Goal: Task Accomplishment & Management: Manage account settings

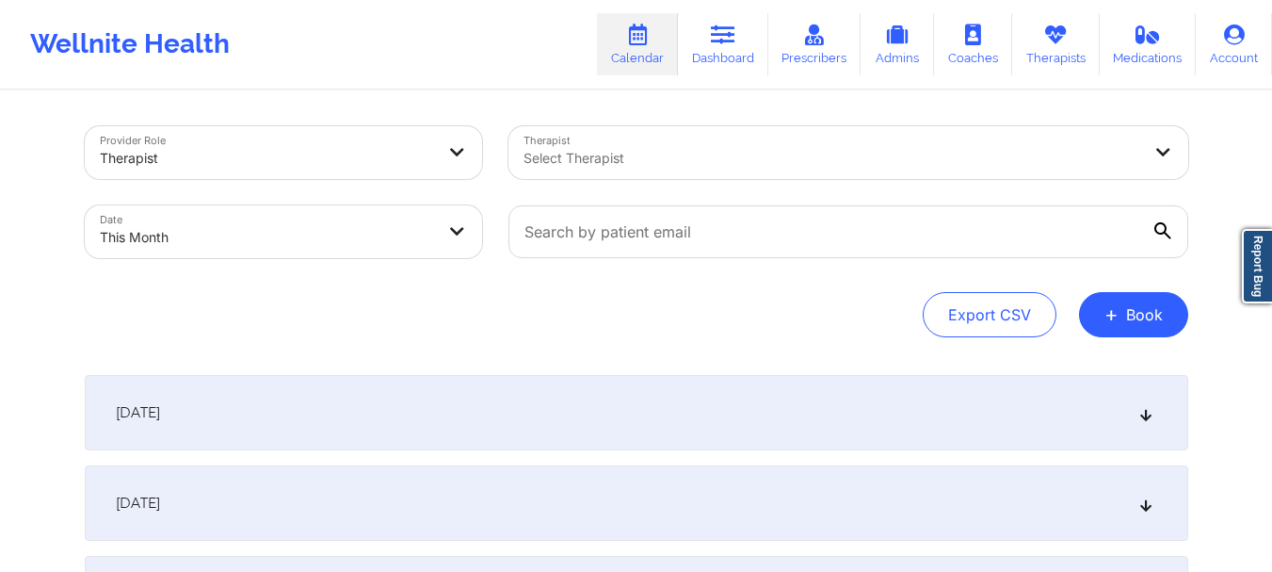
click at [730, 172] on div "Select Therapist" at bounding box center [826, 152] width 635 height 53
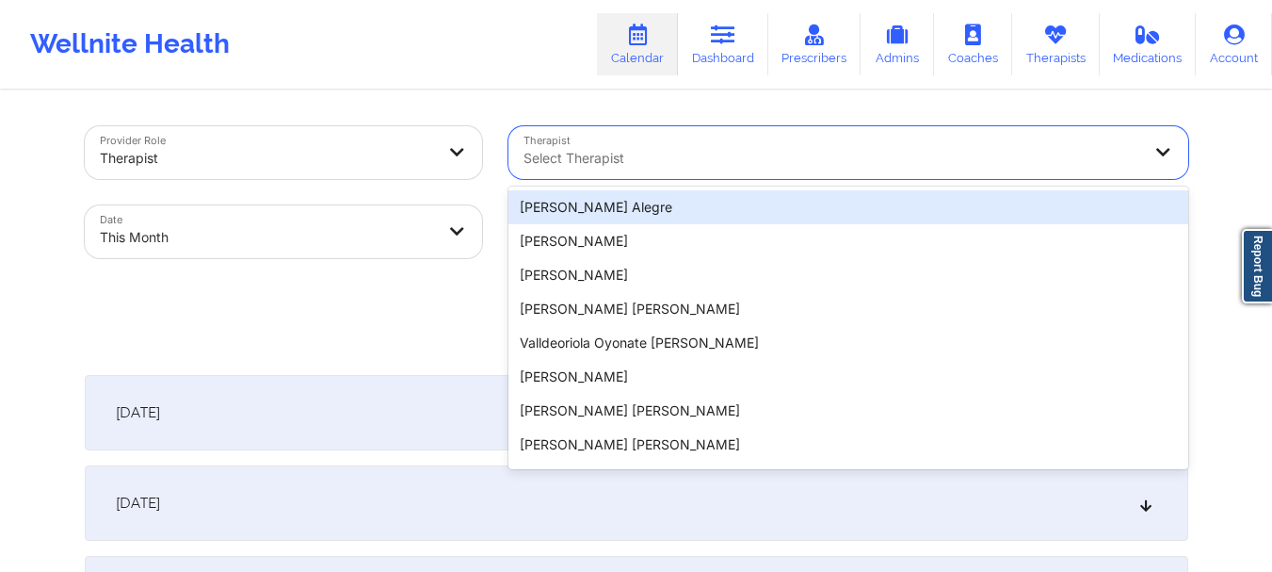
paste input "Aquarius [PERSON_NAME]"
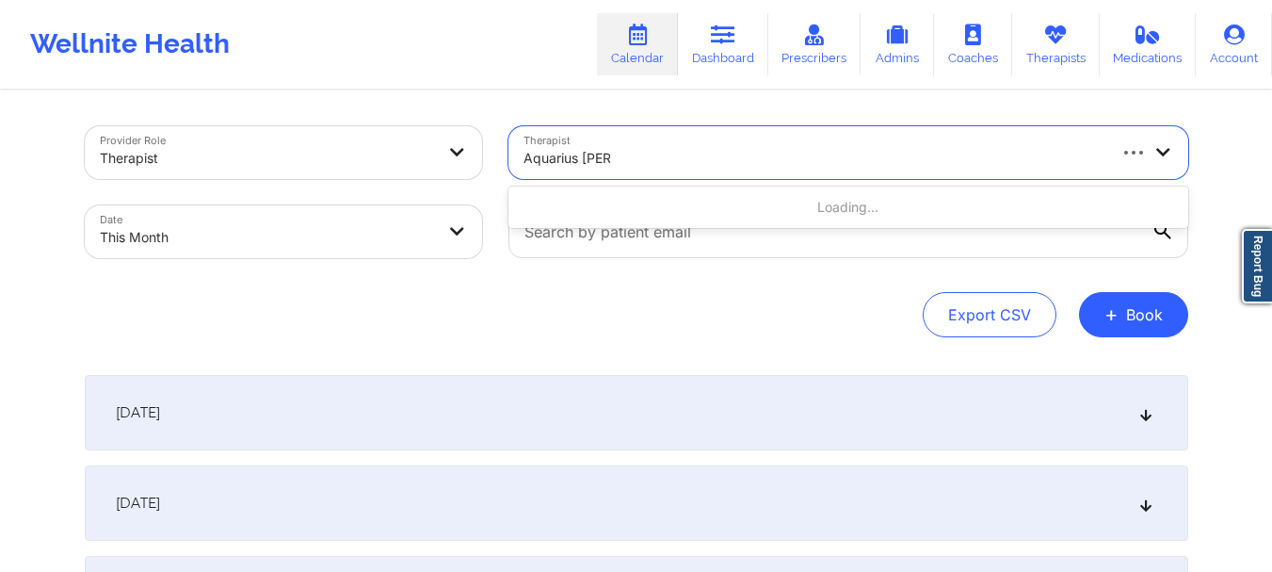
type input "Aquarius [PERSON_NAME]"
click at [389, 246] on body "Wellnite Health Calendar Dashboard Prescribers Admins Coaches Therapists Medica…" at bounding box center [636, 286] width 1272 height 572
select select "2025-9"
select select "2025-10"
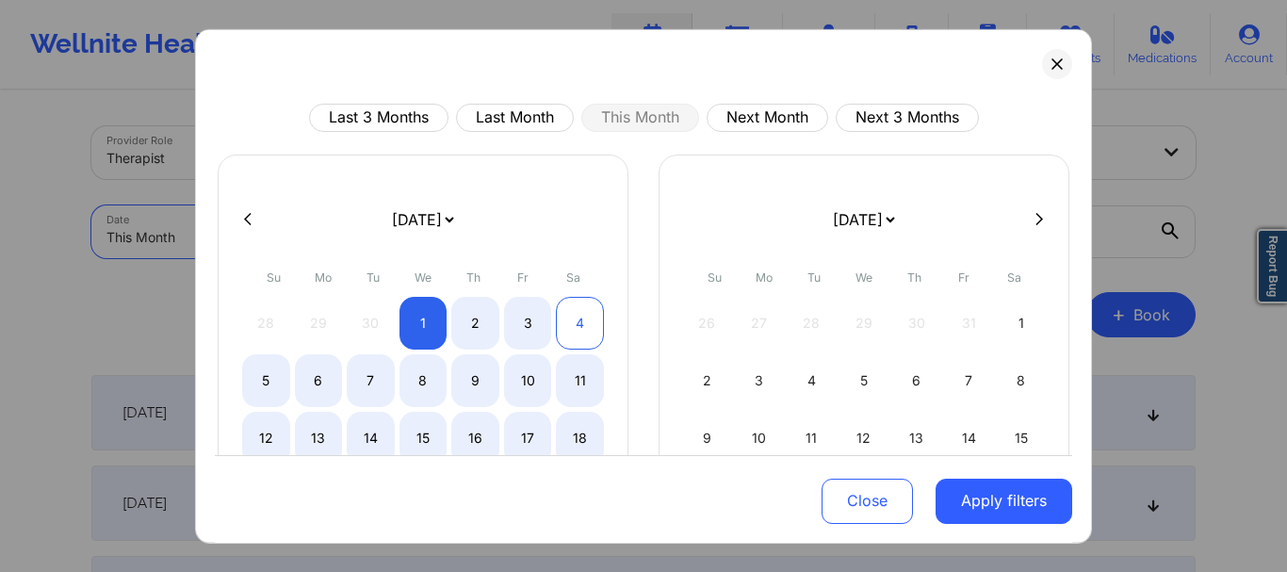
click at [578, 316] on div "4" at bounding box center [580, 322] width 48 height 53
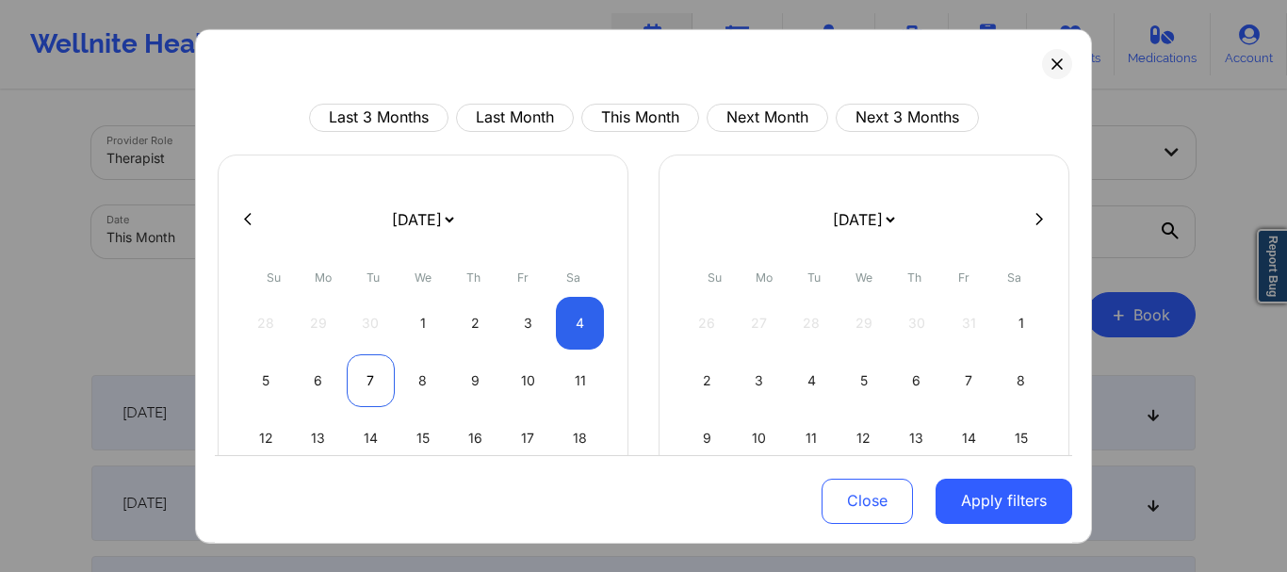
select select "2025-9"
select select "2025-10"
select select "2025-9"
select select "2025-10"
select select "2025-9"
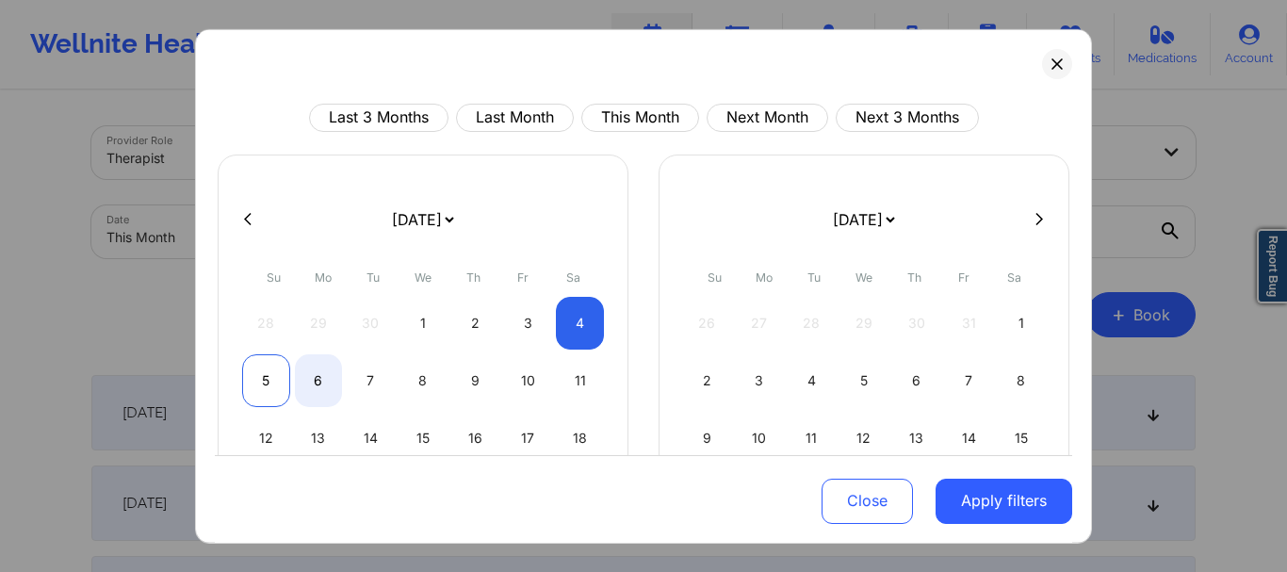
select select "2025-10"
click at [258, 380] on div "5" at bounding box center [266, 379] width 48 height 53
select select "2025-9"
select select "2025-10"
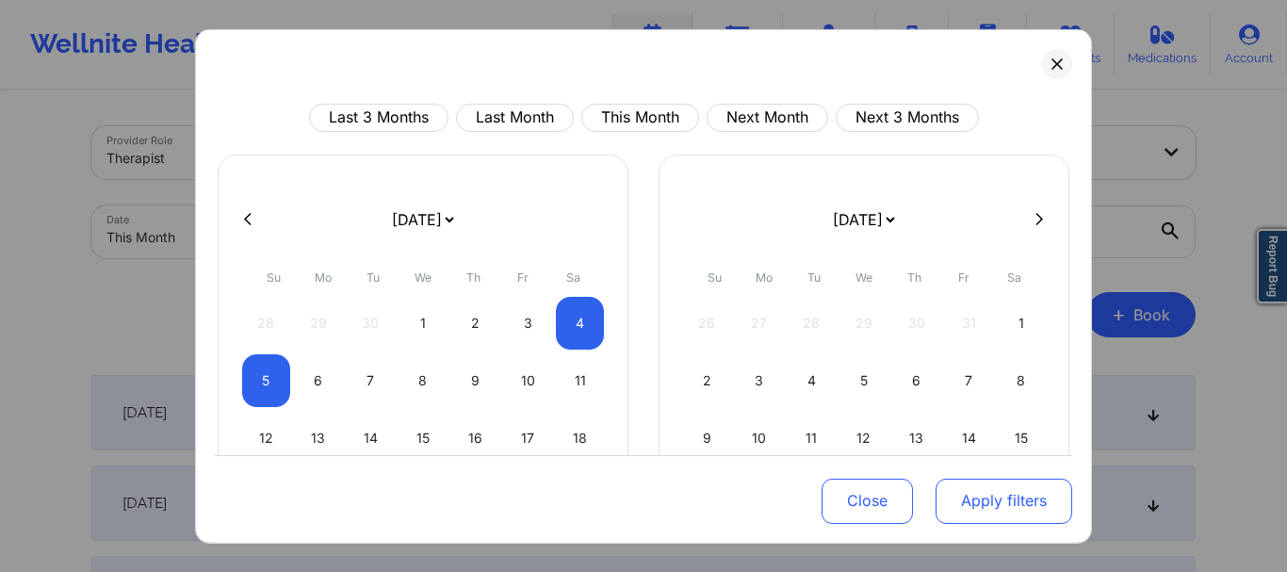
click at [1034, 491] on button "Apply filters" at bounding box center [1003, 500] width 137 height 45
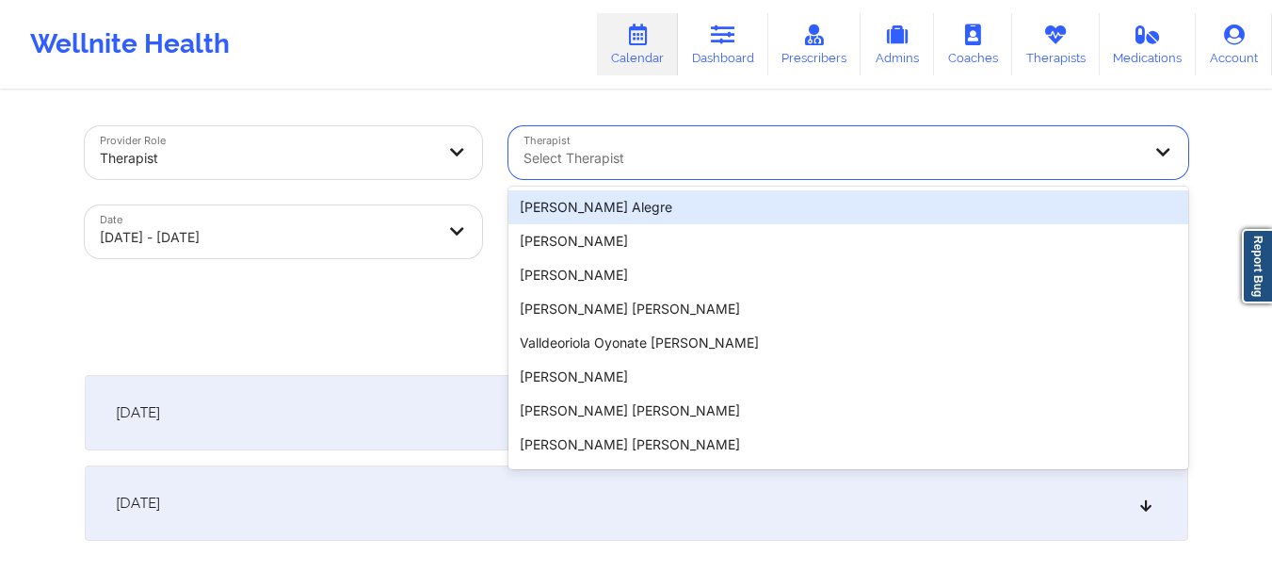
click at [653, 158] on div at bounding box center [833, 158] width 618 height 23
paste input "Aquarius [PERSON_NAME]"
type input "Aquarius [PERSON_NAME]"
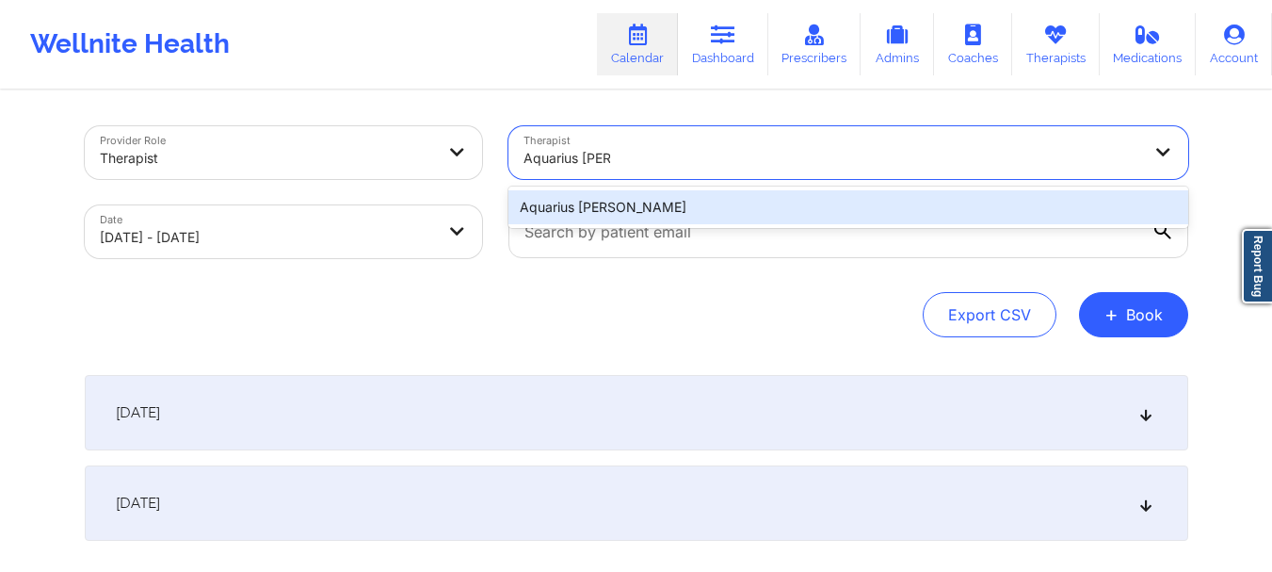
click at [649, 211] on div "Aquarius [PERSON_NAME]" at bounding box center [849, 207] width 680 height 34
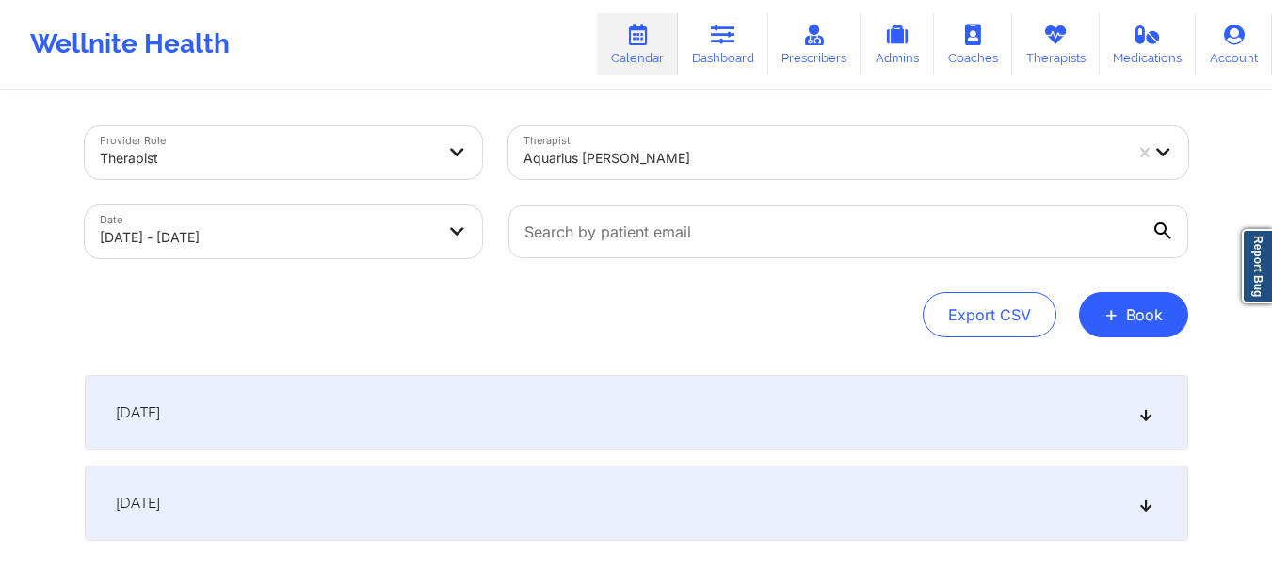
click at [634, 346] on div "Provider Role Therapist Therapist [PERSON_NAME] Date [DATE] - [DATE] Export CSV…" at bounding box center [637, 354] width 1130 height 524
click at [629, 414] on div "[DATE]" at bounding box center [637, 412] width 1104 height 75
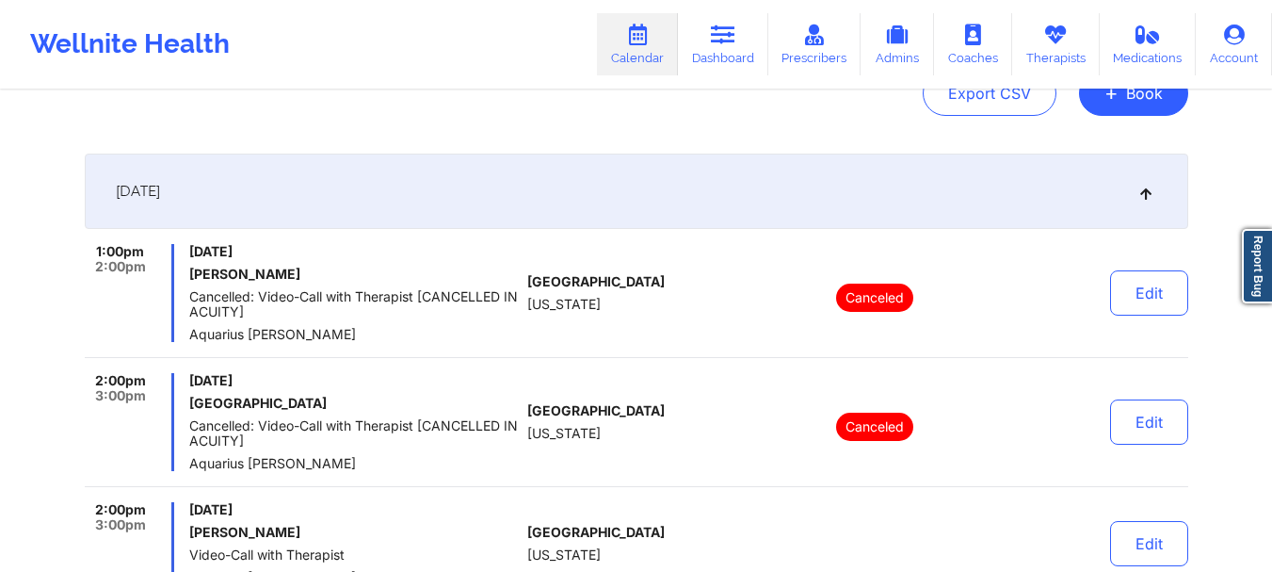
scroll to position [283, 0]
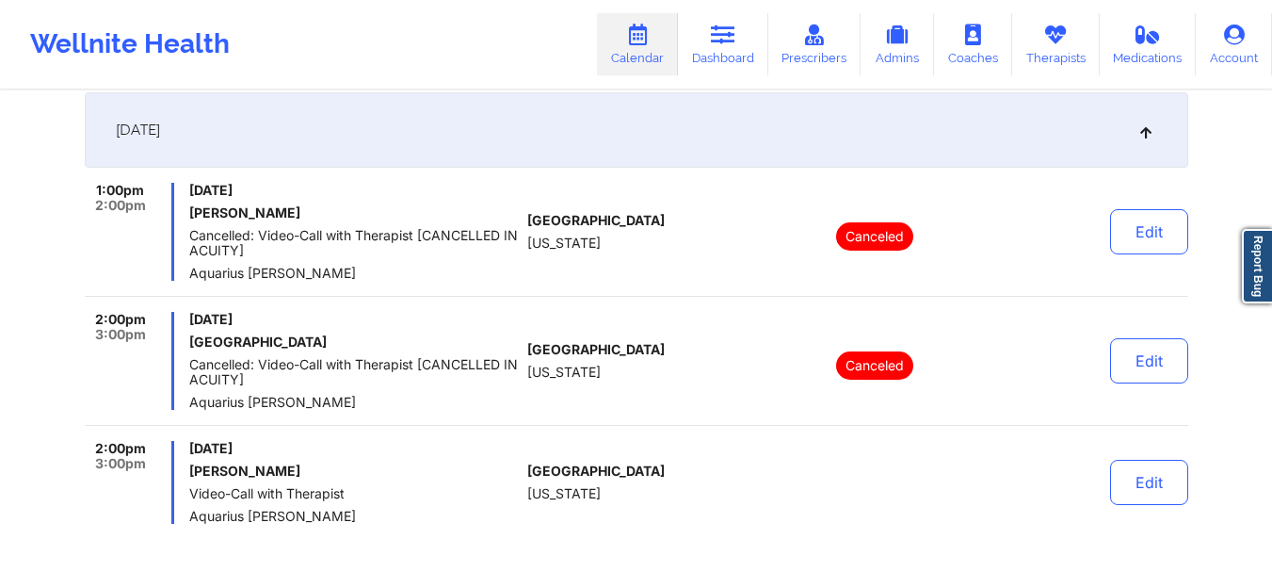
click at [699, 393] on div "[GEOGRAPHIC_DATA] [US_STATE]" at bounding box center [631, 361] width 209 height 98
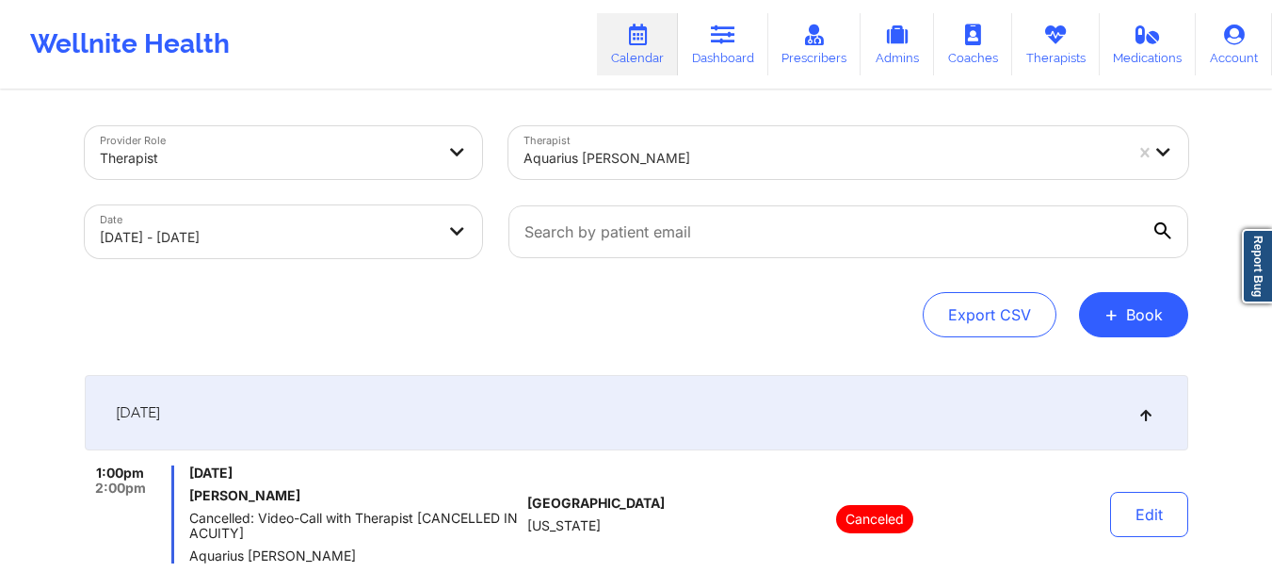
click at [702, 174] on div "Aquarius [PERSON_NAME]" at bounding box center [823, 158] width 599 height 41
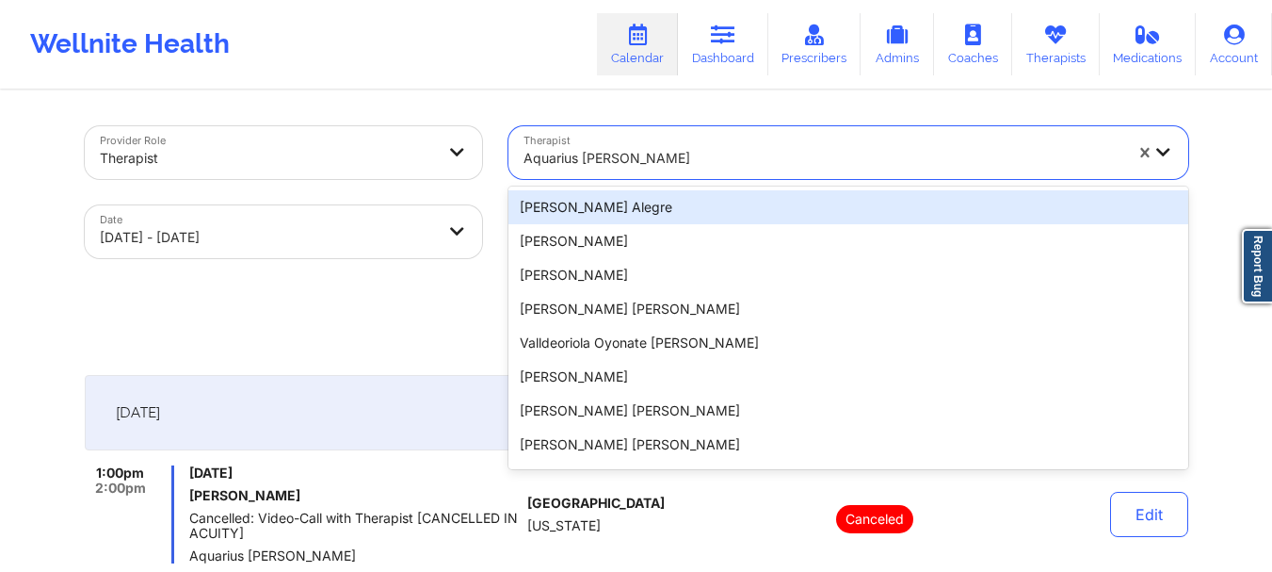
paste input "[PERSON_NAME]"
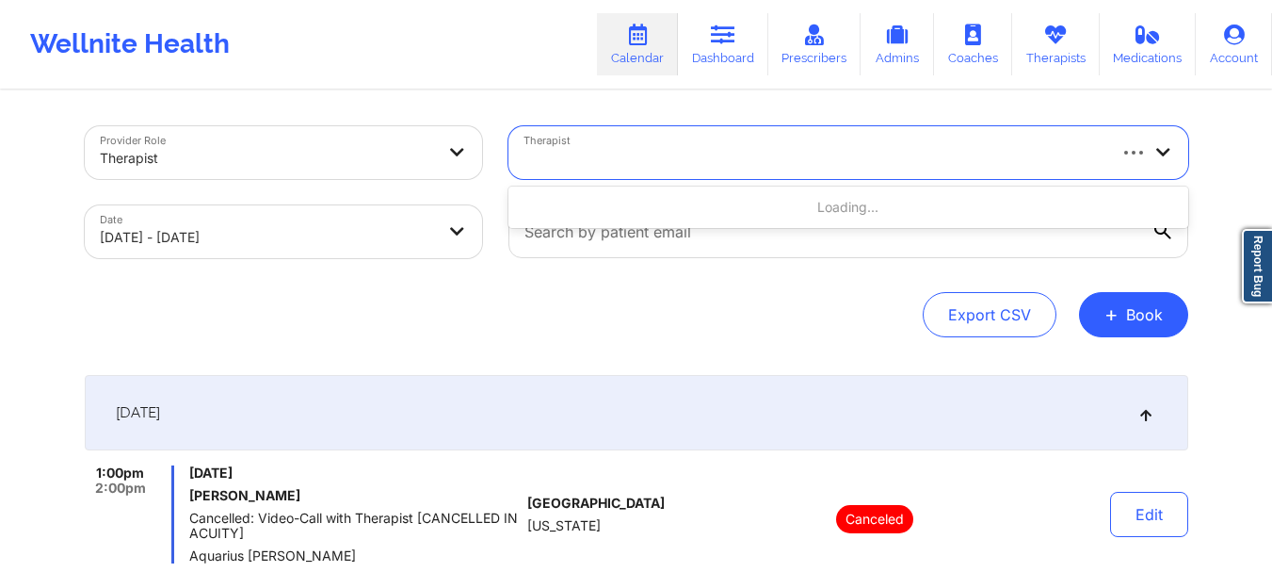
type input "[PERSON_NAME]"
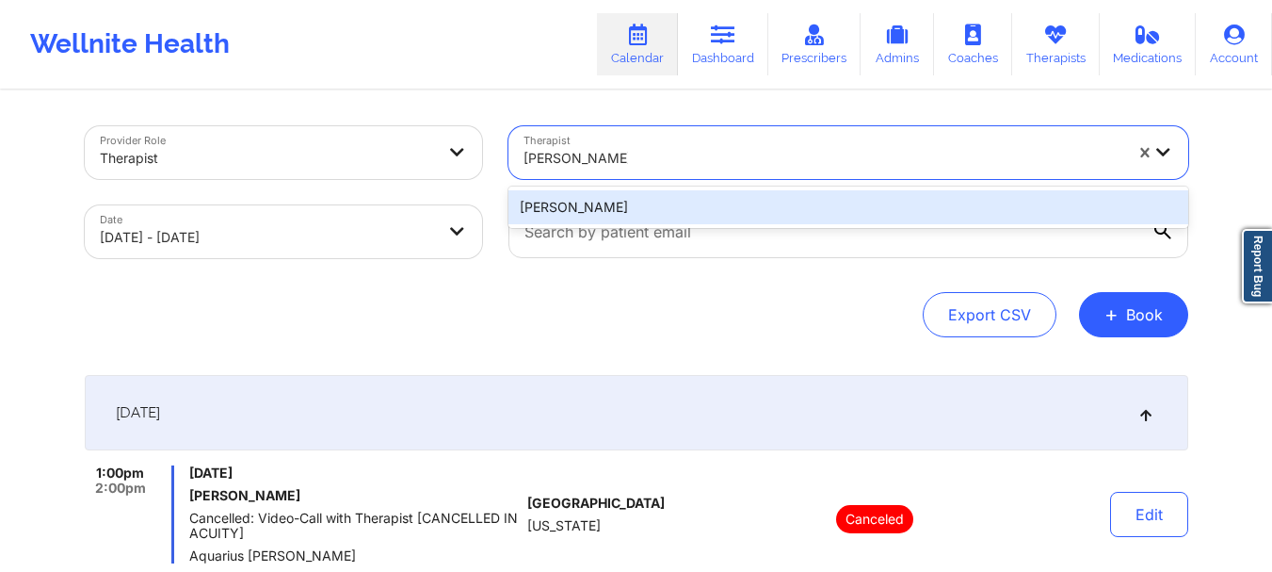
click at [701, 208] on div "[PERSON_NAME]" at bounding box center [849, 207] width 680 height 34
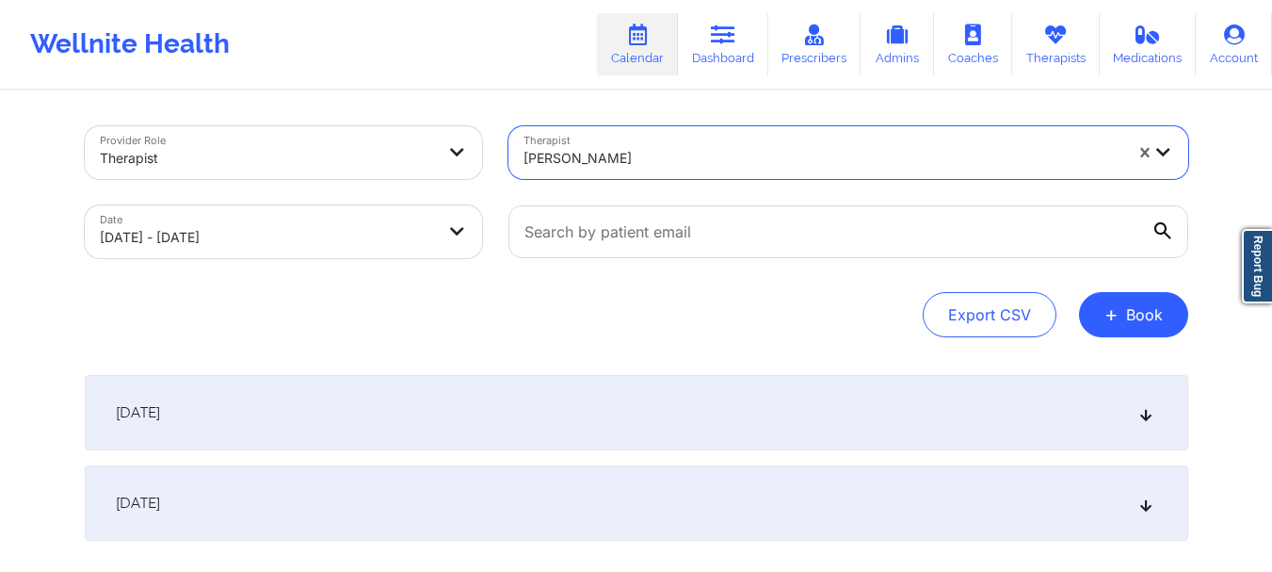
click at [739, 393] on div "[DATE]" at bounding box center [637, 412] width 1104 height 75
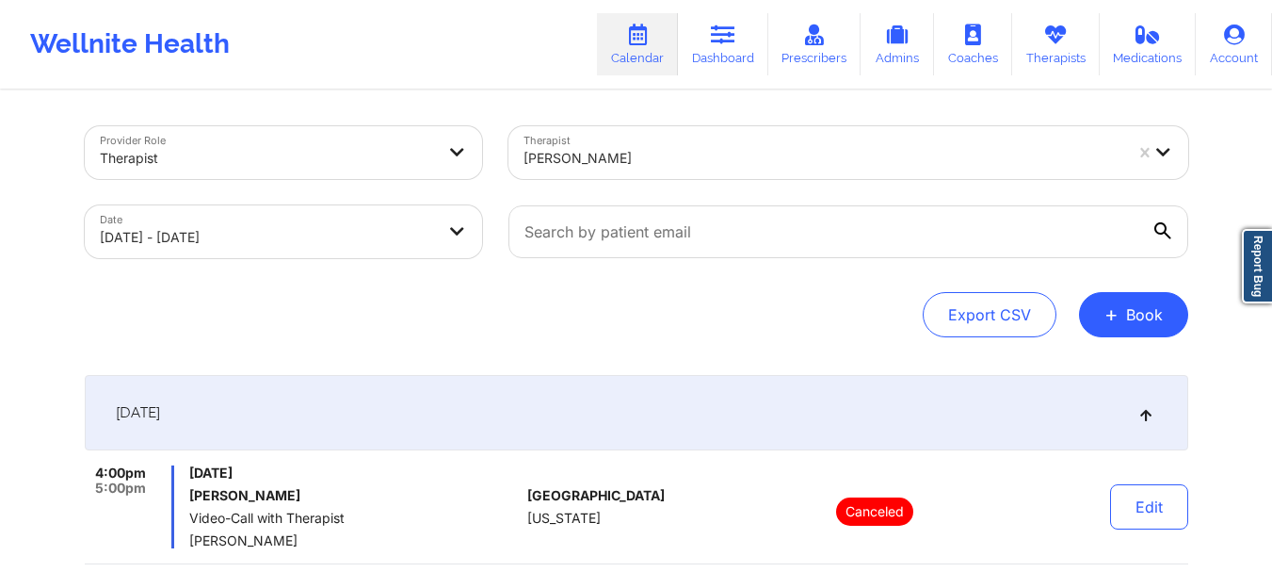
click at [624, 167] on div at bounding box center [823, 158] width 599 height 23
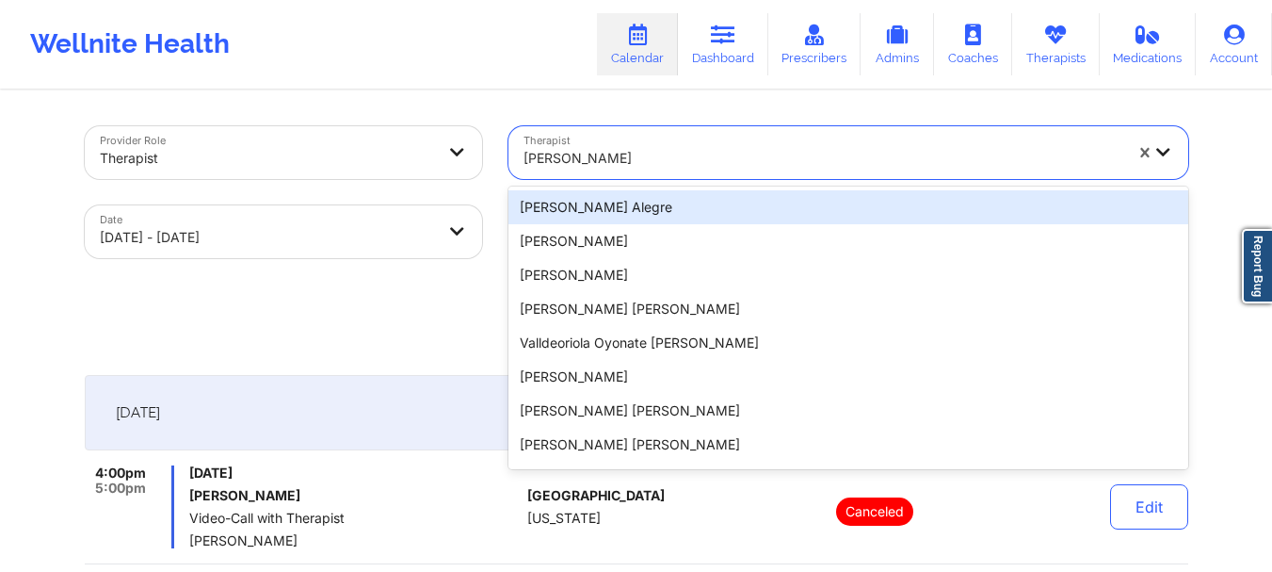
paste input "[PERSON_NAME]"
type input "[PERSON_NAME]"
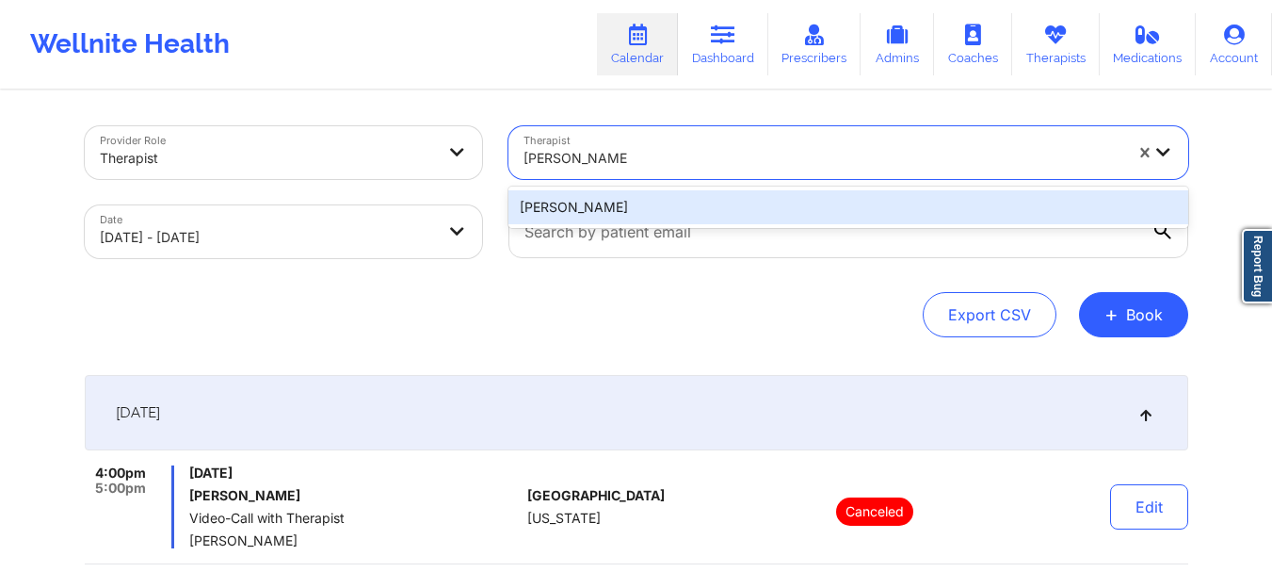
click at [687, 212] on div "[PERSON_NAME]" at bounding box center [849, 207] width 680 height 34
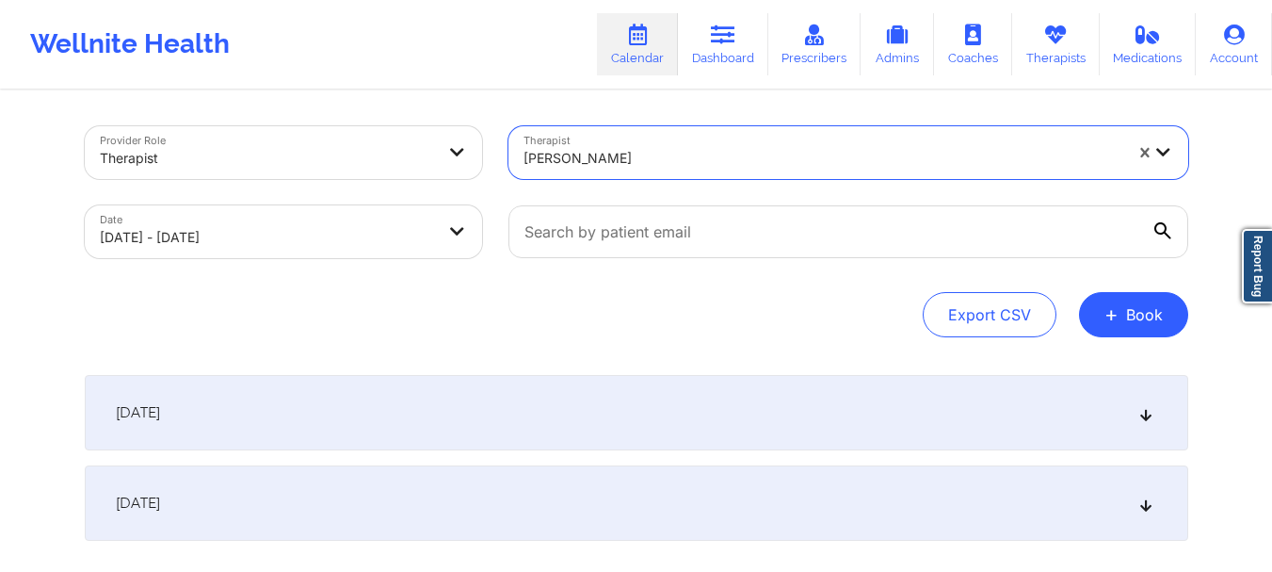
click at [635, 435] on div "[DATE]" at bounding box center [637, 412] width 1104 height 75
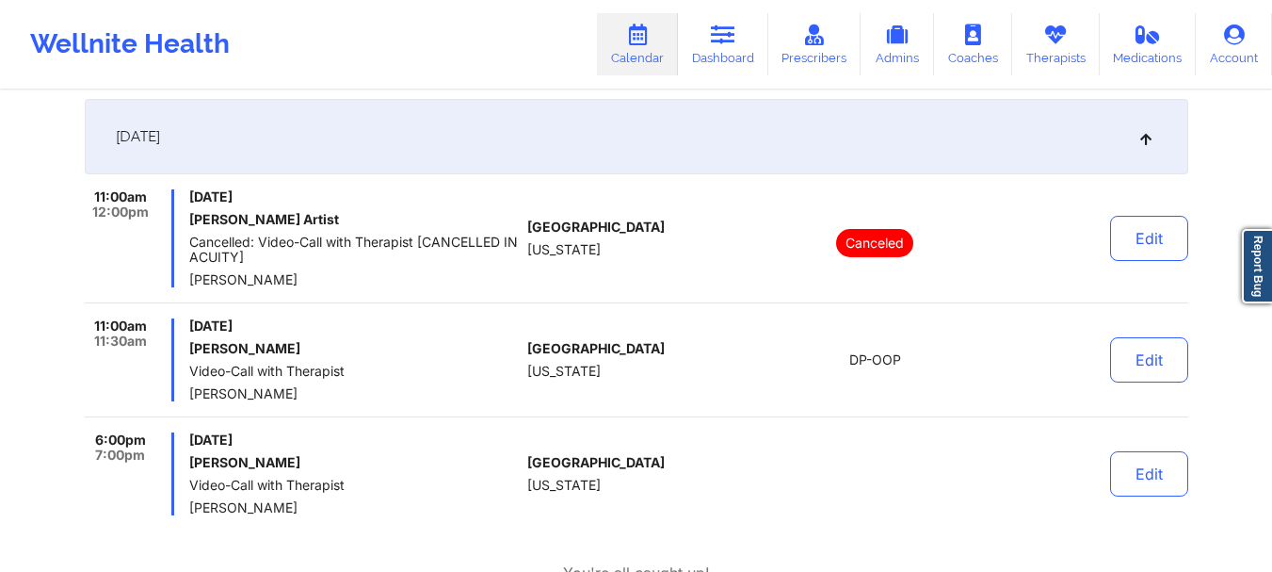
scroll to position [283, 0]
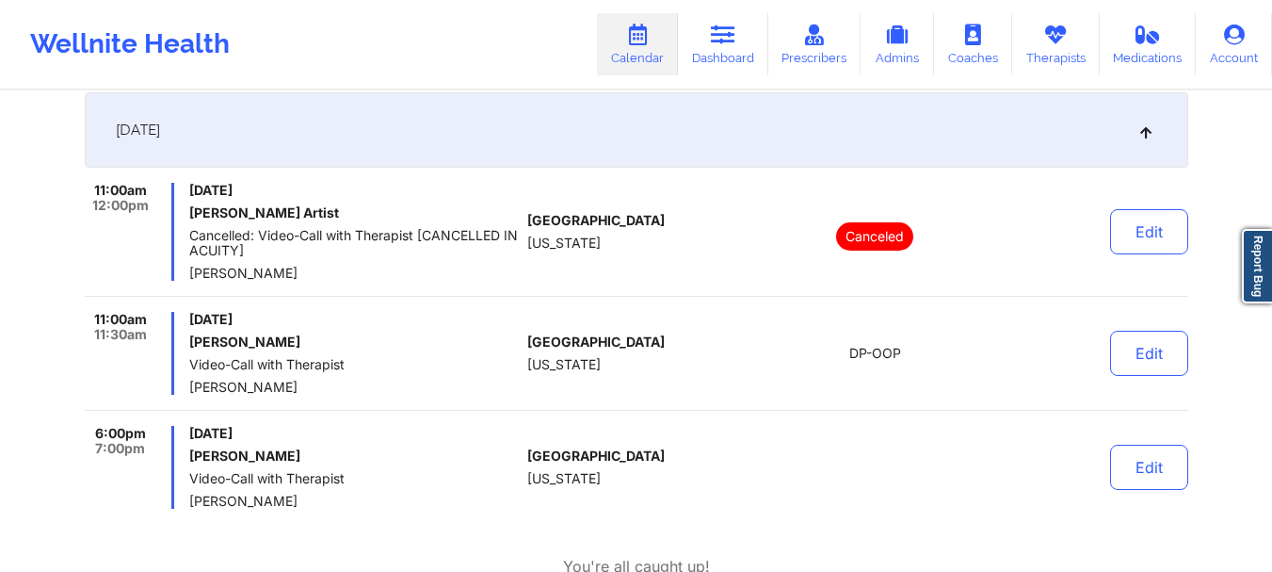
drag, startPoint x: 325, startPoint y: 282, endPoint x: 193, endPoint y: 269, distance: 132.4
click at [193, 269] on div "11:00am 12:00pm [DATE] [PERSON_NAME] Artist Cancelled: Video-Call with Therapis…" at bounding box center [637, 240] width 1104 height 114
copy span "[PERSON_NAME]"
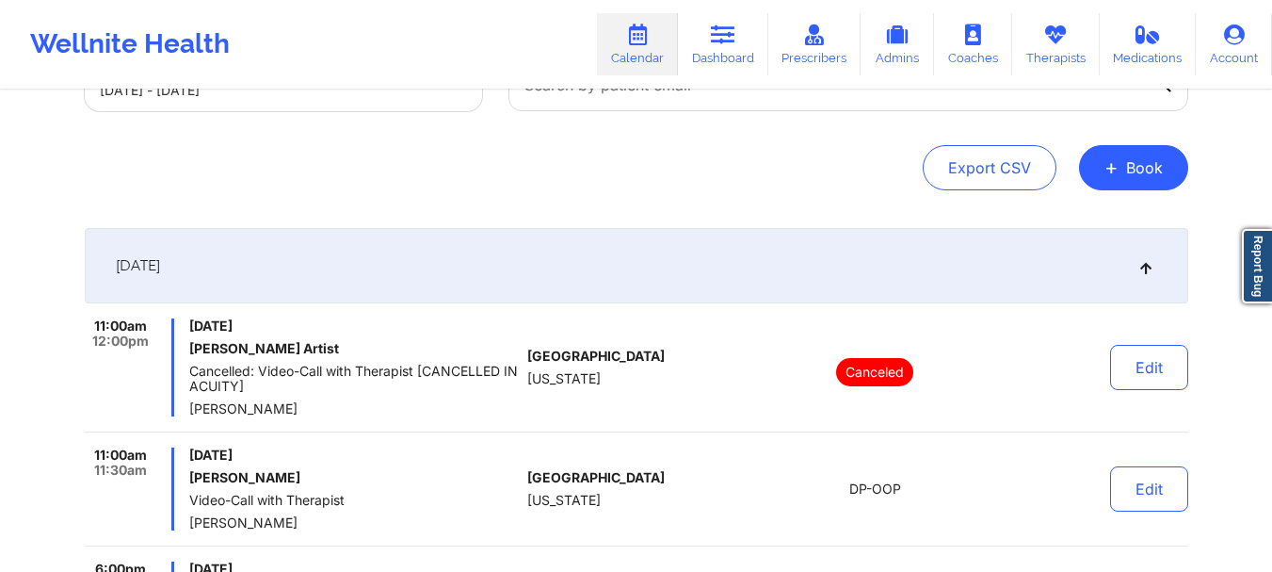
scroll to position [0, 0]
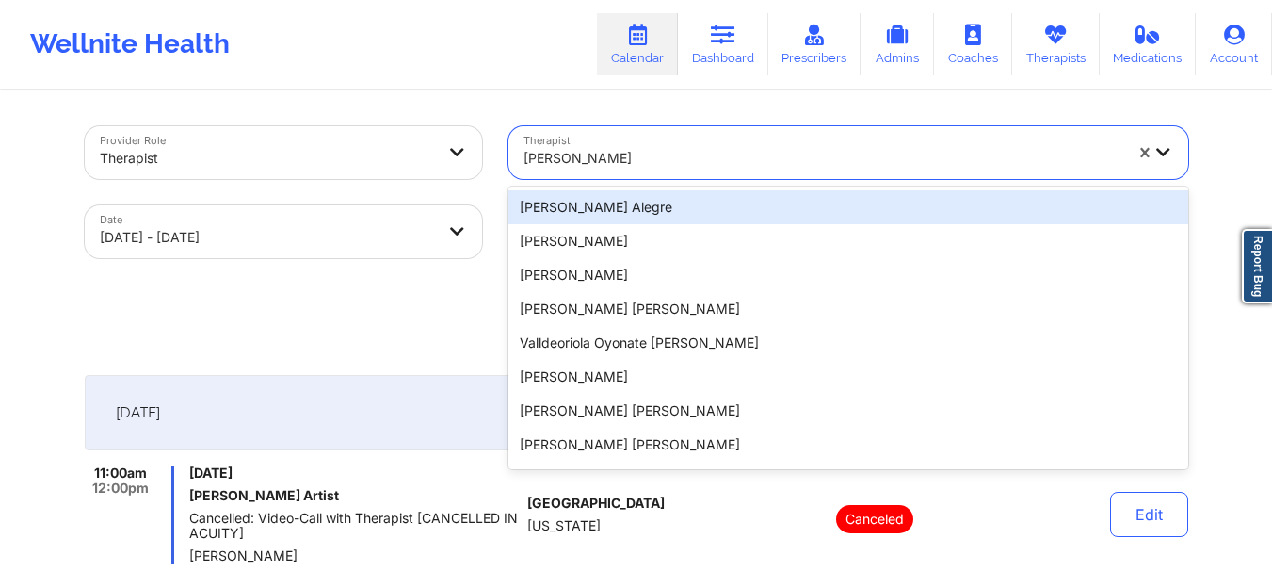
click at [684, 151] on div at bounding box center [823, 158] width 599 height 23
paste input "[PERSON_NAME] Oh"
type input "[PERSON_NAME] Oh"
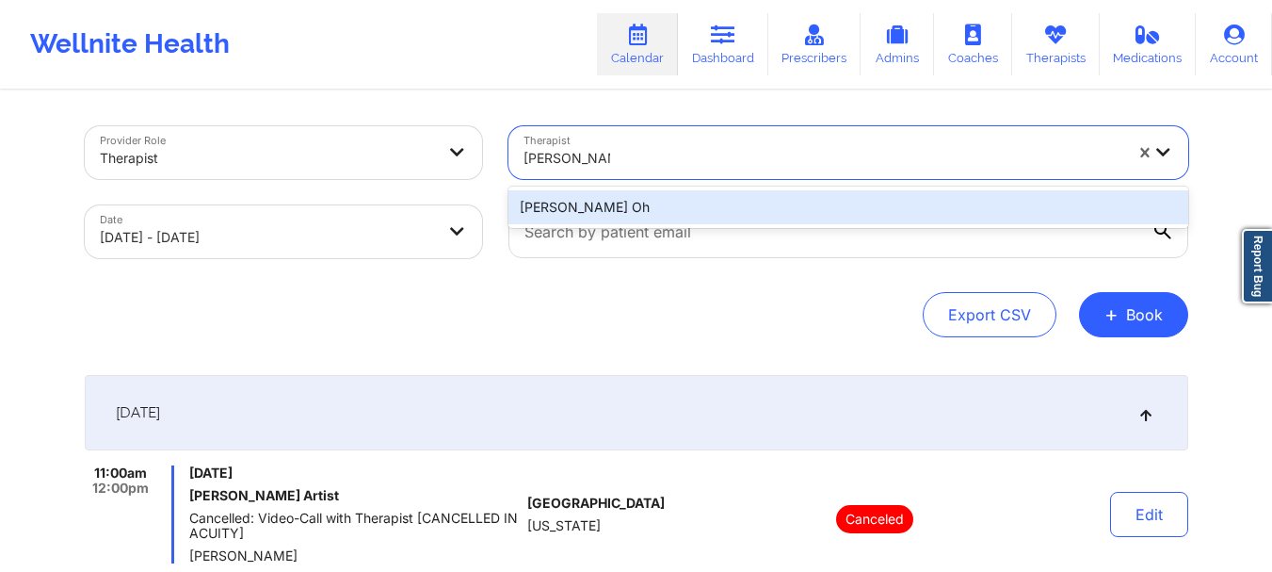
click at [716, 202] on div "[PERSON_NAME] Oh" at bounding box center [849, 207] width 680 height 34
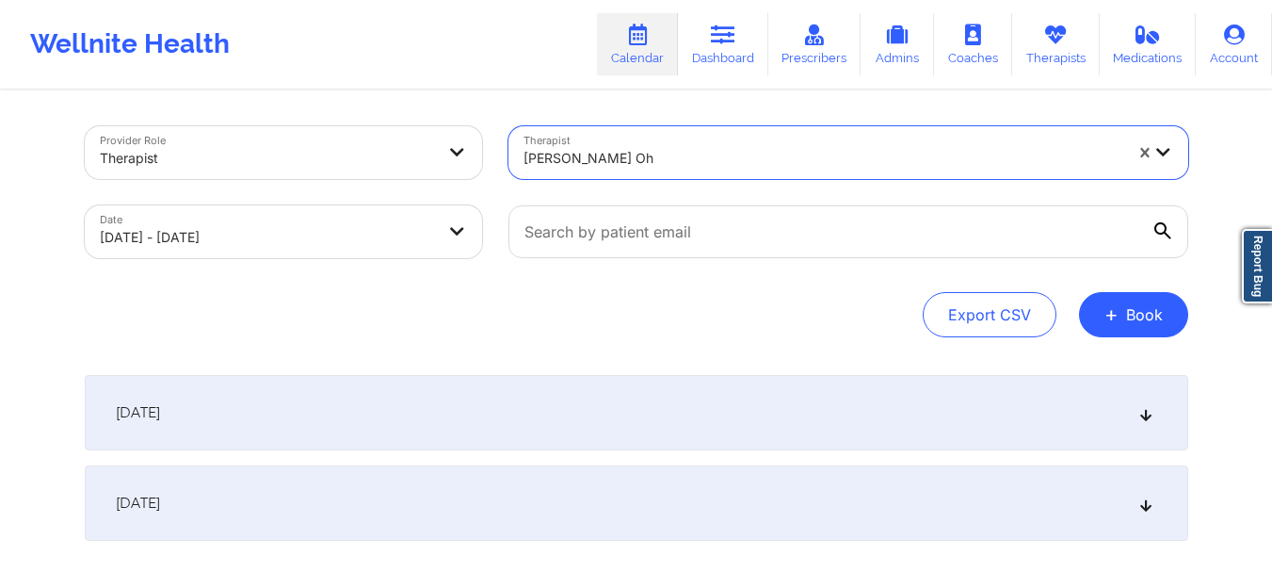
click at [737, 419] on div "[DATE]" at bounding box center [637, 412] width 1104 height 75
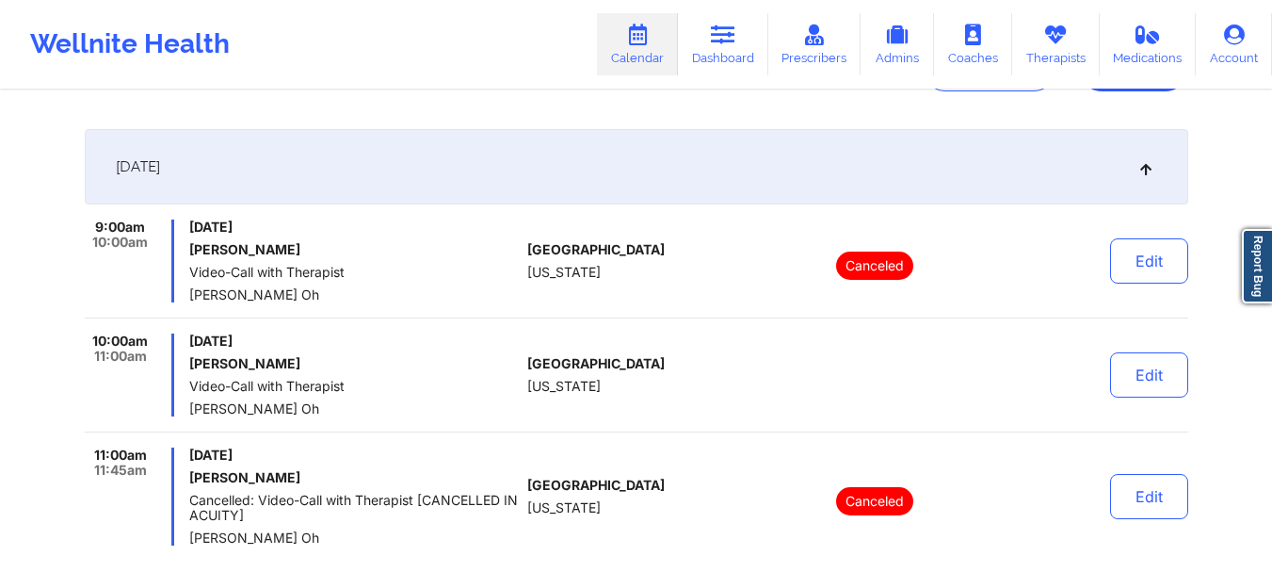
scroll to position [340, 0]
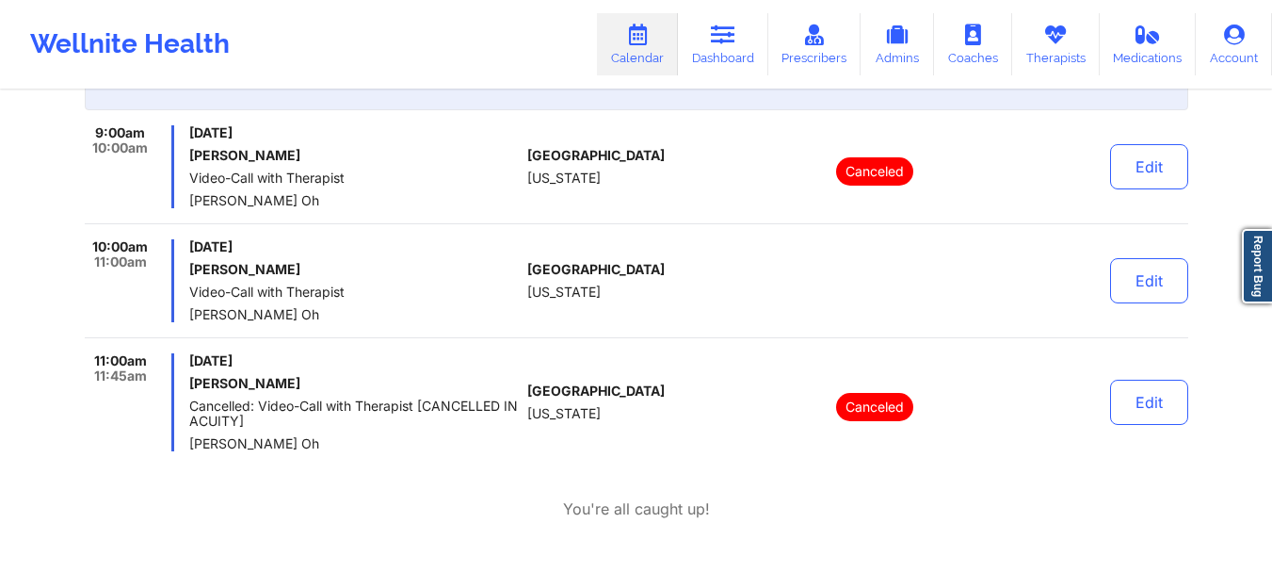
click at [490, 328] on div "10:00am 11:00am [DATE] [PERSON_NAME] Video-Call with Therapist [PERSON_NAME] Oh…" at bounding box center [637, 288] width 1104 height 99
click at [475, 349] on div "9:00am 10:00am [DATE] [PERSON_NAME] Video-Call with Therapist [PERSON_NAME] Oh …" at bounding box center [637, 288] width 1104 height 326
drag, startPoint x: 536, startPoint y: 214, endPoint x: 555, endPoint y: 226, distance: 22.5
click at [536, 214] on div "9:00am 10:00am [DATE] [PERSON_NAME] Video-Call with Therapist [PERSON_NAME] Oh …" at bounding box center [637, 174] width 1104 height 99
click at [446, 317] on span "[PERSON_NAME] Oh" at bounding box center [354, 314] width 331 height 15
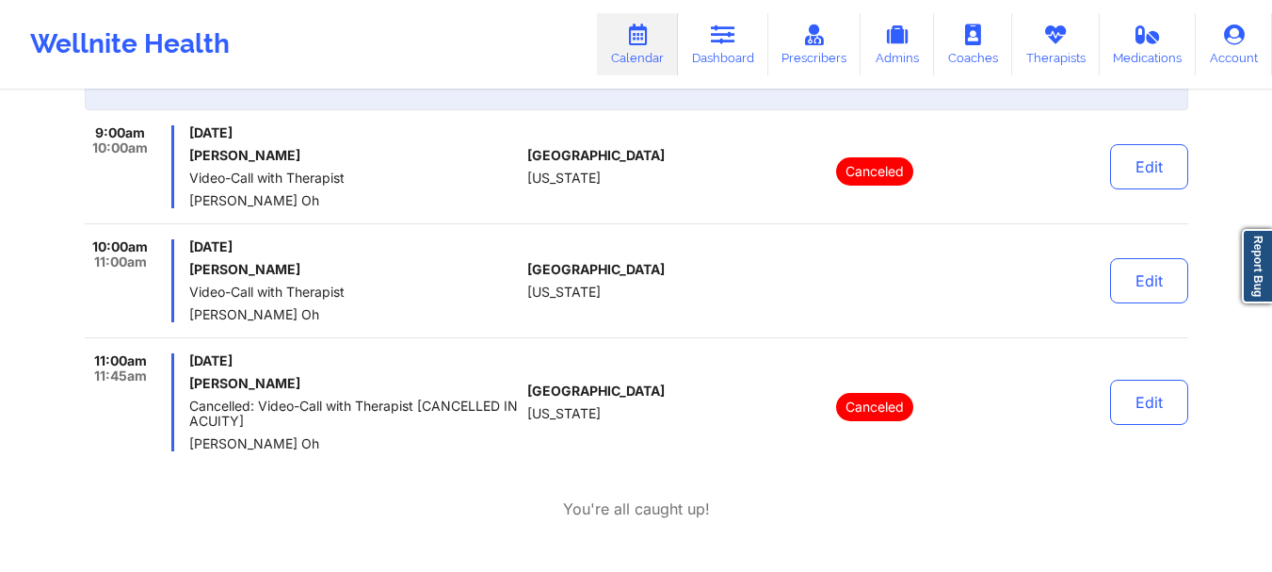
click at [342, 292] on span "Video-Call with Therapist" at bounding box center [354, 291] width 331 height 15
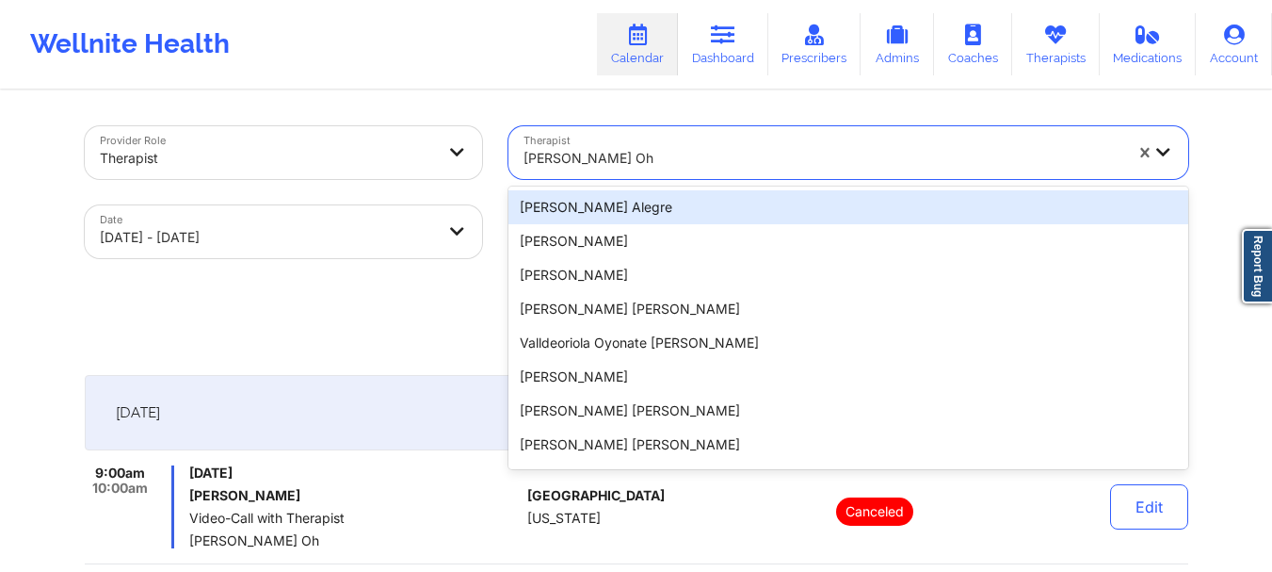
click at [607, 135] on div "[PERSON_NAME] Oh" at bounding box center [817, 152] width 616 height 53
paste input "[PERSON_NAME]"
type input "[PERSON_NAME]"
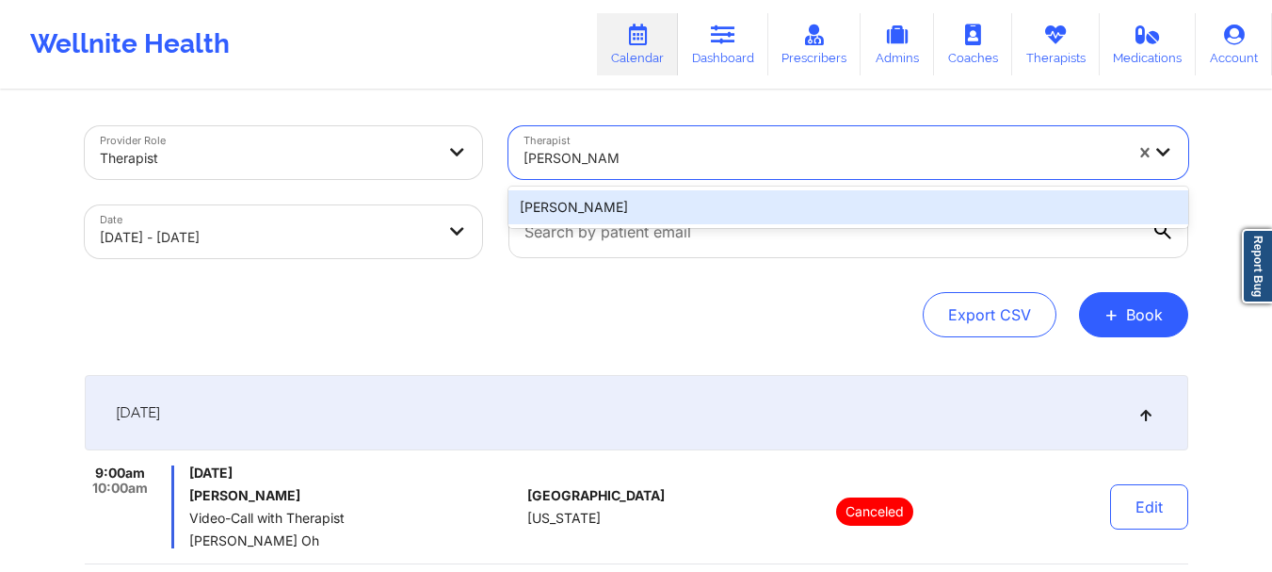
click at [711, 219] on div "[PERSON_NAME]" at bounding box center [849, 207] width 680 height 34
click at [711, 219] on input "text" at bounding box center [849, 231] width 680 height 53
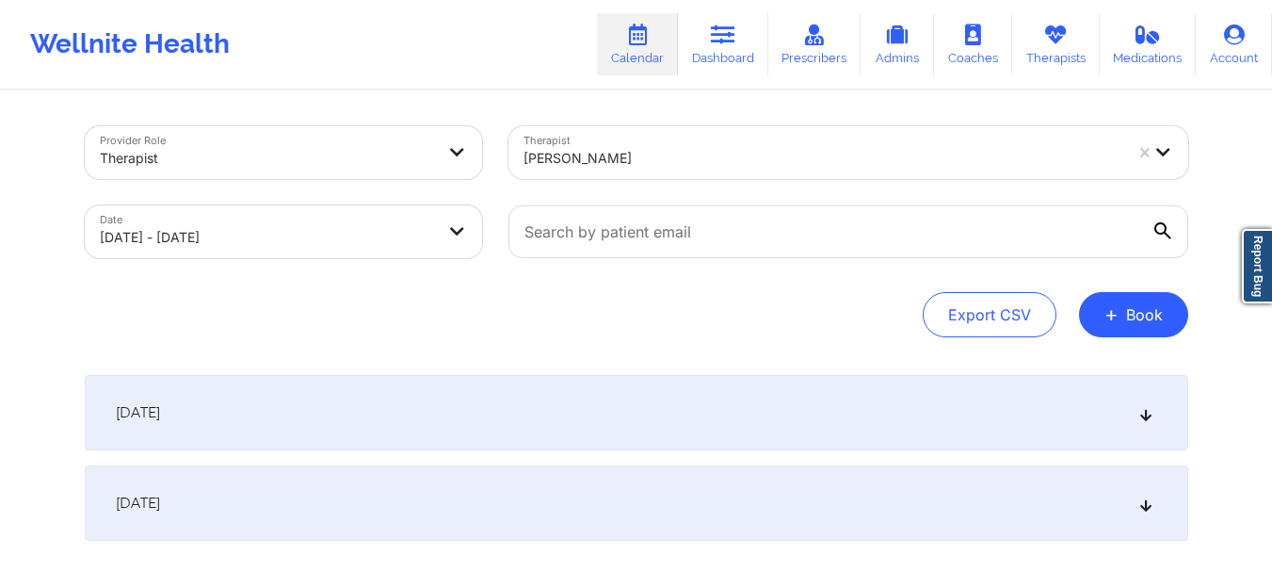
click at [598, 394] on div "[DATE]" at bounding box center [637, 412] width 1104 height 75
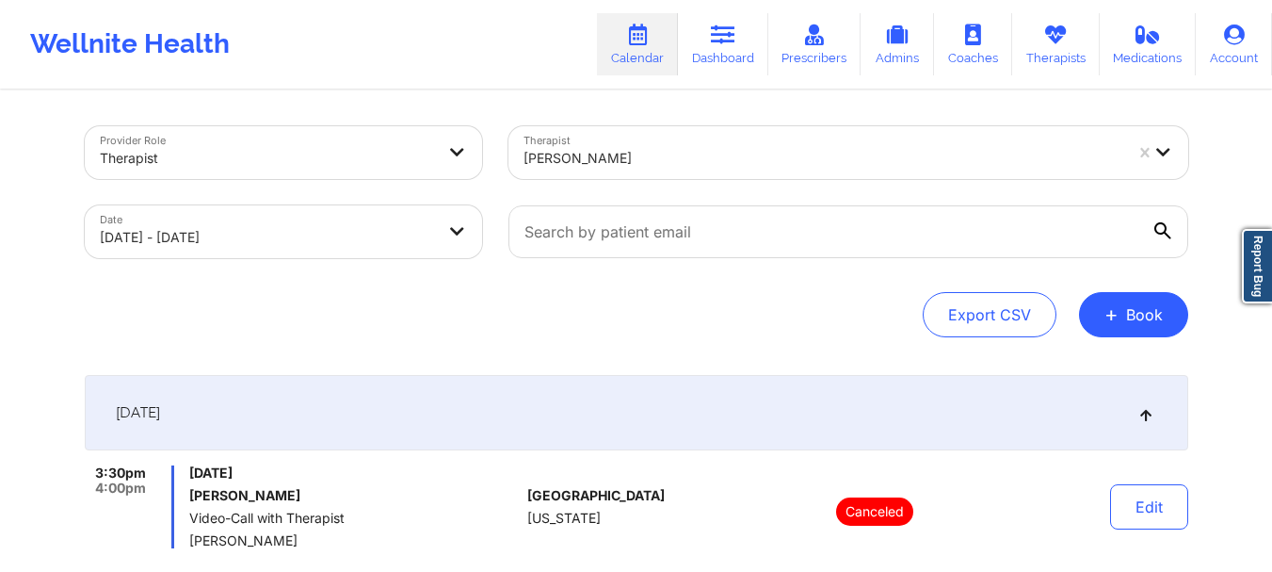
click at [657, 151] on div at bounding box center [823, 158] width 599 height 23
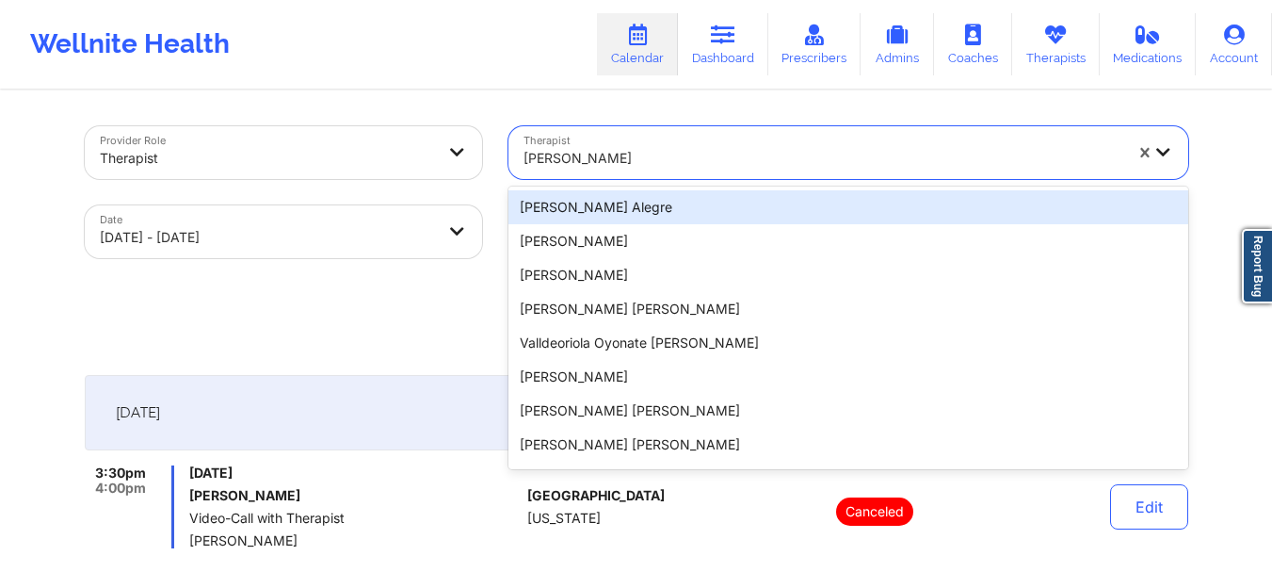
paste input "[PERSON_NAME]"
type input "[PERSON_NAME]"
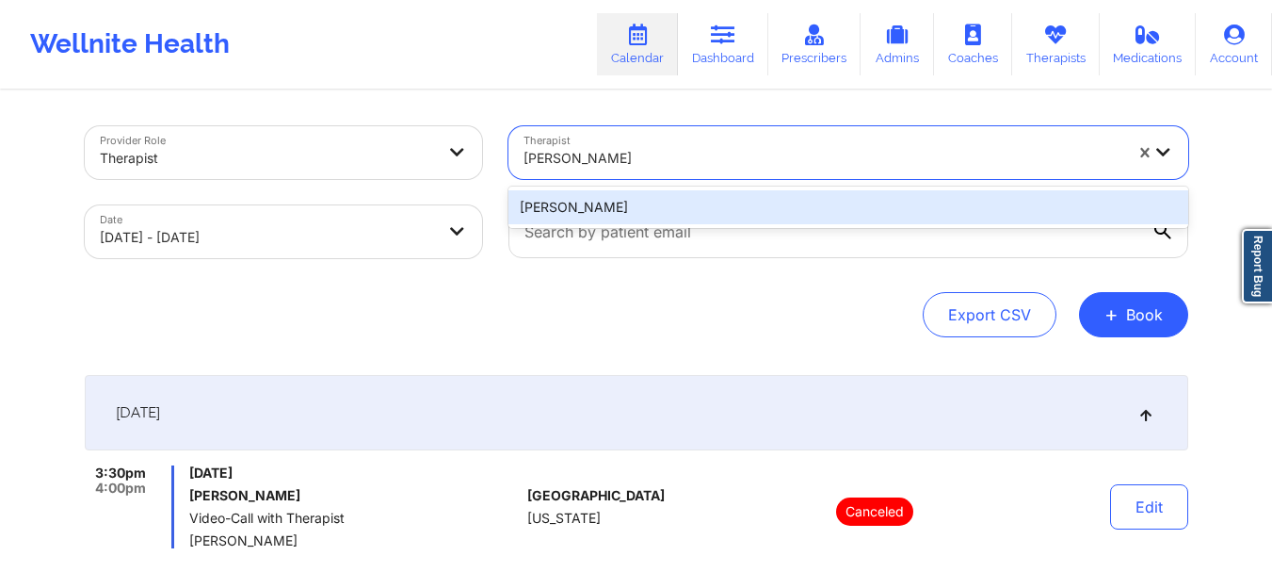
click at [703, 203] on div "[PERSON_NAME]" at bounding box center [849, 207] width 680 height 34
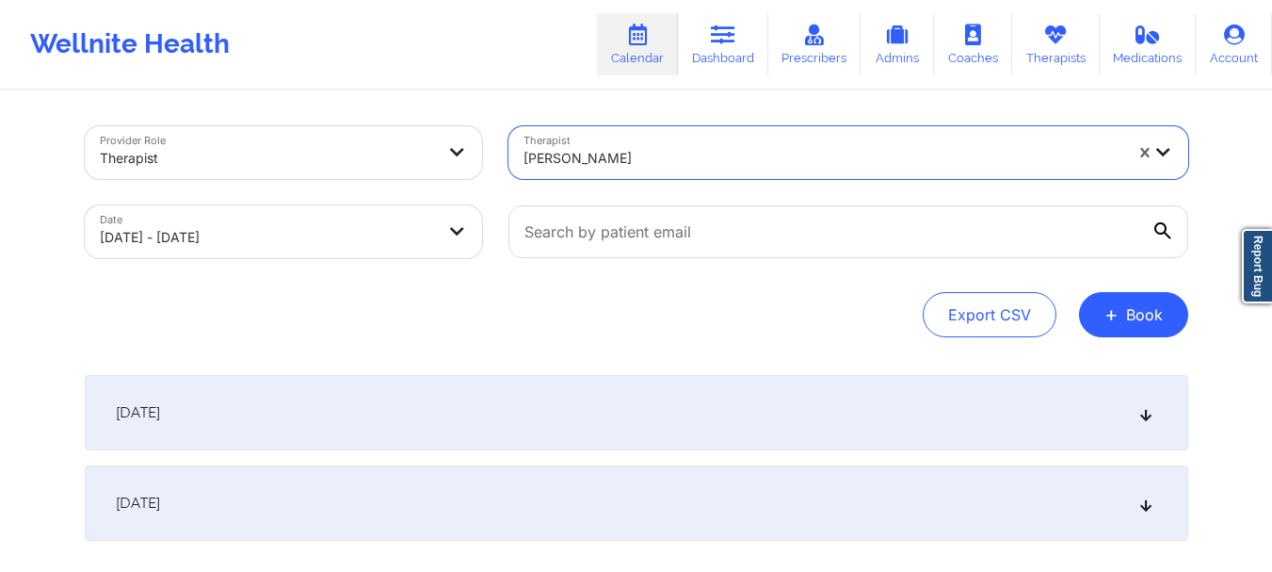
click at [724, 397] on div "[DATE]" at bounding box center [637, 412] width 1104 height 75
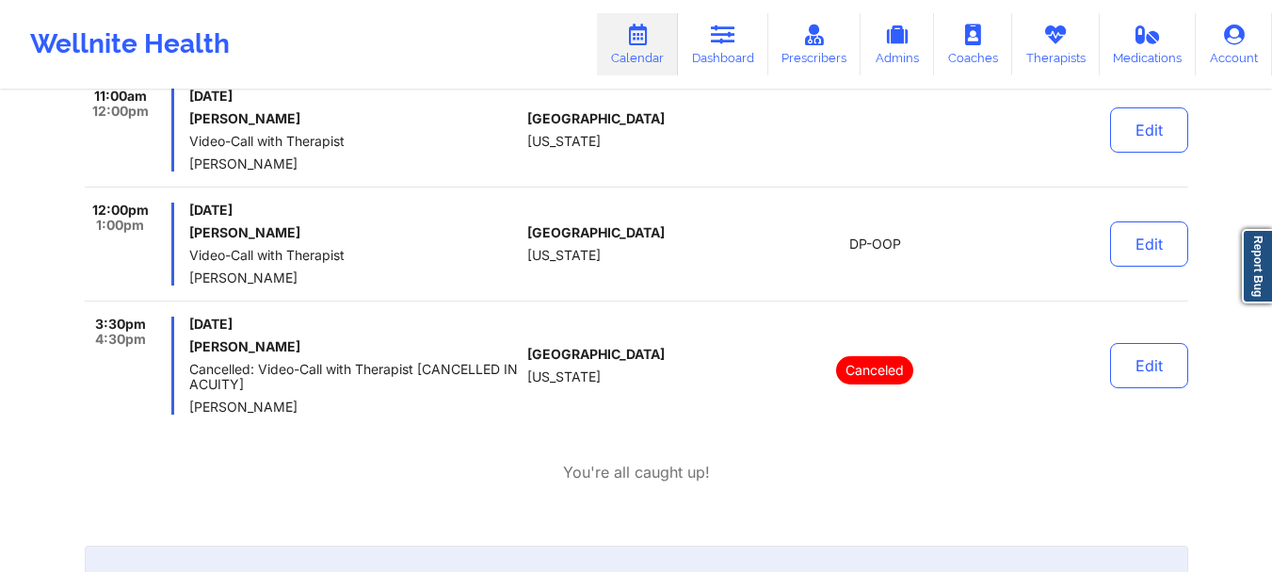
scroll to position [283, 0]
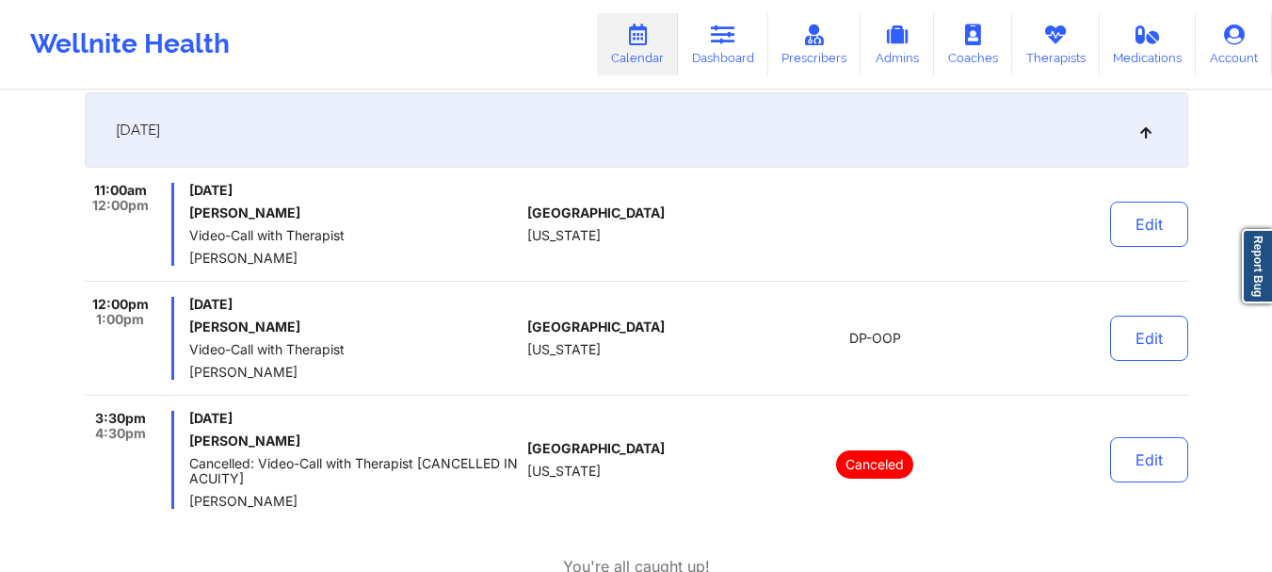
drag, startPoint x: 349, startPoint y: 257, endPoint x: 187, endPoint y: 253, distance: 162.0
click at [187, 253] on div "11:00am 12:00pm [DATE] [PERSON_NAME] Video-Call with Therapist [PERSON_NAME]" at bounding box center [303, 224] width 436 height 83
copy span "[PERSON_NAME]"
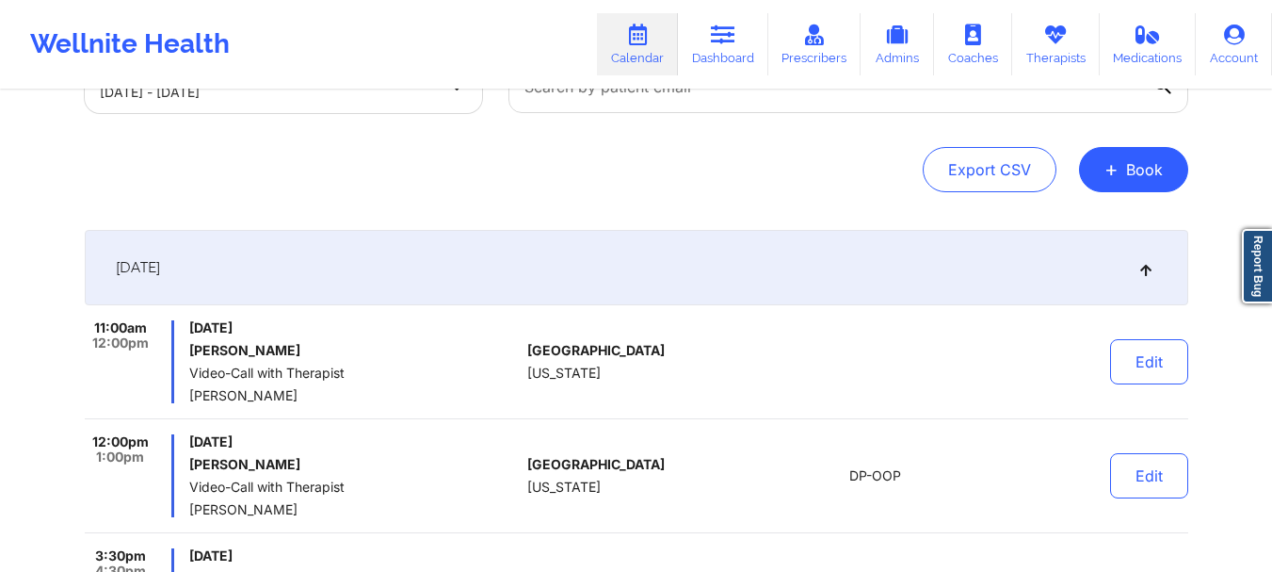
scroll to position [0, 0]
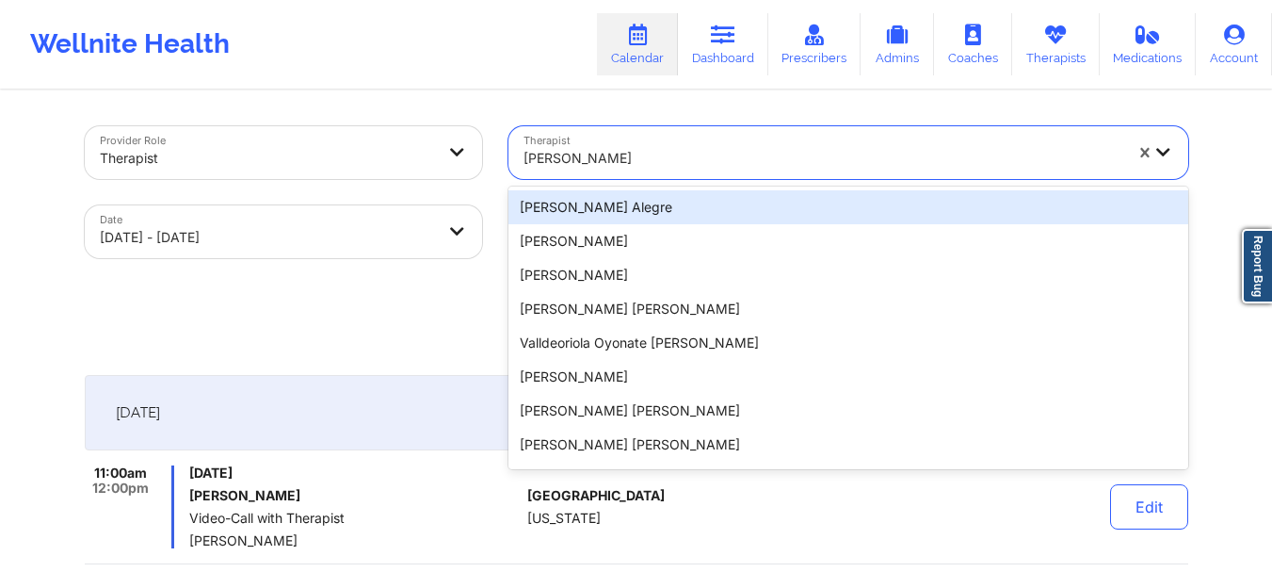
click at [610, 142] on div "[PERSON_NAME]" at bounding box center [823, 158] width 599 height 41
paste input "[PERSON_NAME]"
type input "[PERSON_NAME]"
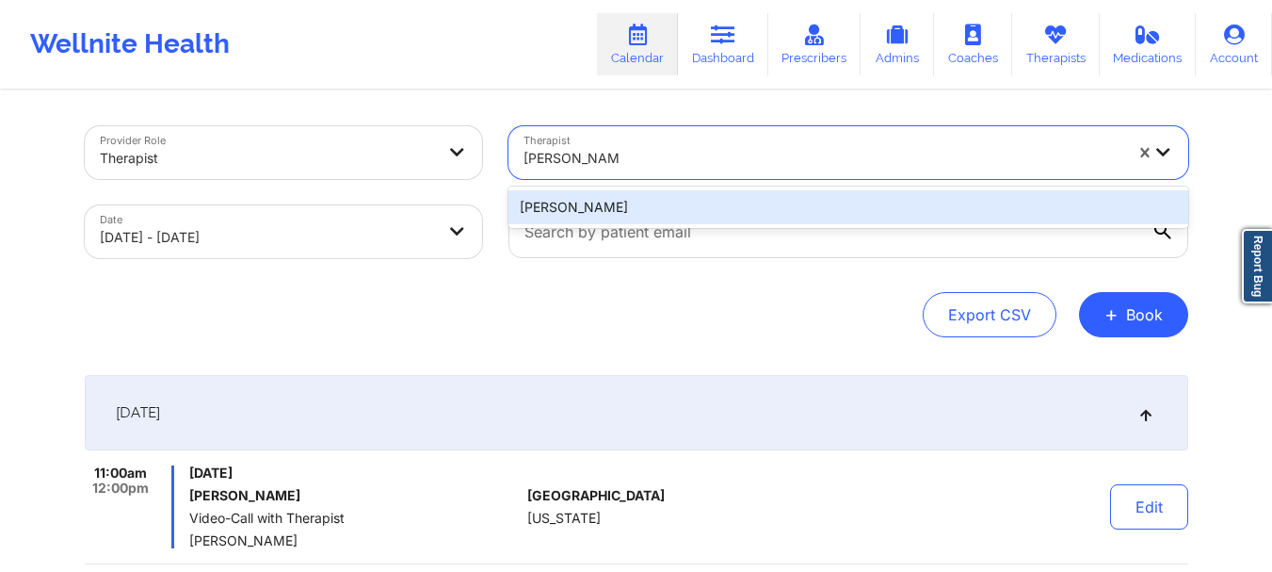
click at [639, 200] on div "[PERSON_NAME]" at bounding box center [849, 207] width 680 height 34
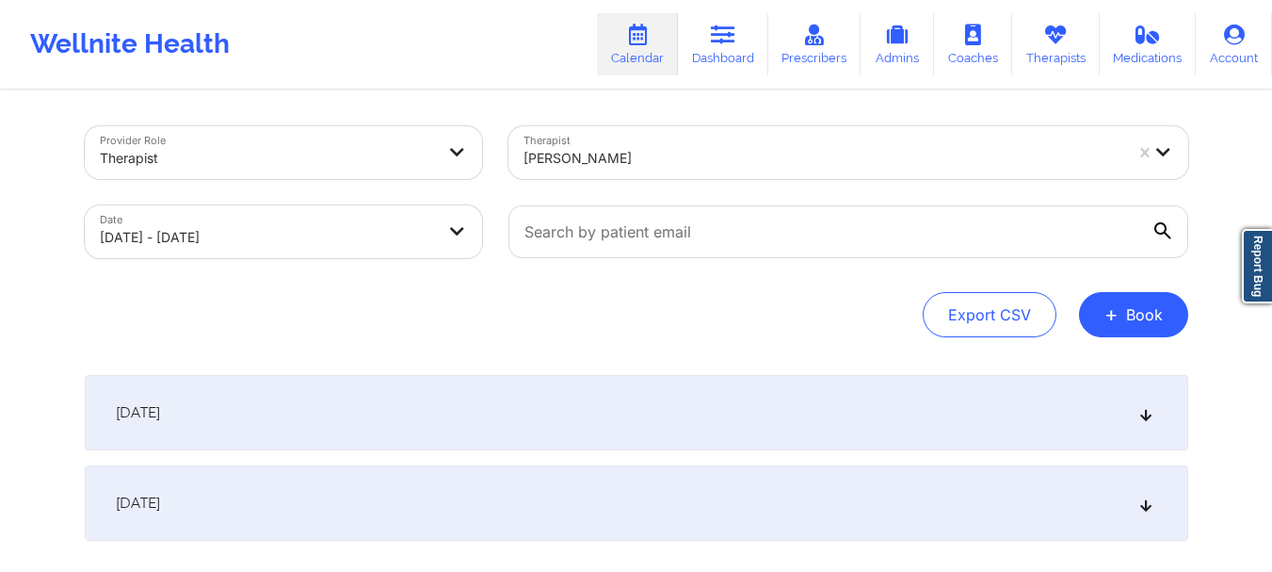
click at [791, 415] on div "[DATE]" at bounding box center [637, 412] width 1104 height 75
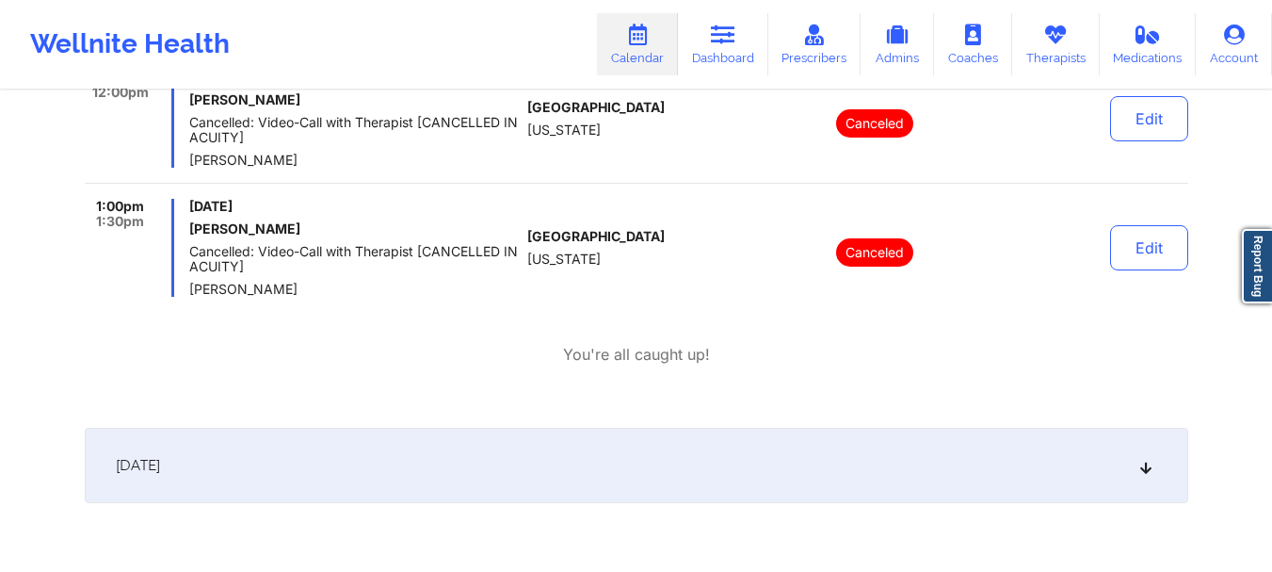
scroll to position [753, 0]
click at [365, 267] on span "Cancelled: Video-Call with Therapist [CANCELLED IN ACUITY]" at bounding box center [354, 258] width 331 height 30
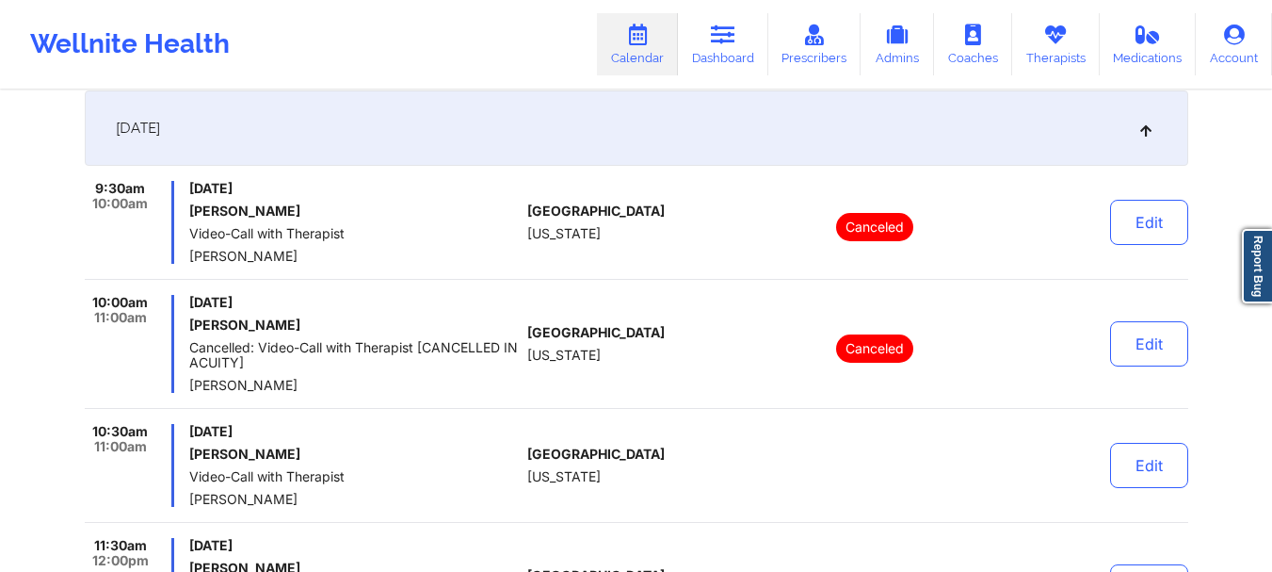
scroll to position [283, 0]
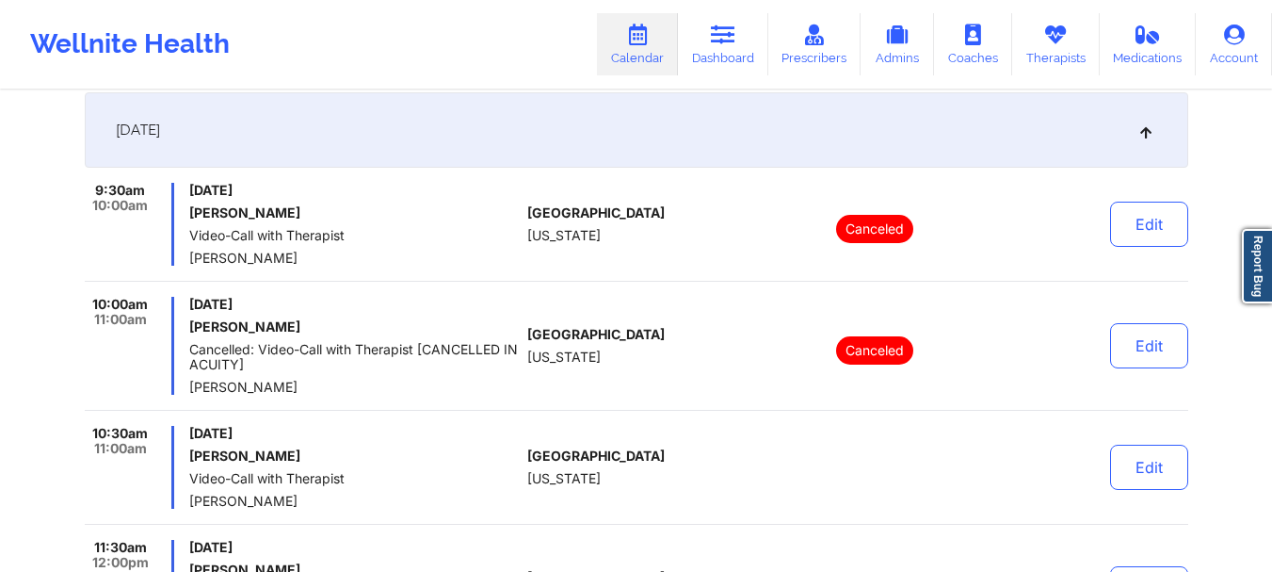
click at [412, 379] on div "[DATE] [PERSON_NAME] Cancelled: Video-Call with Therapist [CANCELLED IN ACUITY]…" at bounding box center [354, 346] width 331 height 98
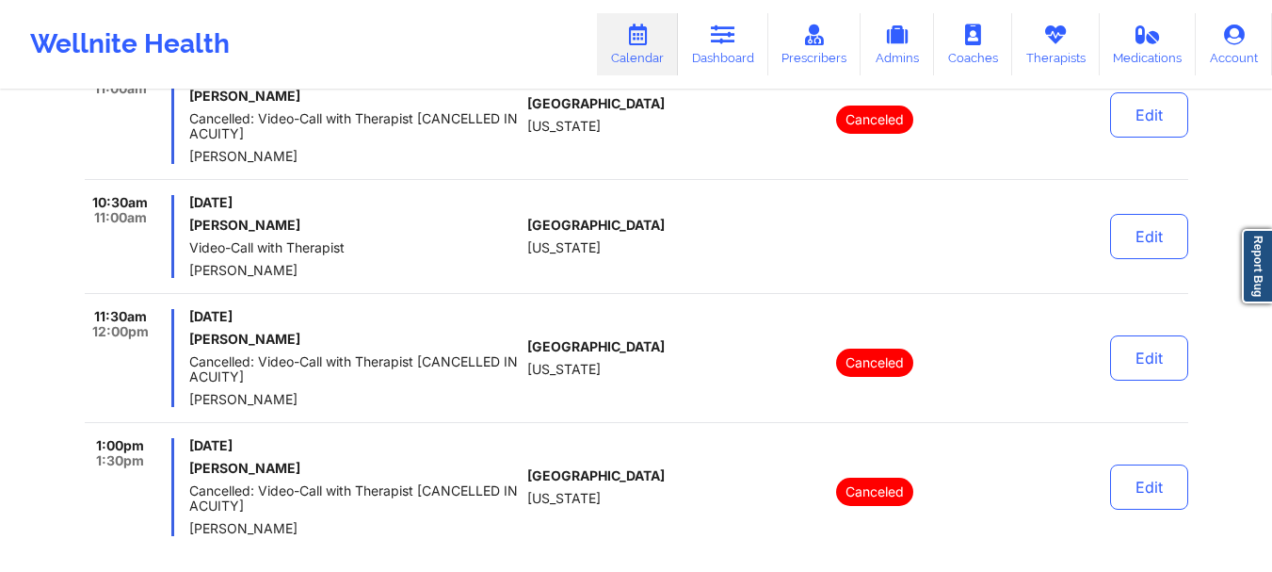
scroll to position [471, 0]
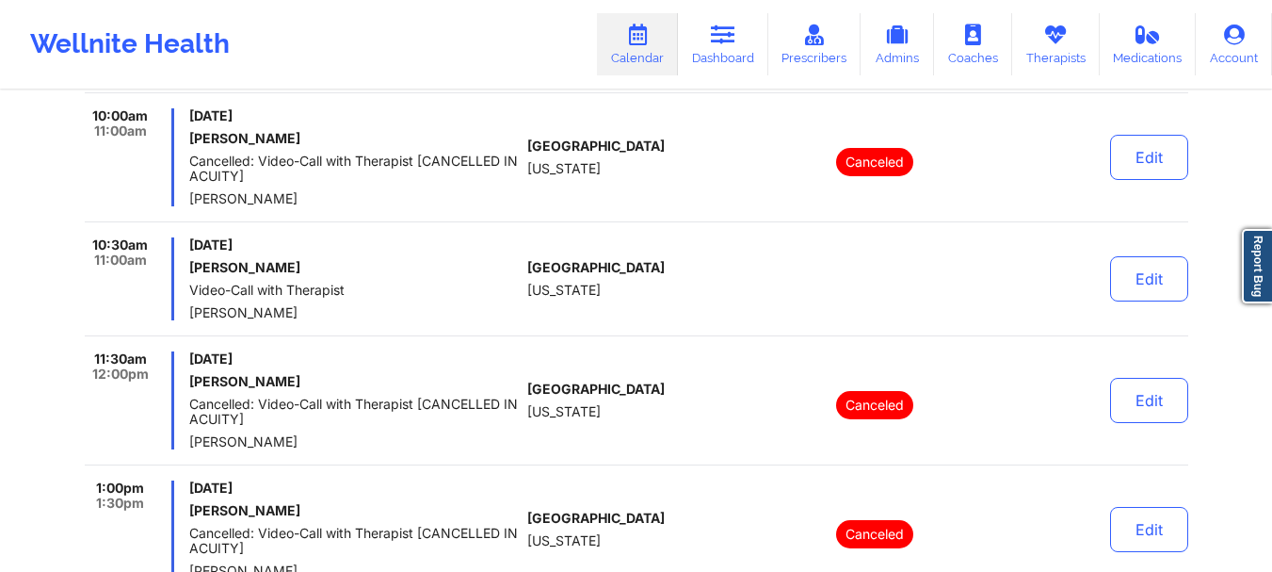
drag, startPoint x: 472, startPoint y: 288, endPoint x: 338, endPoint y: 274, distance: 134.5
click at [338, 274] on div "[DATE] [PERSON_NAME] Video-Call with Therapist [PERSON_NAME]" at bounding box center [354, 278] width 331 height 83
click at [384, 275] on div "[DATE] [PERSON_NAME] Video-Call with Therapist [PERSON_NAME]" at bounding box center [354, 278] width 331 height 83
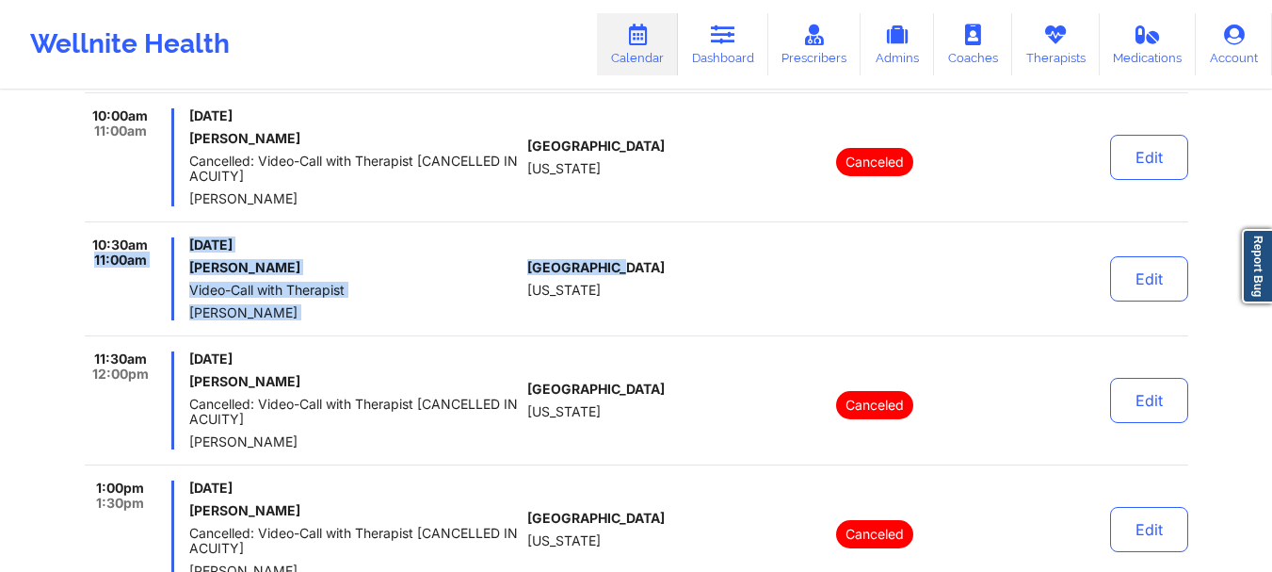
drag, startPoint x: 609, startPoint y: 332, endPoint x: 163, endPoint y: 248, distance: 454.3
click at [163, 248] on div "10:30am 11:00am [DATE] [PERSON_NAME] Video-Call with Therapist [PERSON_NAME] [G…" at bounding box center [637, 286] width 1104 height 99
click at [429, 300] on div "[DATE] [PERSON_NAME] Video-Call with Therapist [PERSON_NAME]" at bounding box center [354, 278] width 331 height 83
drag, startPoint x: 397, startPoint y: 300, endPoint x: 180, endPoint y: 236, distance: 226.8
click at [180, 236] on div "9:30am 10:00am [DATE] [PERSON_NAME] Video-Call with Therapist [PERSON_NAME] [GE…" at bounding box center [637, 286] width 1104 height 584
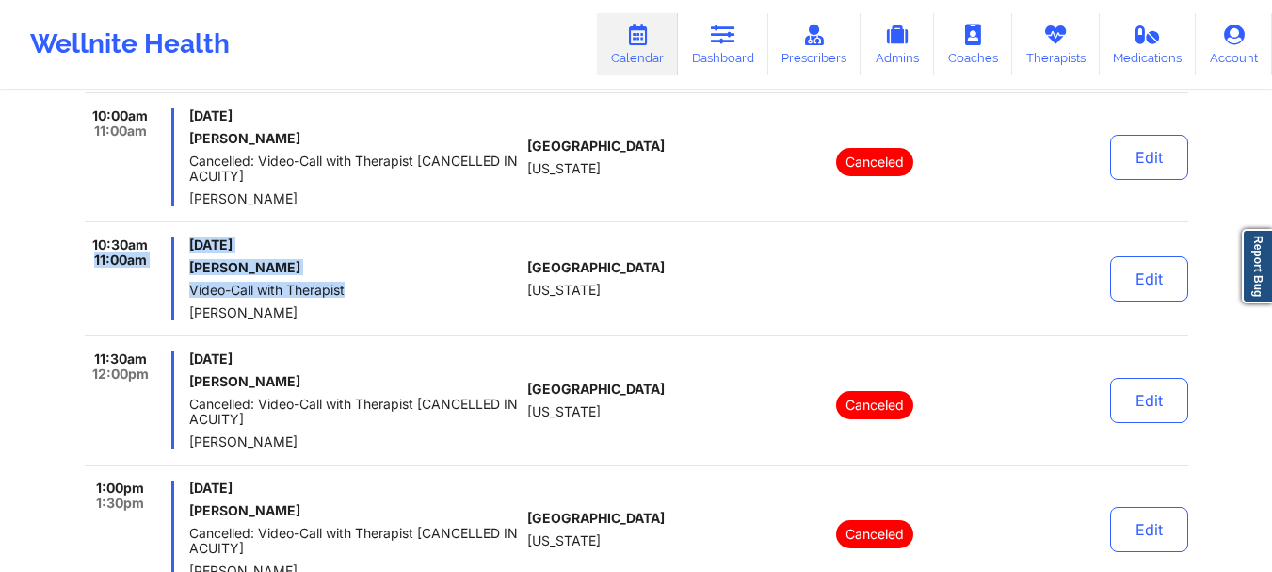
click at [325, 267] on h6 "[PERSON_NAME]" at bounding box center [354, 267] width 331 height 15
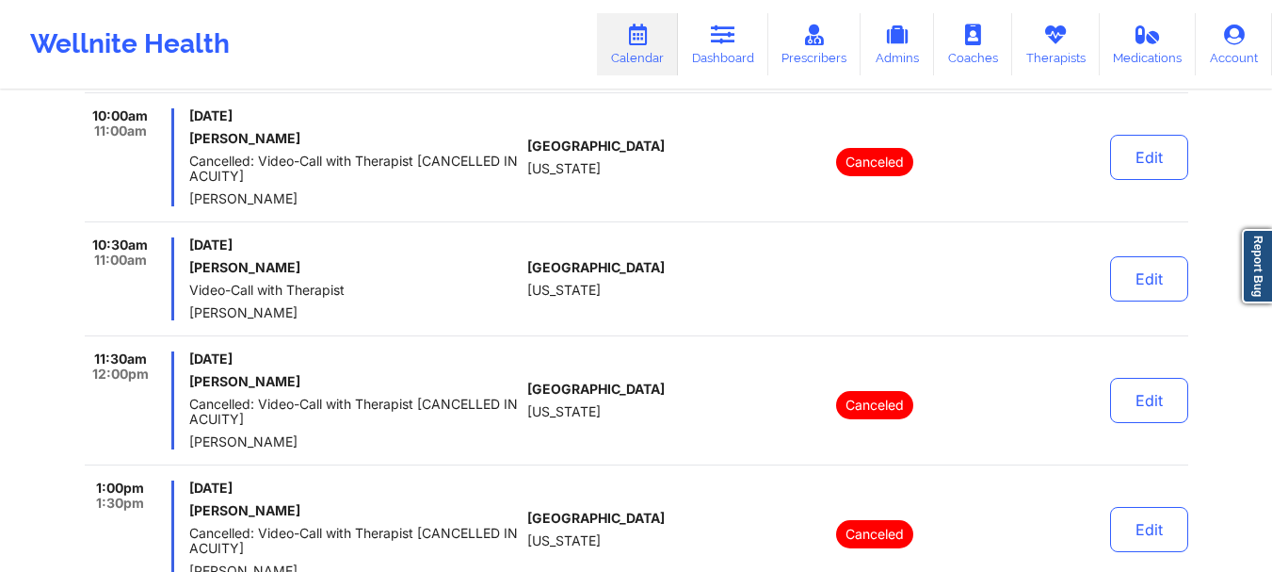
click at [395, 265] on h6 "[PERSON_NAME]" at bounding box center [354, 267] width 331 height 15
click at [440, 295] on div "[DATE] [PERSON_NAME] Video-Call with Therapist [PERSON_NAME]" at bounding box center [354, 278] width 331 height 83
click at [444, 298] on div "[DATE] [PERSON_NAME] Video-Call with Therapist [PERSON_NAME]" at bounding box center [354, 278] width 331 height 83
drag, startPoint x: 478, startPoint y: 243, endPoint x: 570, endPoint y: 286, distance: 102.0
click at [570, 286] on div "10:30am 11:00am [DATE] [PERSON_NAME] Video-Call with Therapist [PERSON_NAME] [G…" at bounding box center [637, 286] width 1104 height 99
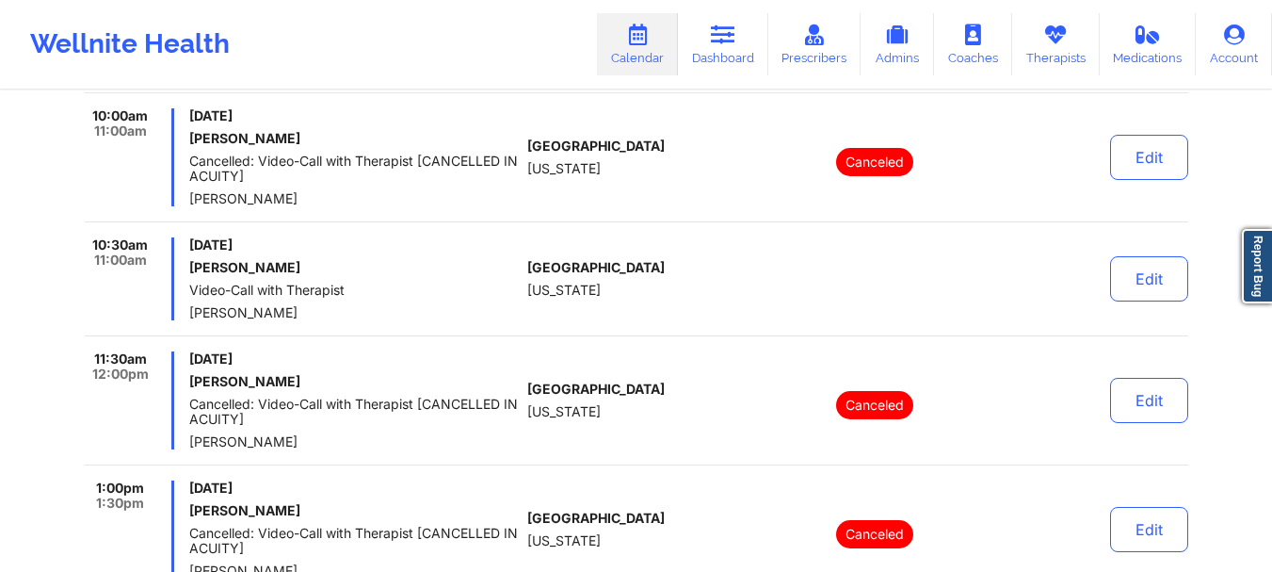
click at [580, 289] on div "[GEOGRAPHIC_DATA] [US_STATE]" at bounding box center [631, 278] width 209 height 83
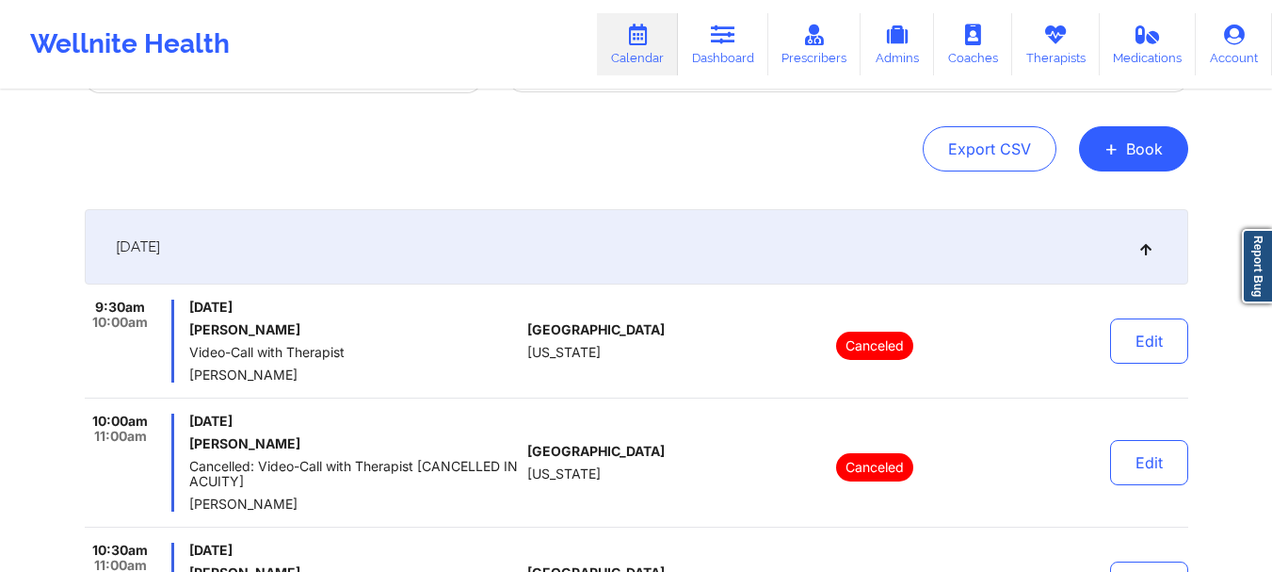
scroll to position [0, 0]
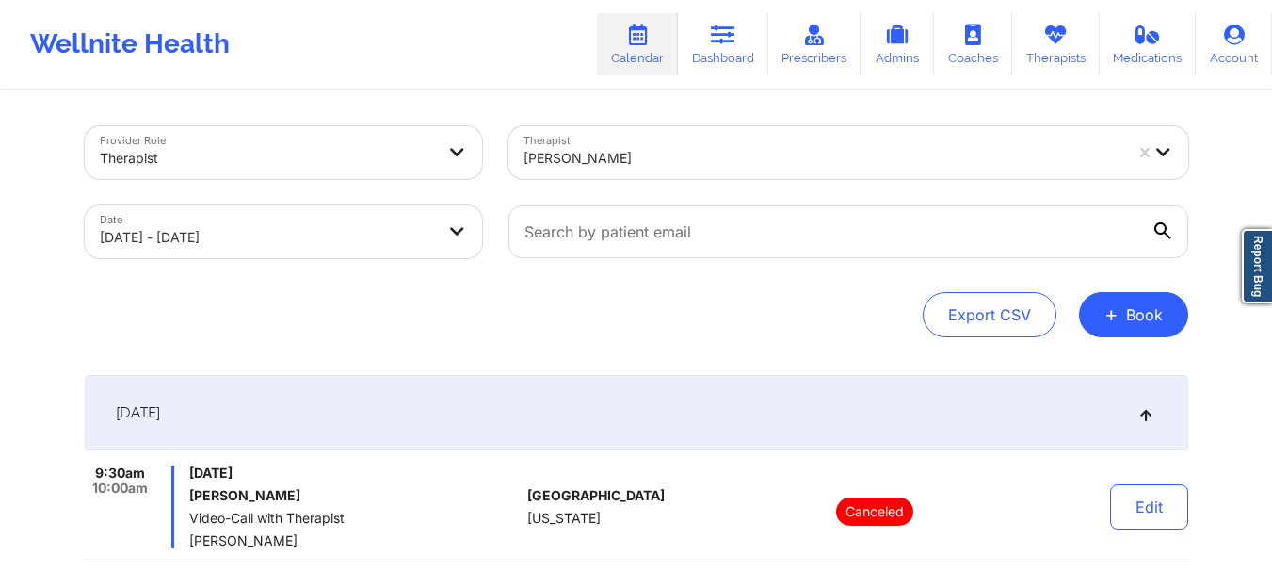
click at [657, 164] on div at bounding box center [823, 158] width 599 height 23
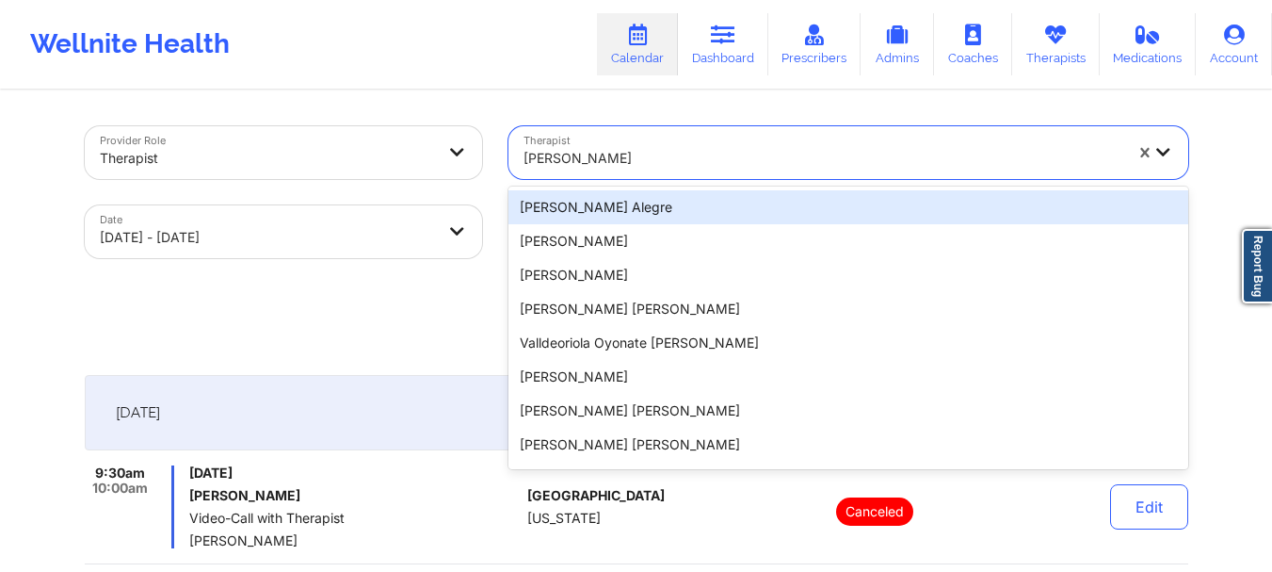
paste input "[PERSON_NAME]"
type input "[PERSON_NAME]"
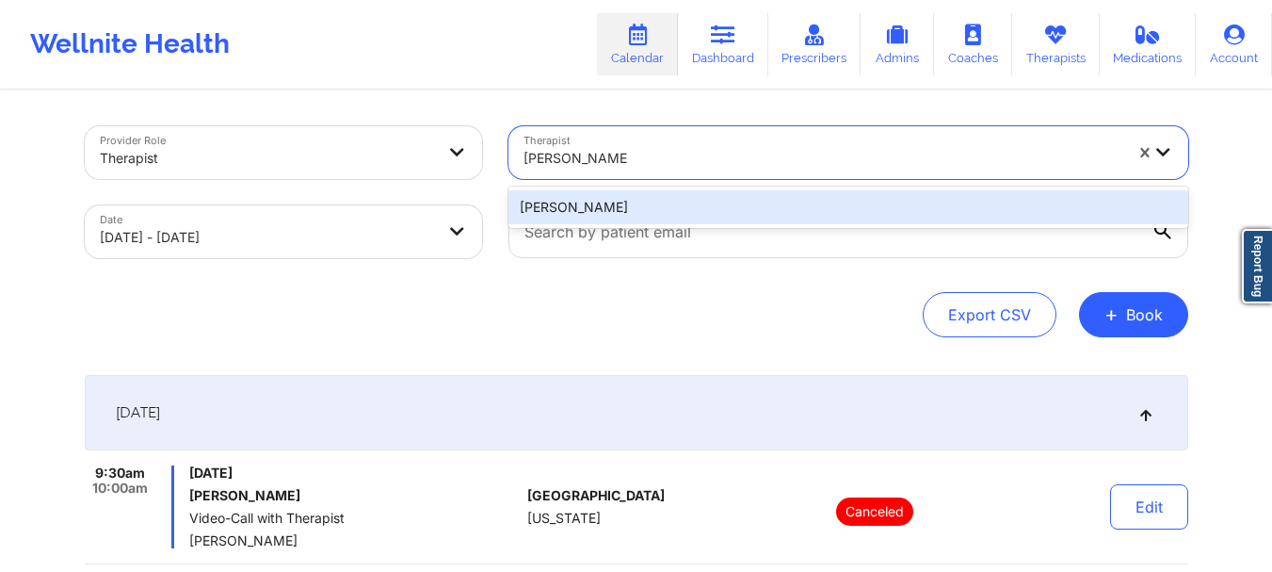
click at [661, 216] on div "[PERSON_NAME]" at bounding box center [849, 207] width 680 height 34
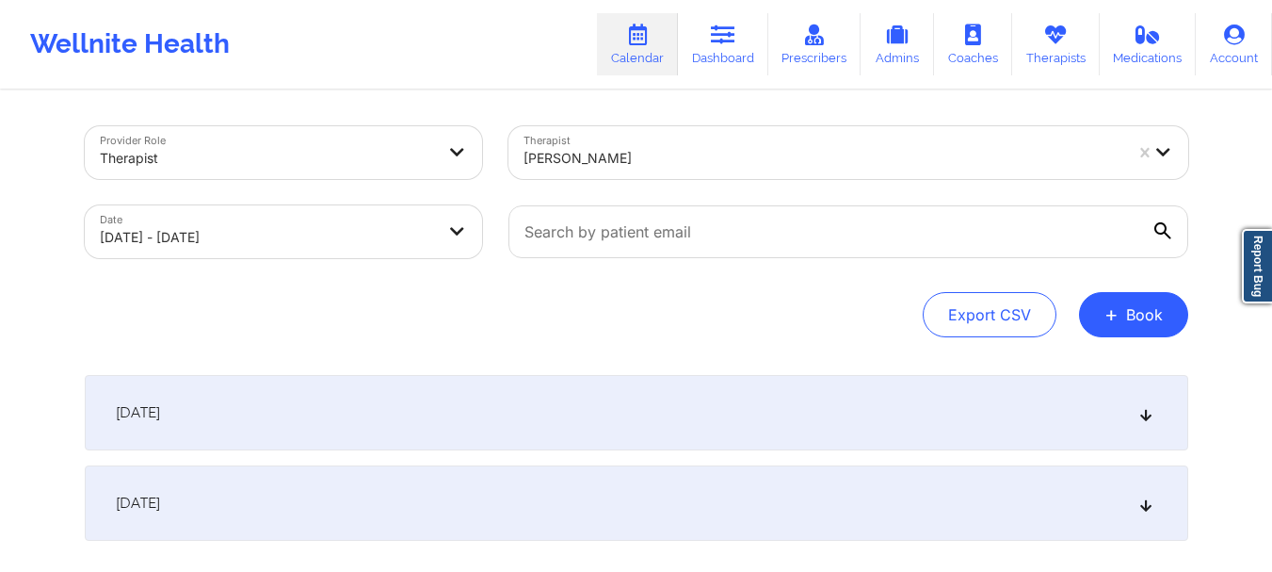
click at [802, 425] on div "[DATE]" at bounding box center [637, 412] width 1104 height 75
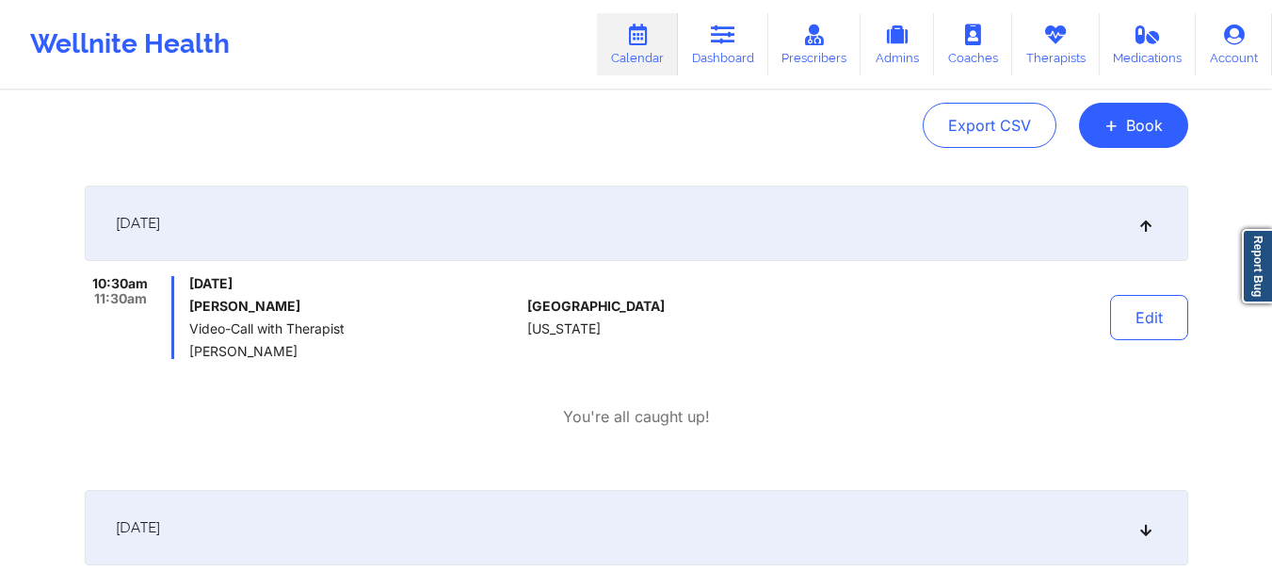
scroll to position [188, 0]
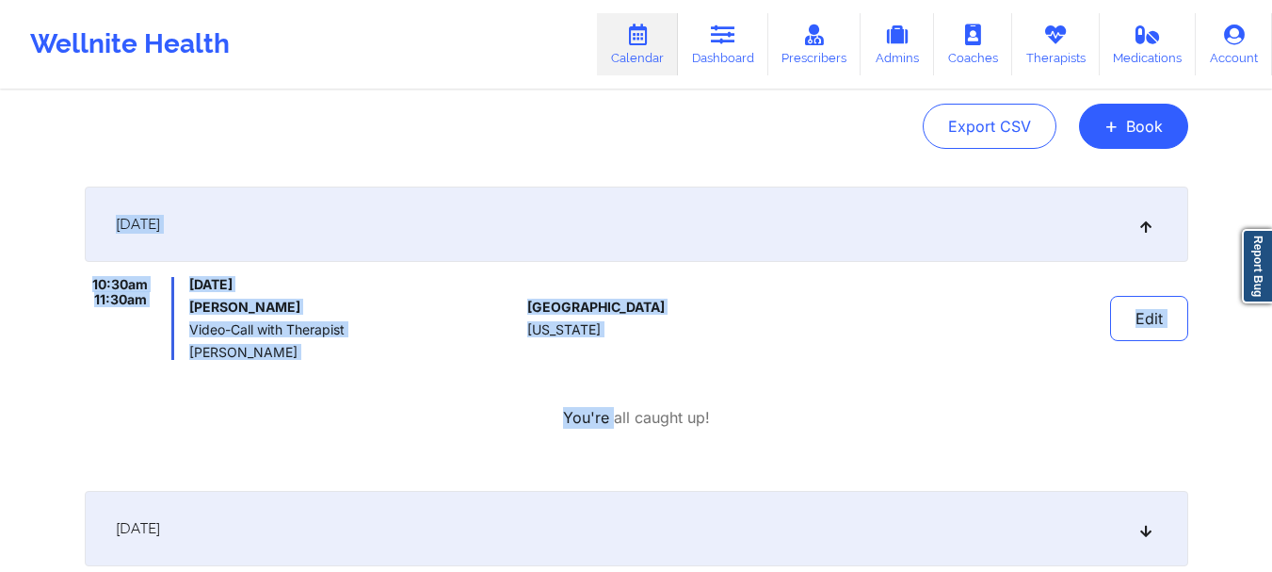
drag, startPoint x: 613, startPoint y: 374, endPoint x: 114, endPoint y: 246, distance: 515.4
click at [114, 246] on div "[DATE] 10:30am 11:30am [DATE] [PERSON_NAME] Video-Call with Therapist [PERSON_N…" at bounding box center [637, 330] width 1104 height 289
click at [373, 307] on h6 "[PERSON_NAME]" at bounding box center [354, 307] width 331 height 15
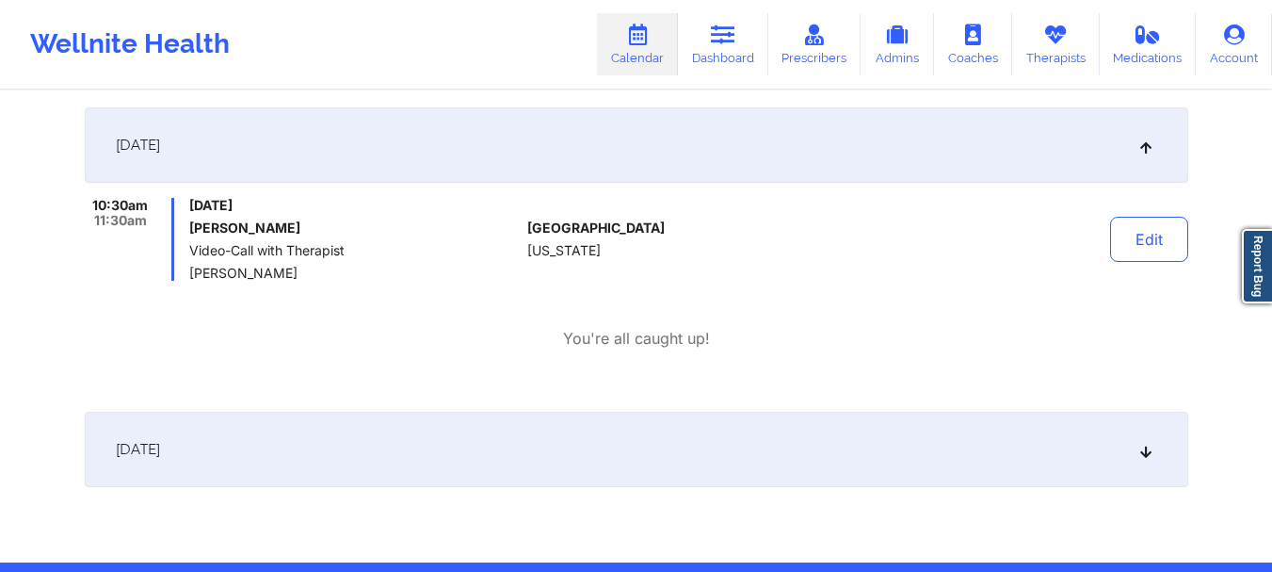
scroll to position [0, 0]
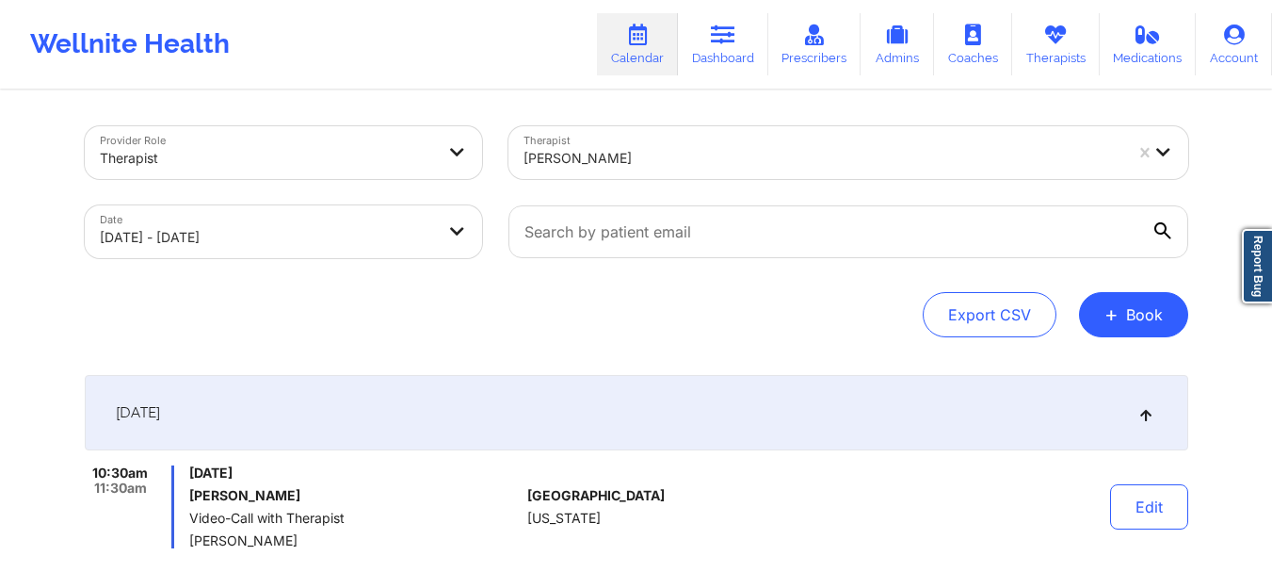
click at [594, 146] on div "[PERSON_NAME]" at bounding box center [817, 152] width 616 height 53
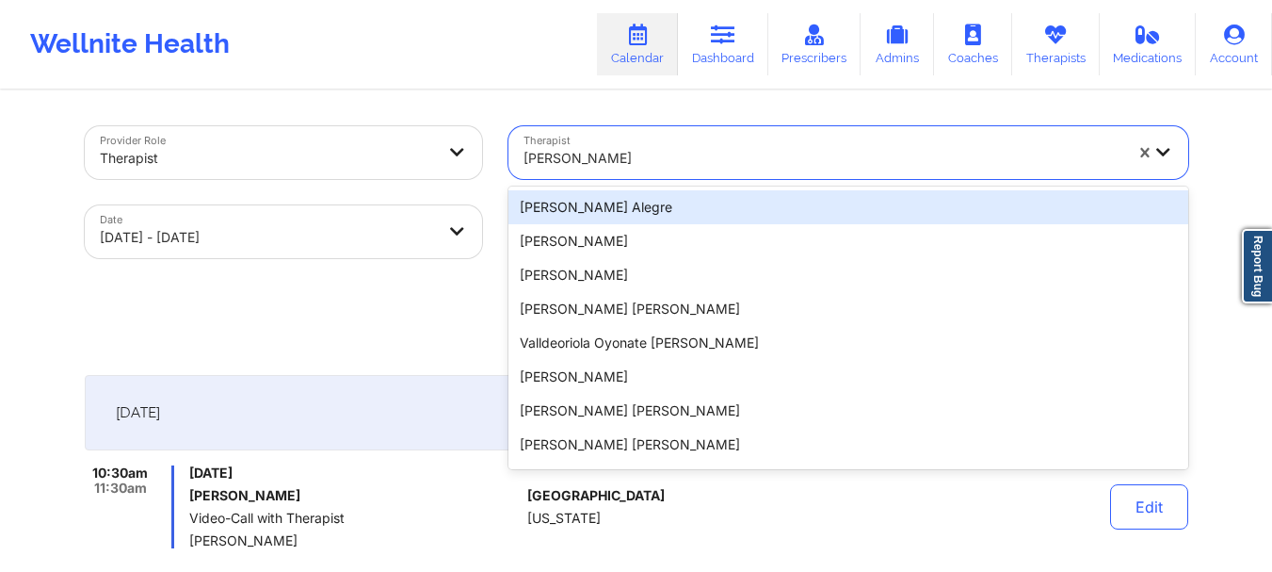
paste input "[PERSON_NAME]"
type input "[PERSON_NAME]"
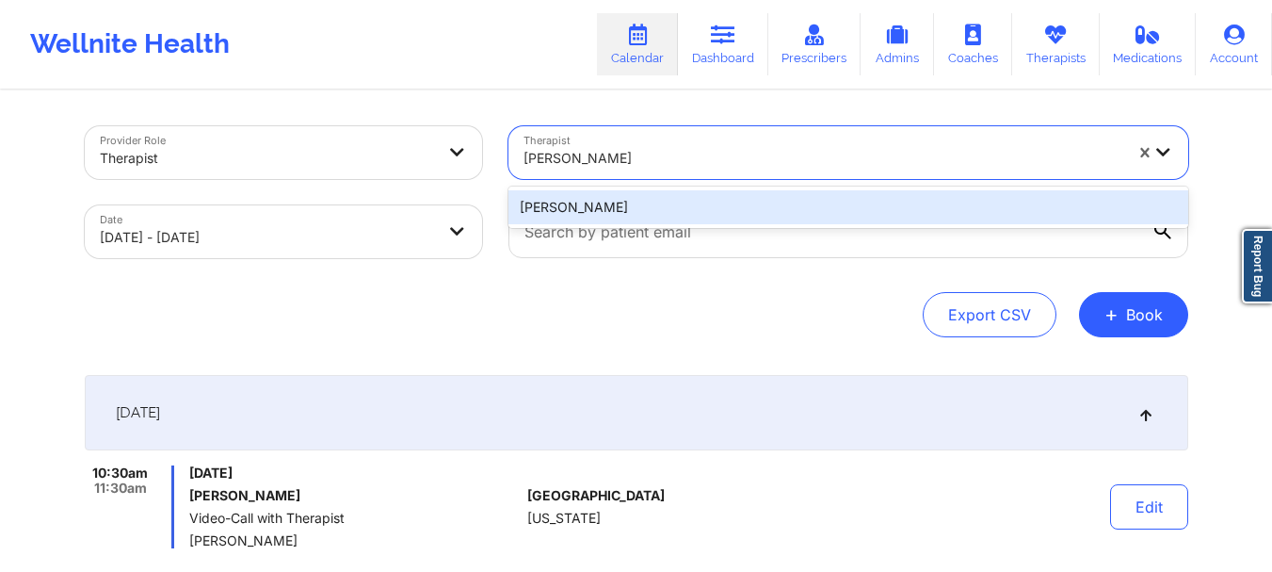
click at [676, 197] on div "[PERSON_NAME]" at bounding box center [849, 207] width 680 height 34
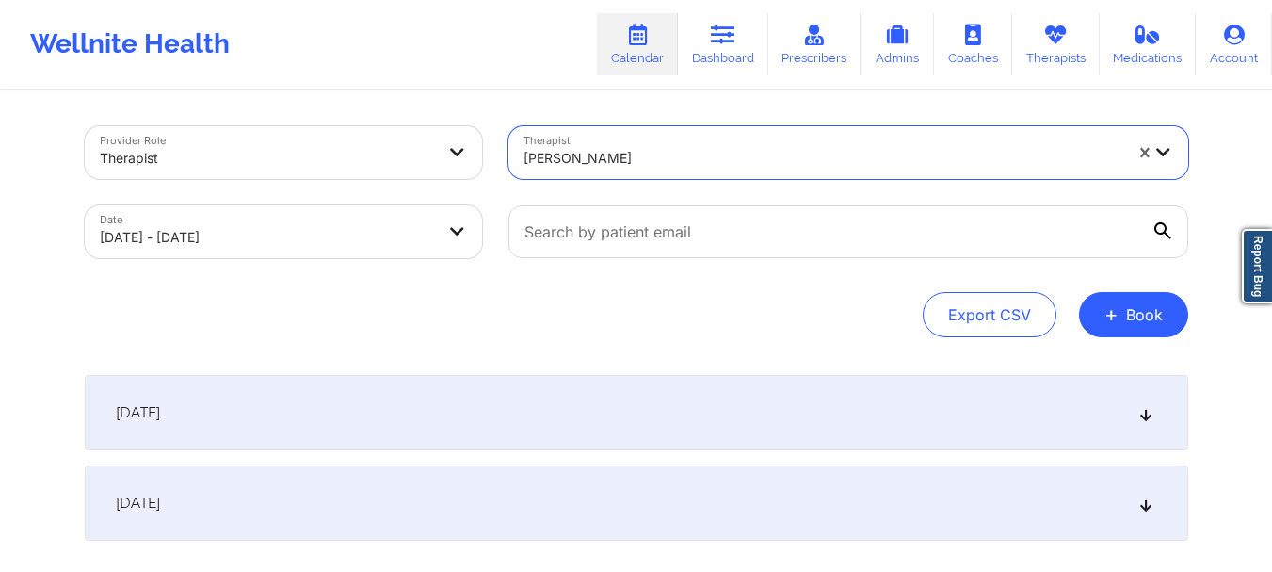
click at [638, 436] on div "[DATE]" at bounding box center [637, 412] width 1104 height 75
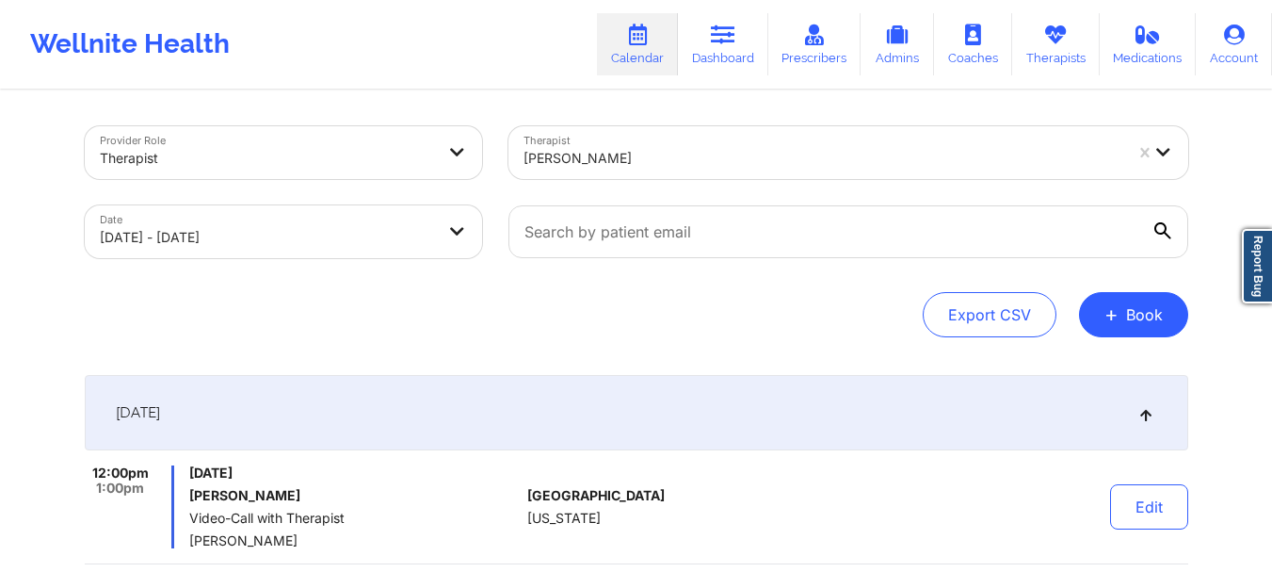
drag, startPoint x: 681, startPoint y: 189, endPoint x: 682, endPoint y: 155, distance: 33.9
click at [681, 181] on div "Therapist [PERSON_NAME]" at bounding box center [848, 152] width 706 height 79
click at [683, 153] on div at bounding box center [823, 158] width 599 height 23
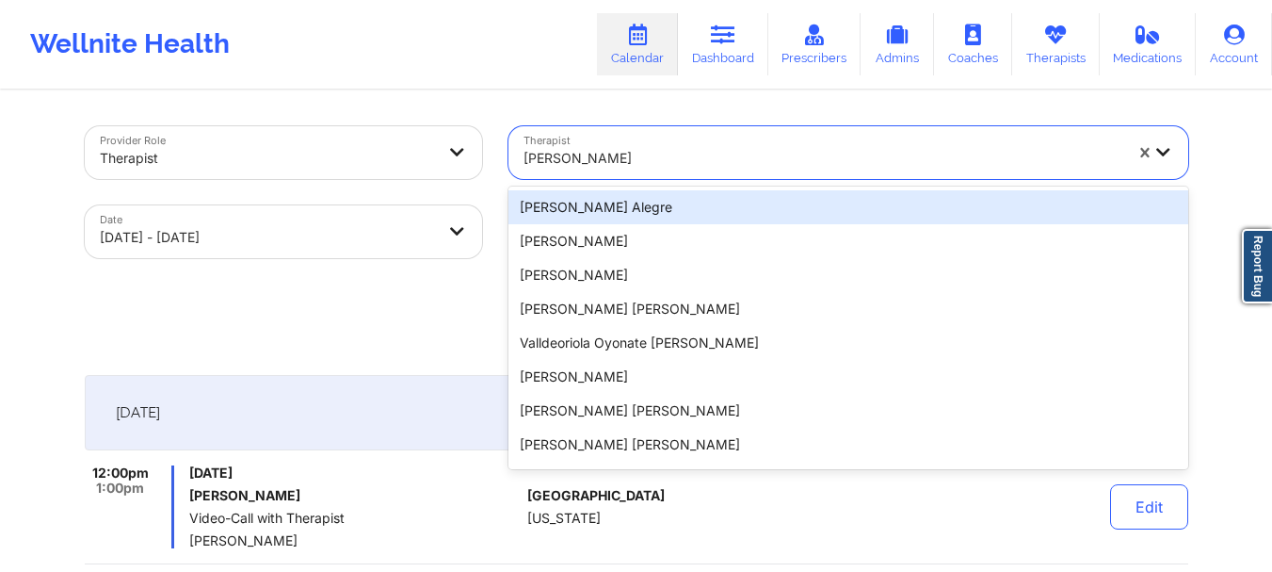
paste input "[PERSON_NAME]"
type input "[PERSON_NAME]"
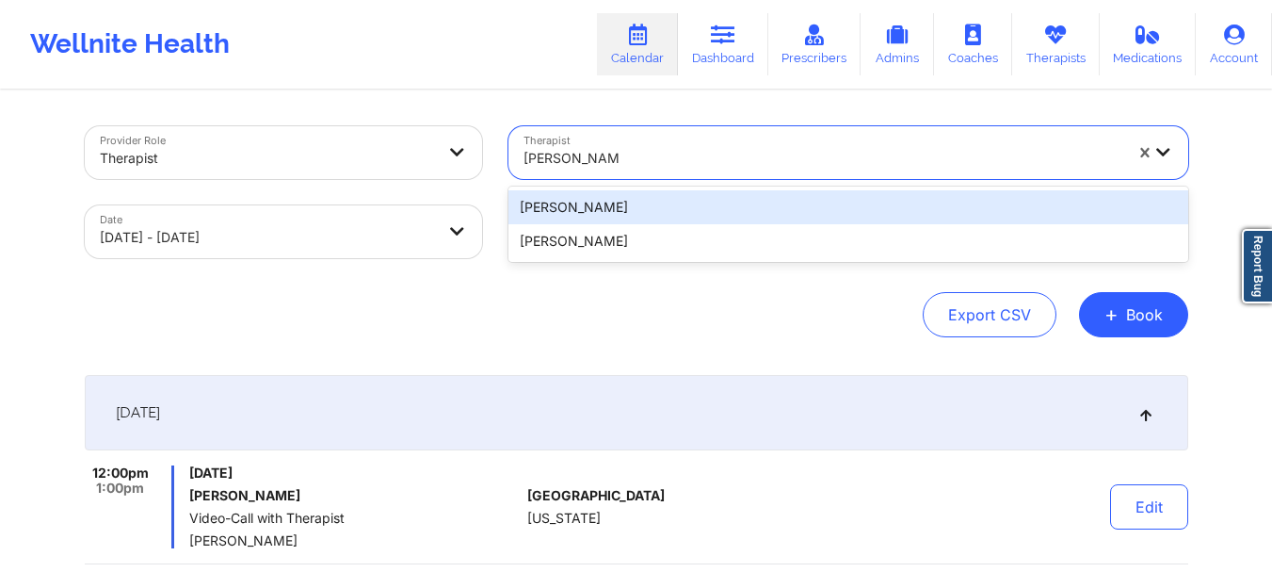
click at [682, 201] on div "[PERSON_NAME]" at bounding box center [849, 207] width 680 height 34
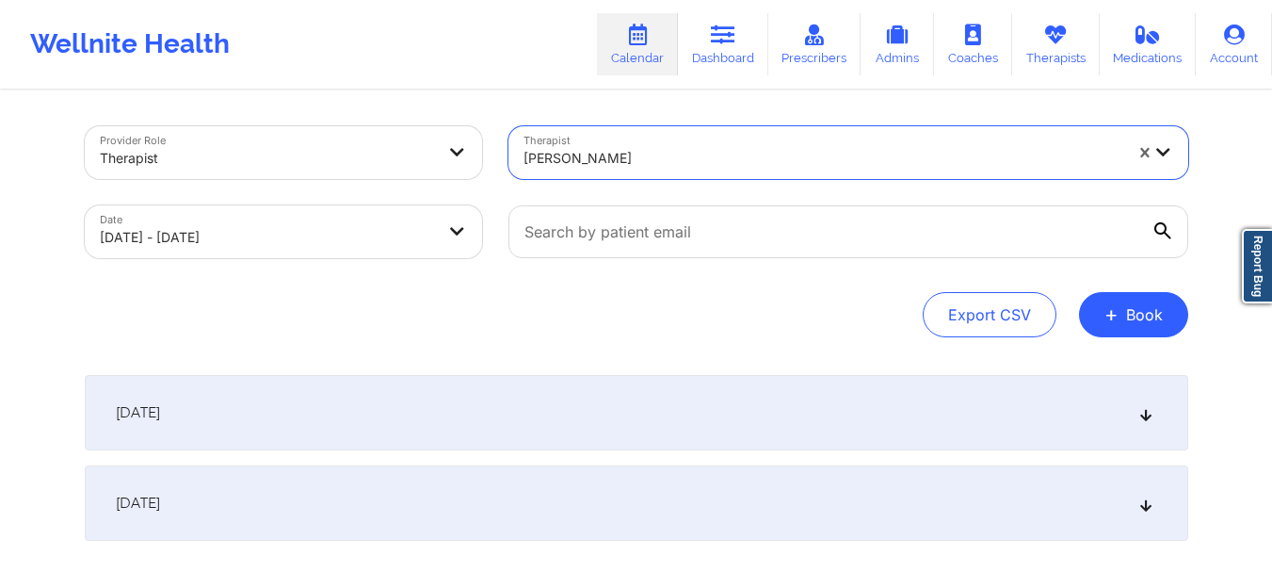
click at [631, 426] on div "[DATE]" at bounding box center [637, 412] width 1104 height 75
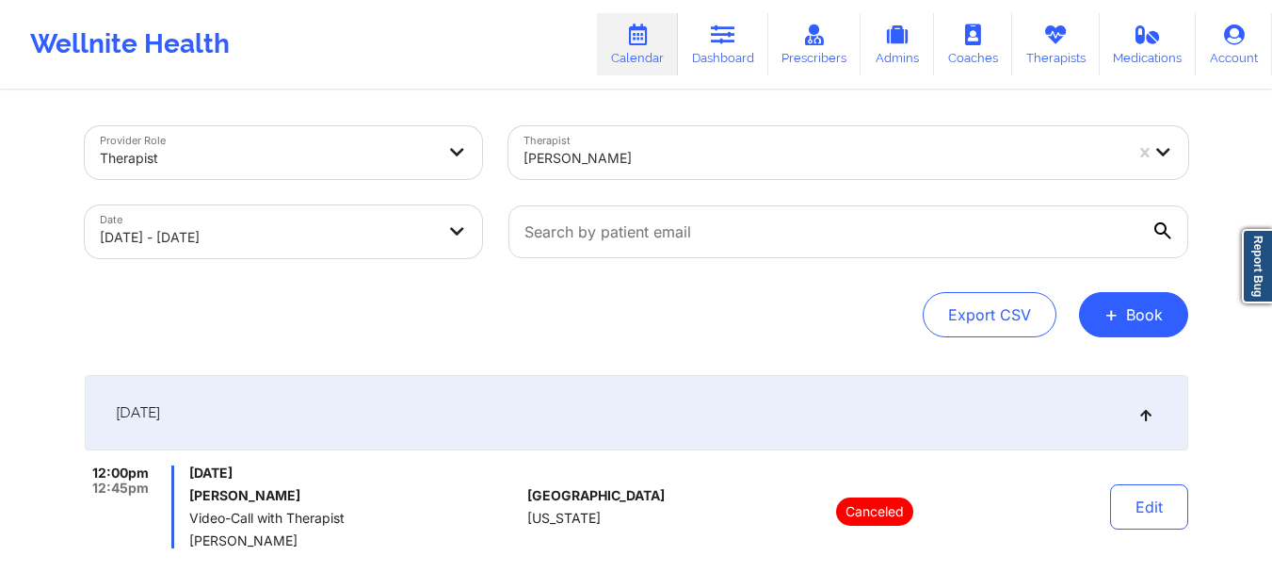
click at [687, 156] on div at bounding box center [823, 158] width 599 height 23
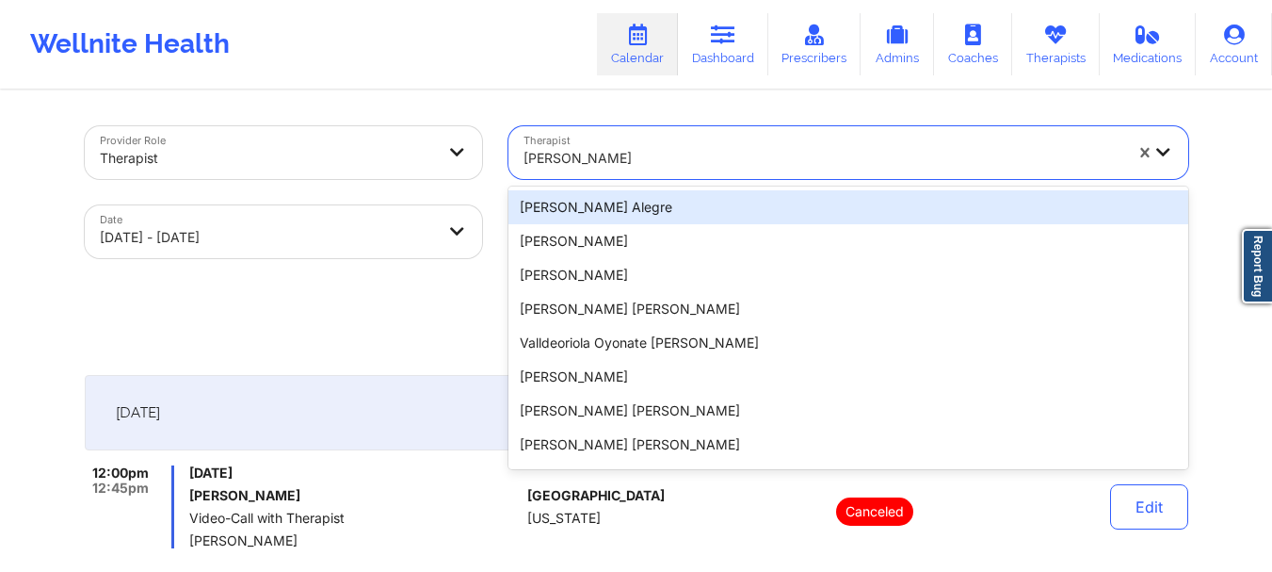
paste input "Dashima Green"
type input "Dashima Green"
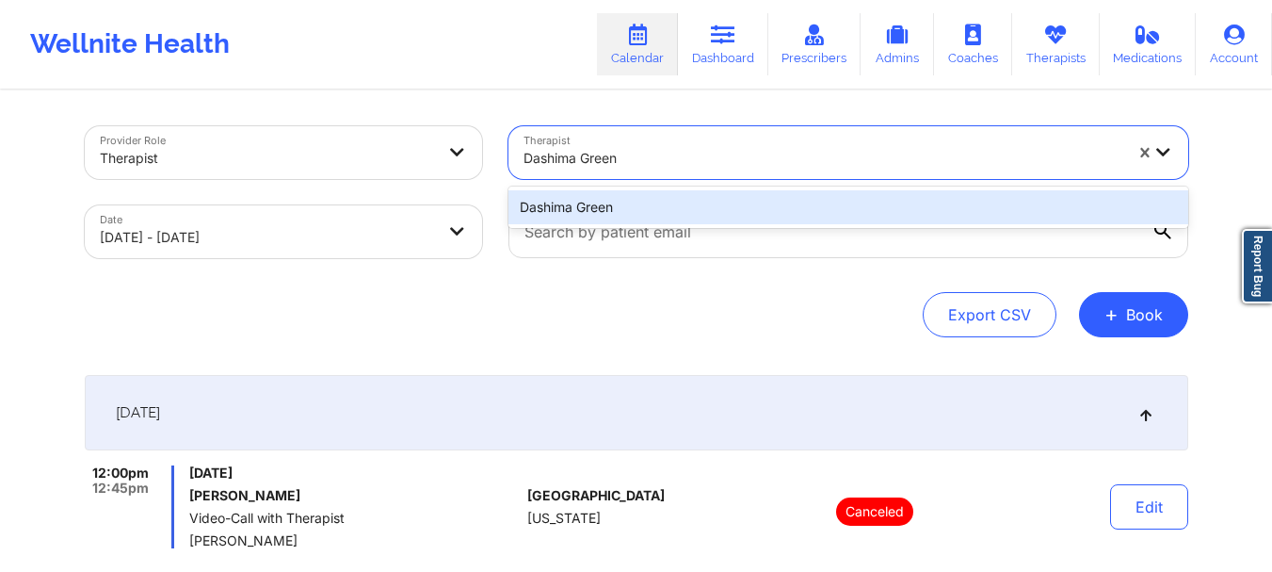
click at [691, 195] on div "Dashima Green" at bounding box center [849, 207] width 680 height 34
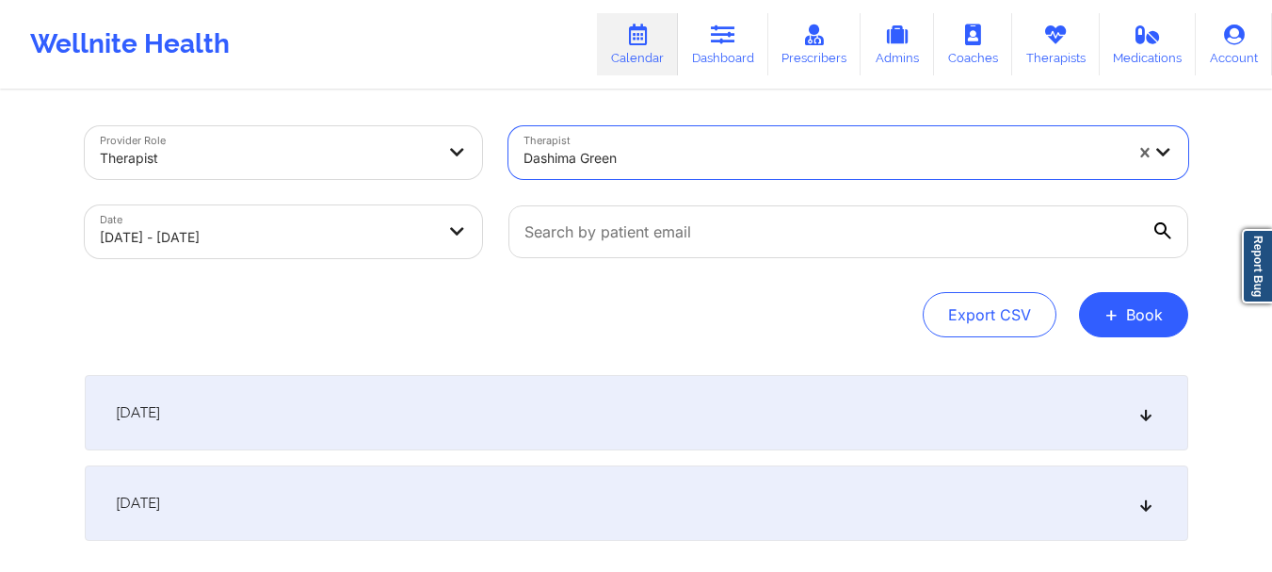
click at [678, 404] on div "[DATE]" at bounding box center [637, 412] width 1104 height 75
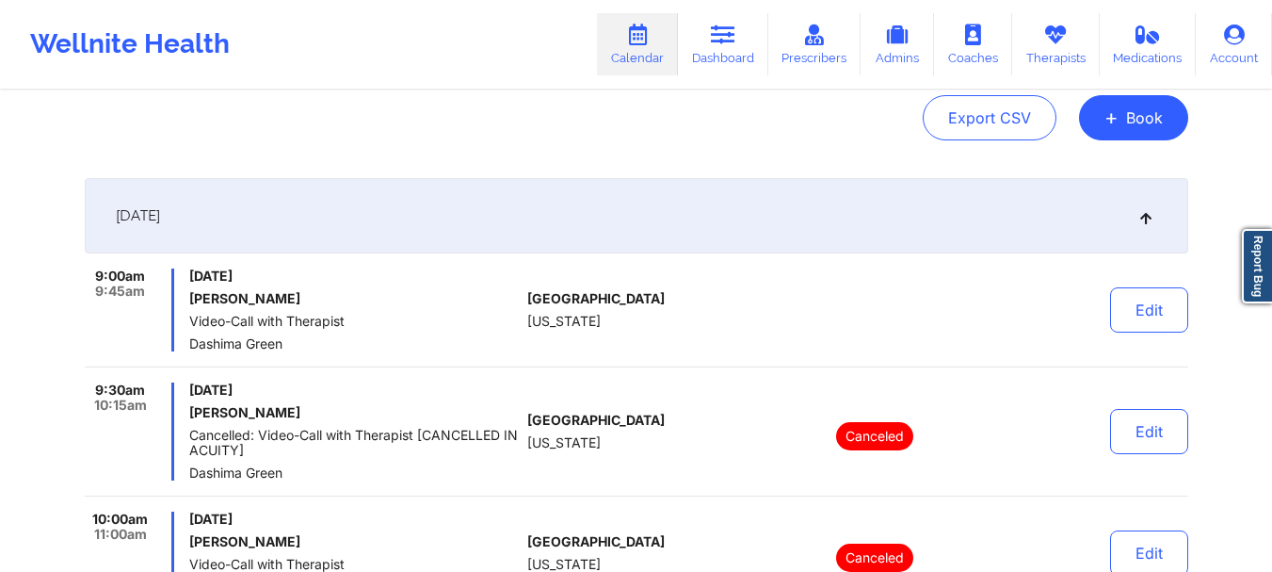
scroll to position [94, 0]
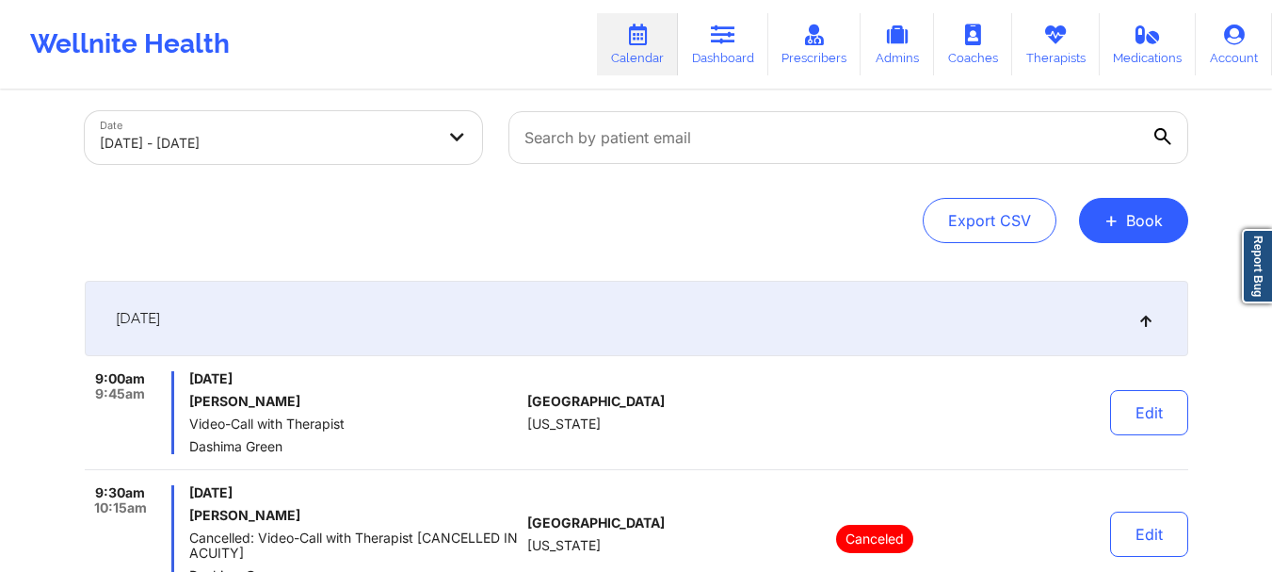
click at [447, 392] on div "[DATE] [PERSON_NAME] Video-Call with Therapist [PERSON_NAME]" at bounding box center [354, 412] width 331 height 83
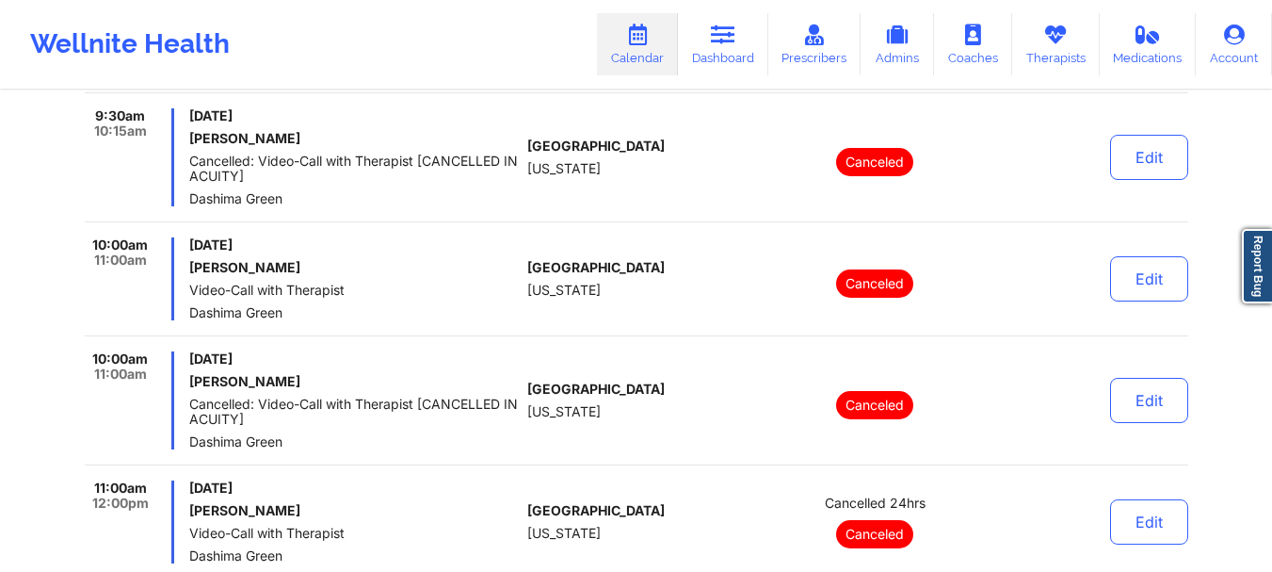
scroll to position [283, 0]
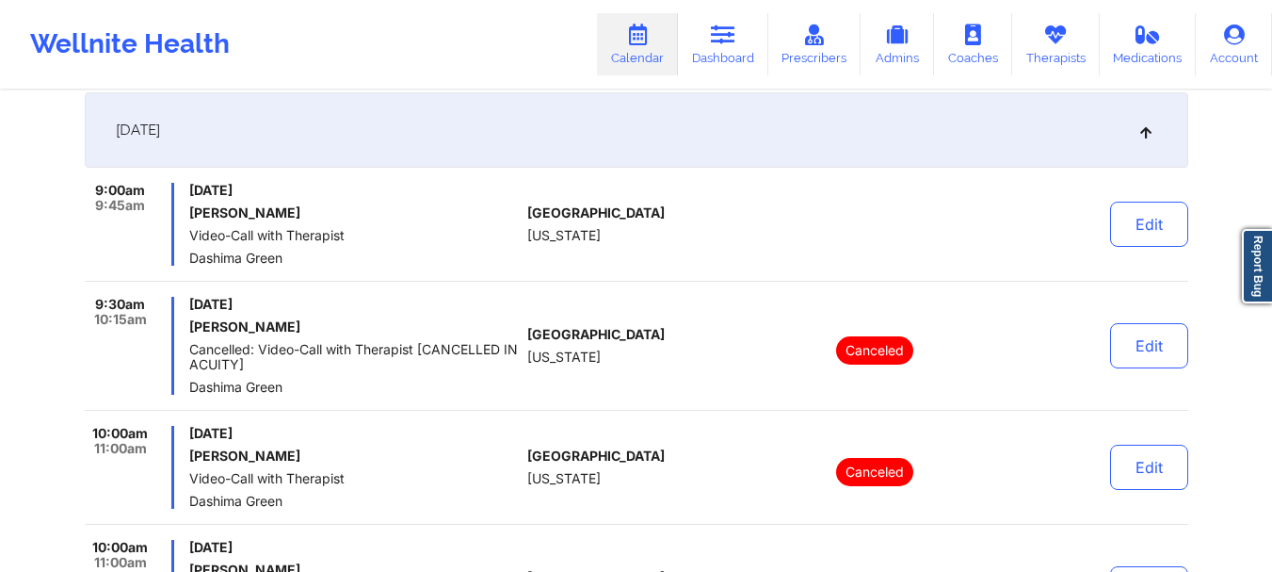
click at [509, 262] on span "Dashima Green" at bounding box center [354, 258] width 331 height 15
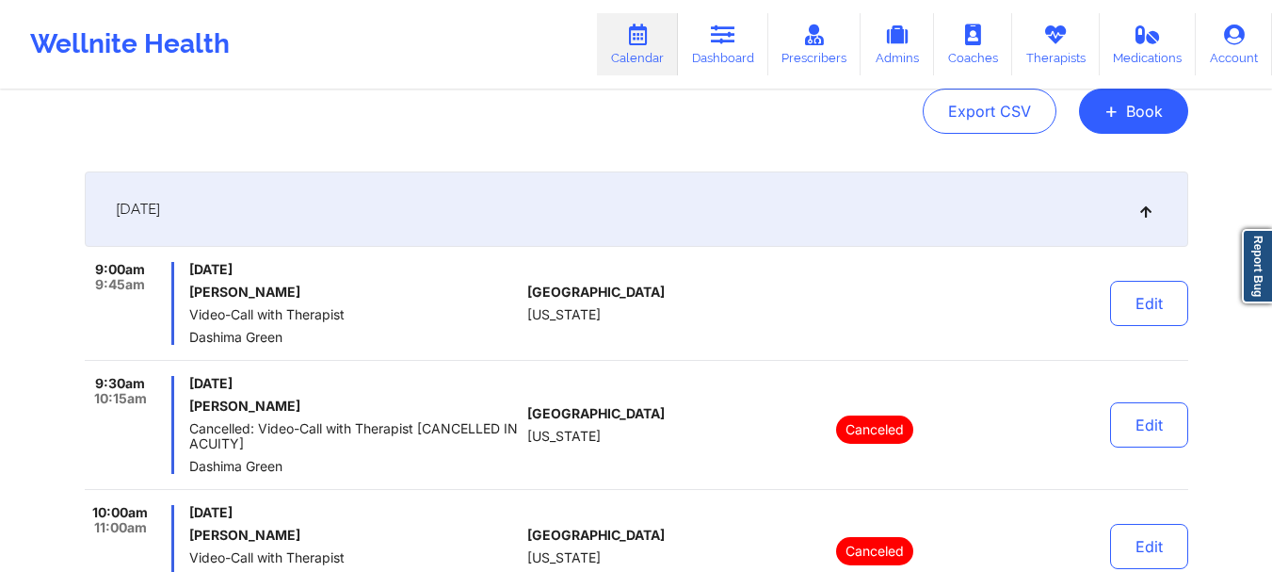
scroll to position [0, 0]
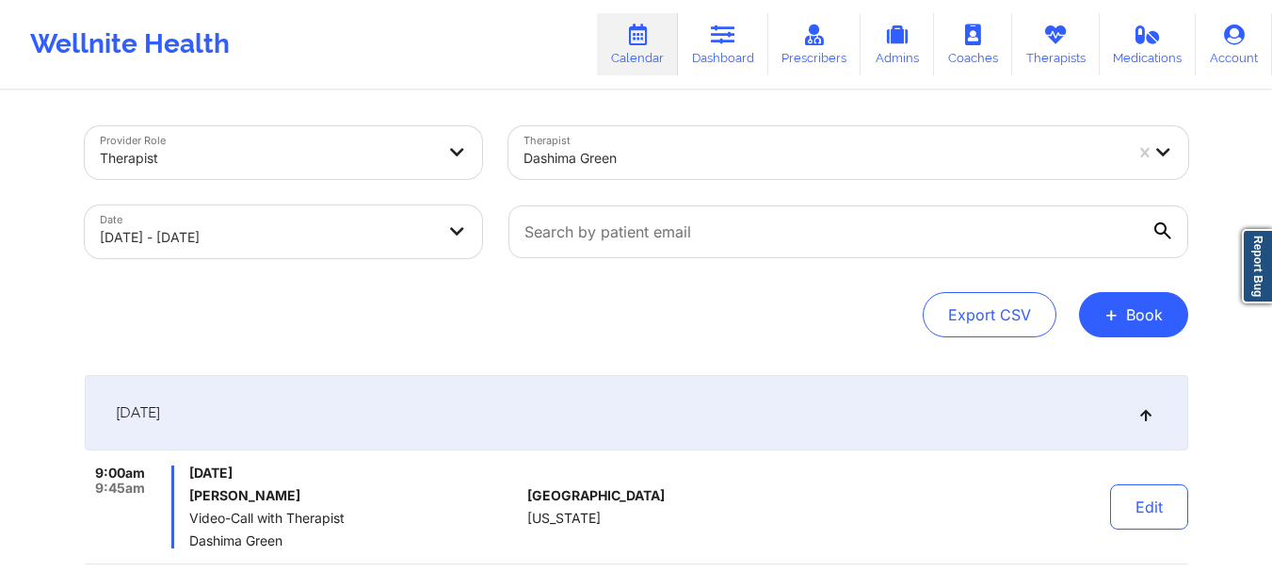
click at [677, 151] on div at bounding box center [823, 158] width 599 height 23
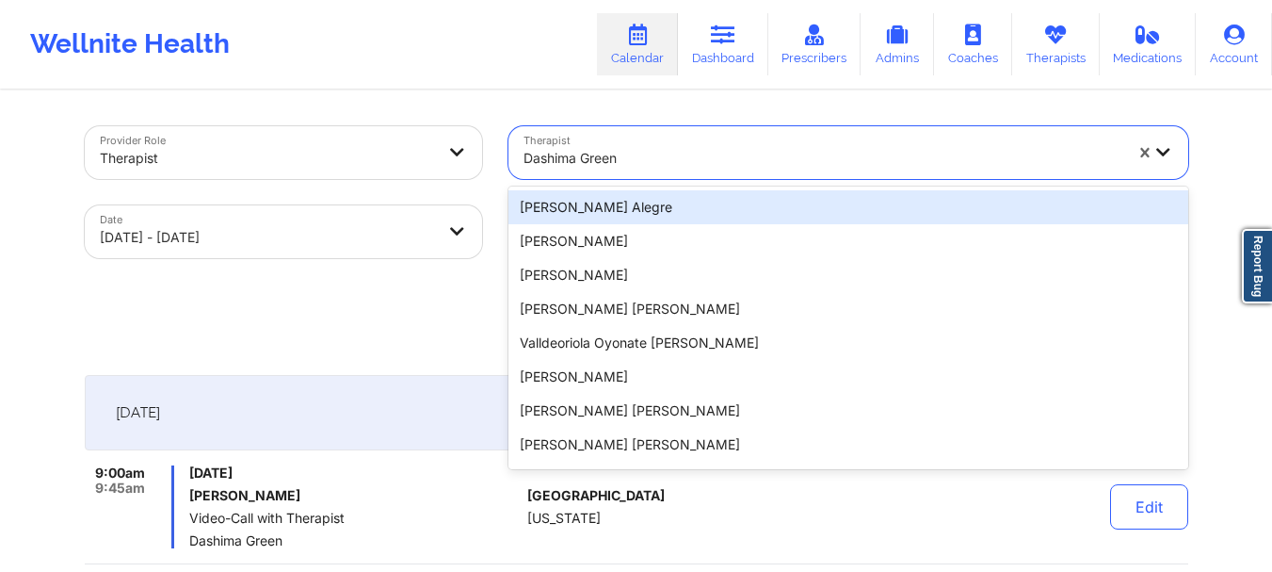
paste input "[PERSON_NAME]"
type input "[PERSON_NAME]"
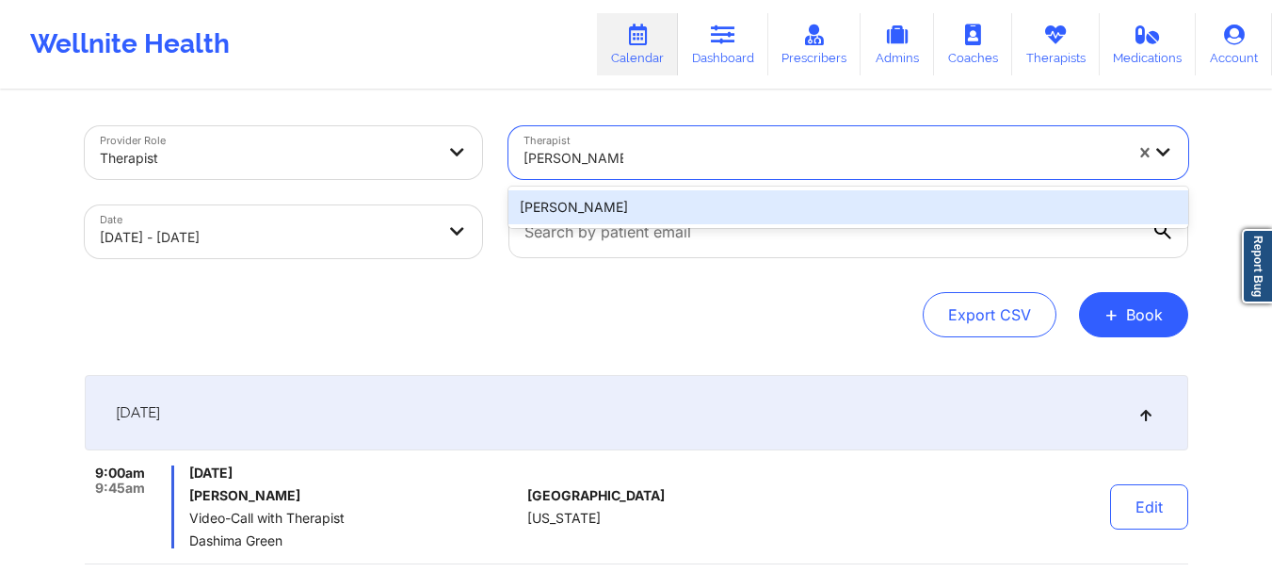
click at [694, 201] on div "[PERSON_NAME]" at bounding box center [849, 207] width 680 height 34
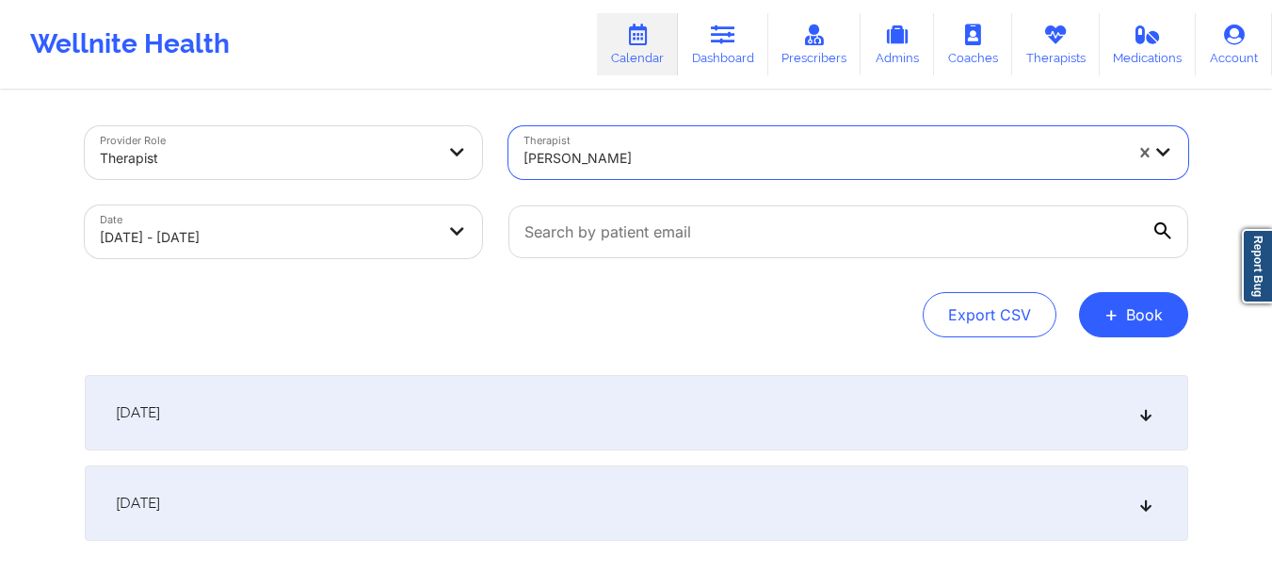
click at [778, 387] on div "[DATE]" at bounding box center [637, 412] width 1104 height 75
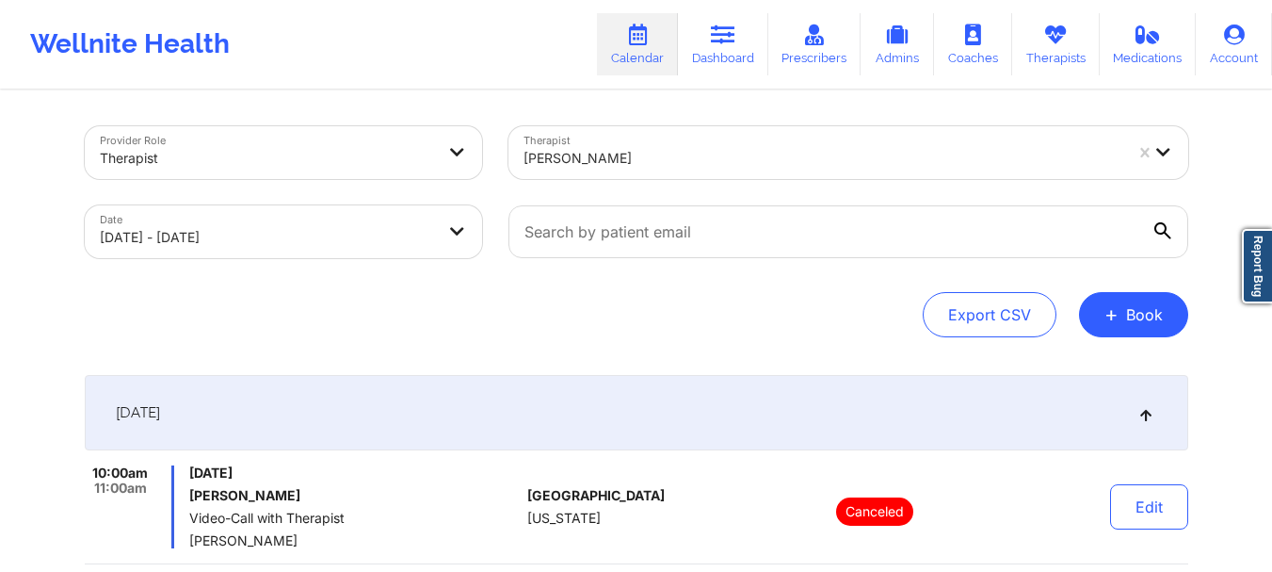
click at [612, 152] on div at bounding box center [823, 158] width 599 height 23
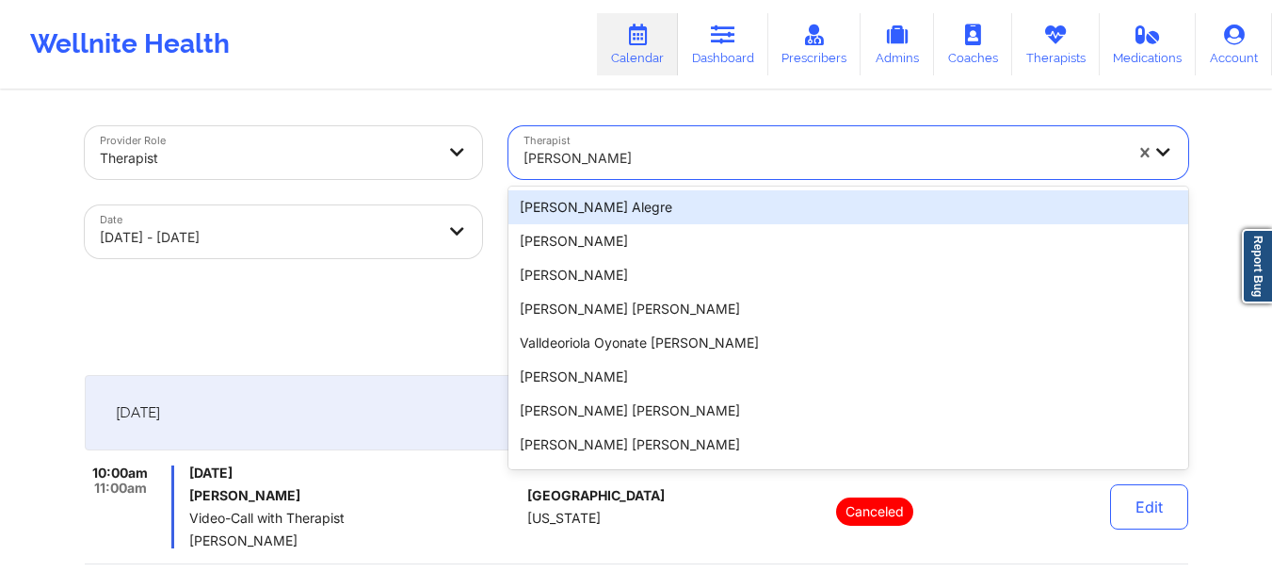
paste input "[PERSON_NAME]"
type input "[PERSON_NAME]"
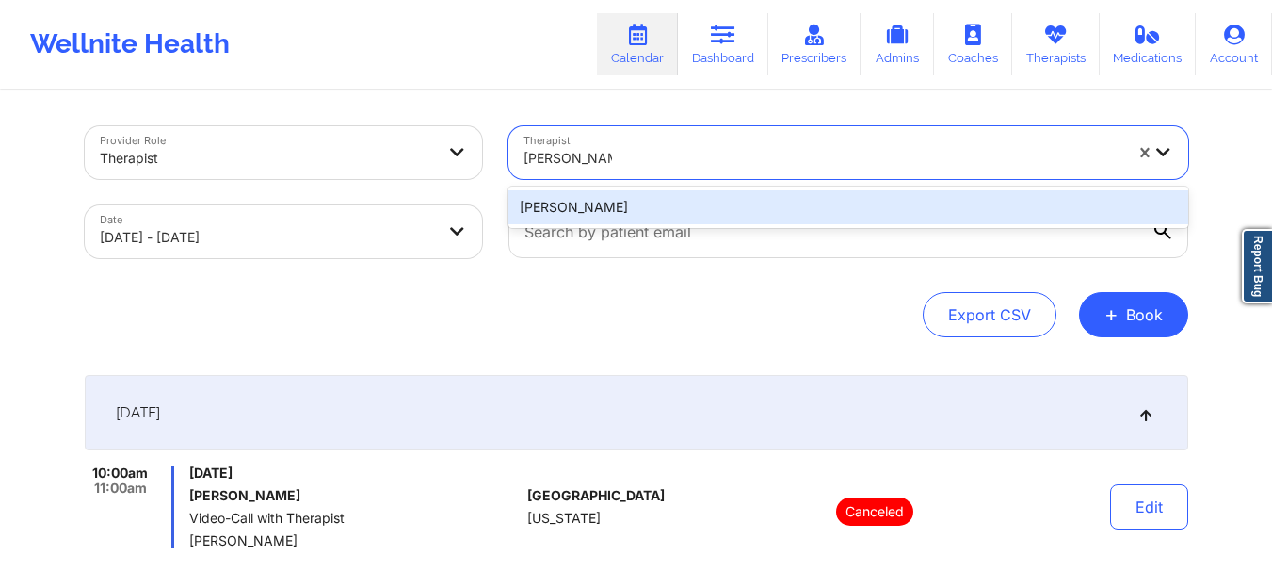
click at [666, 203] on div "[PERSON_NAME]" at bounding box center [849, 207] width 680 height 34
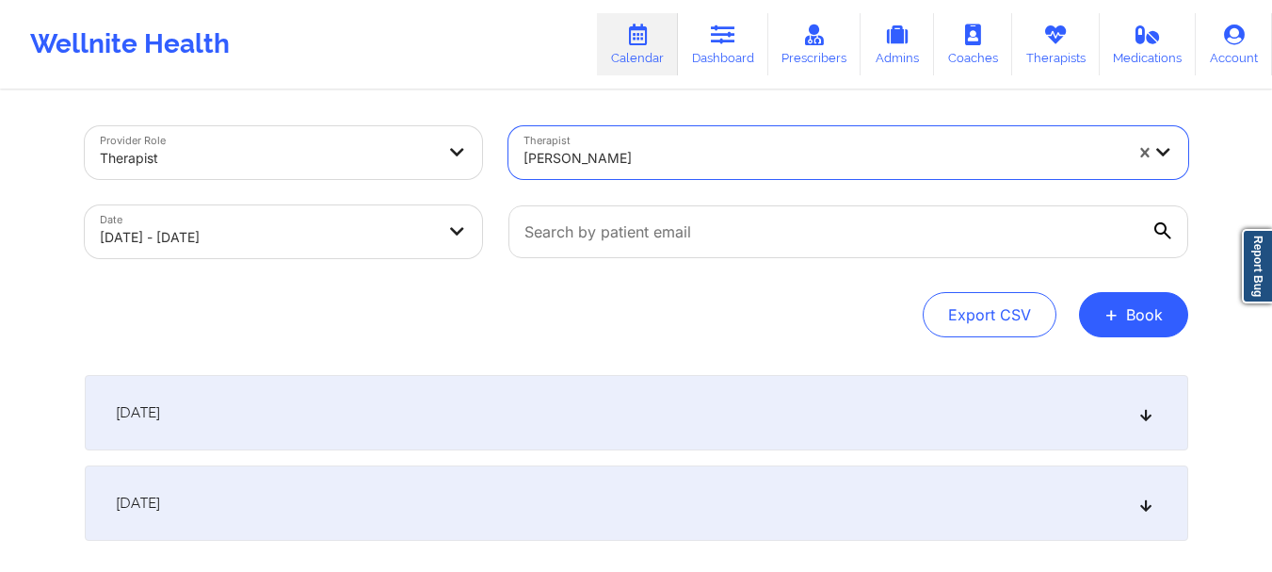
click at [715, 403] on div "[DATE]" at bounding box center [637, 412] width 1104 height 75
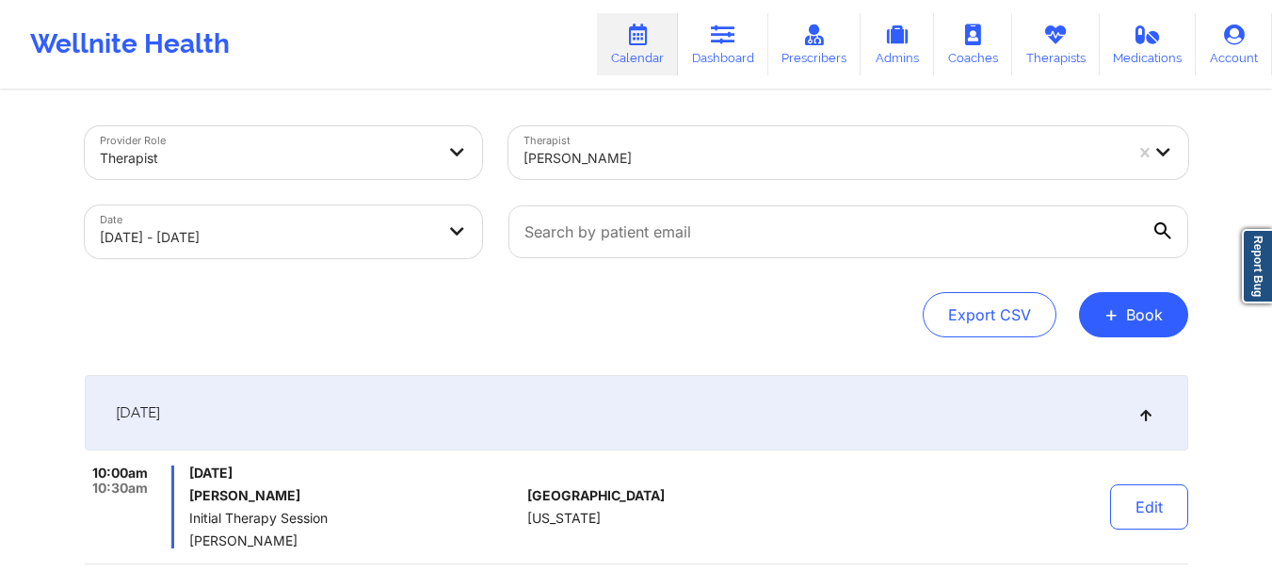
click at [593, 143] on div "[PERSON_NAME]" at bounding box center [823, 158] width 599 height 41
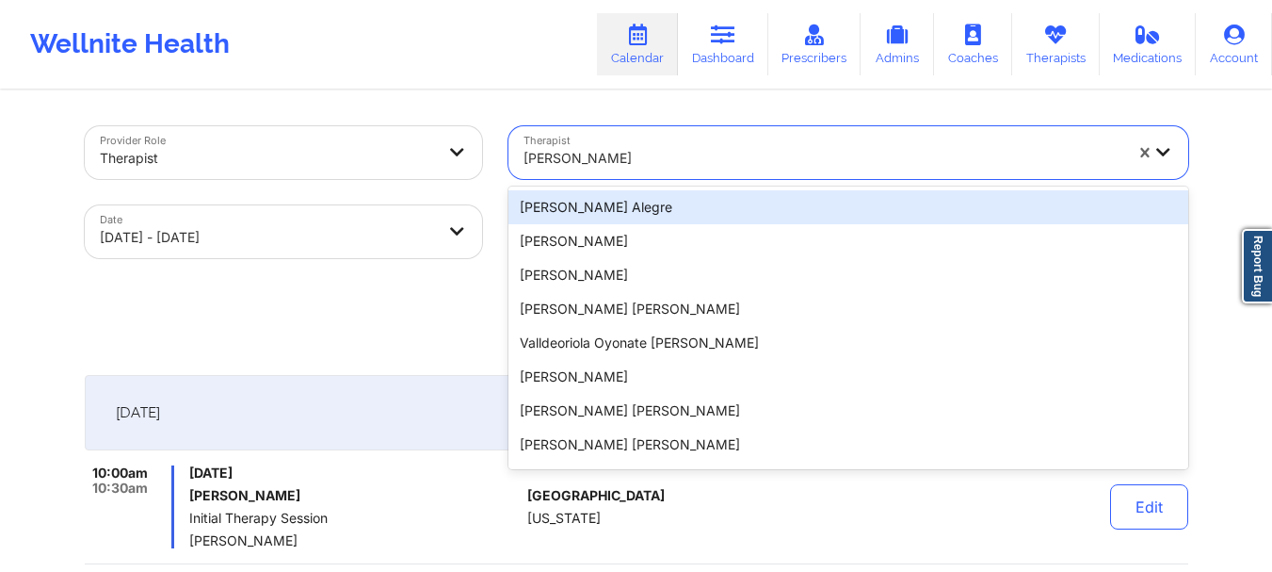
paste input "[PERSON_NAME]"
type input "[PERSON_NAME]"
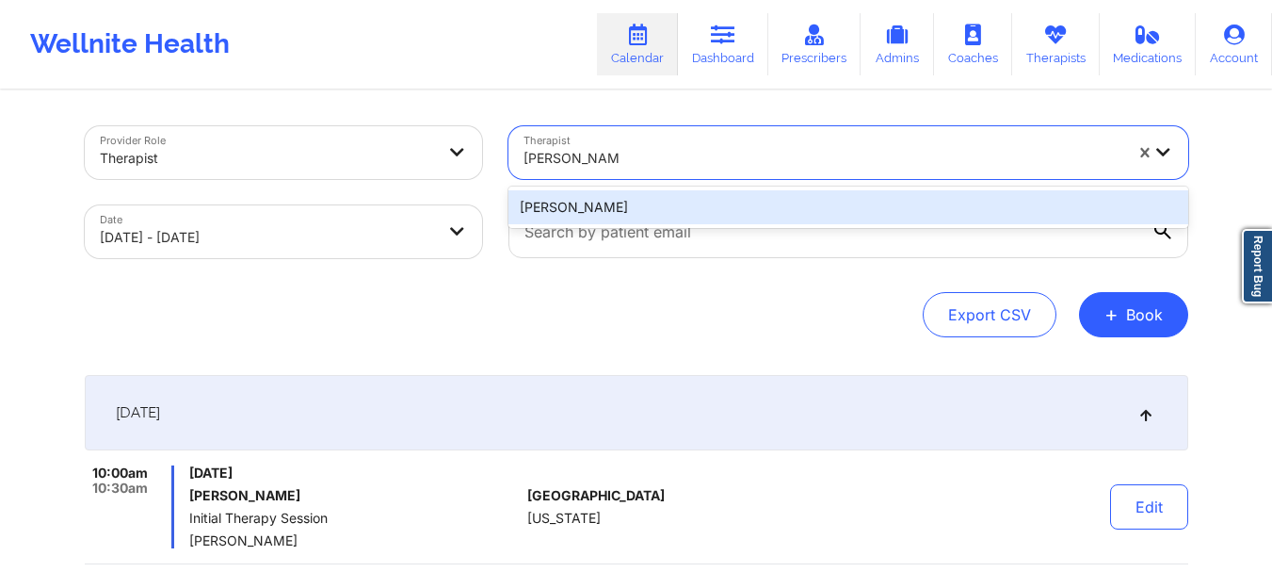
click at [703, 210] on div "[PERSON_NAME]" at bounding box center [849, 207] width 680 height 34
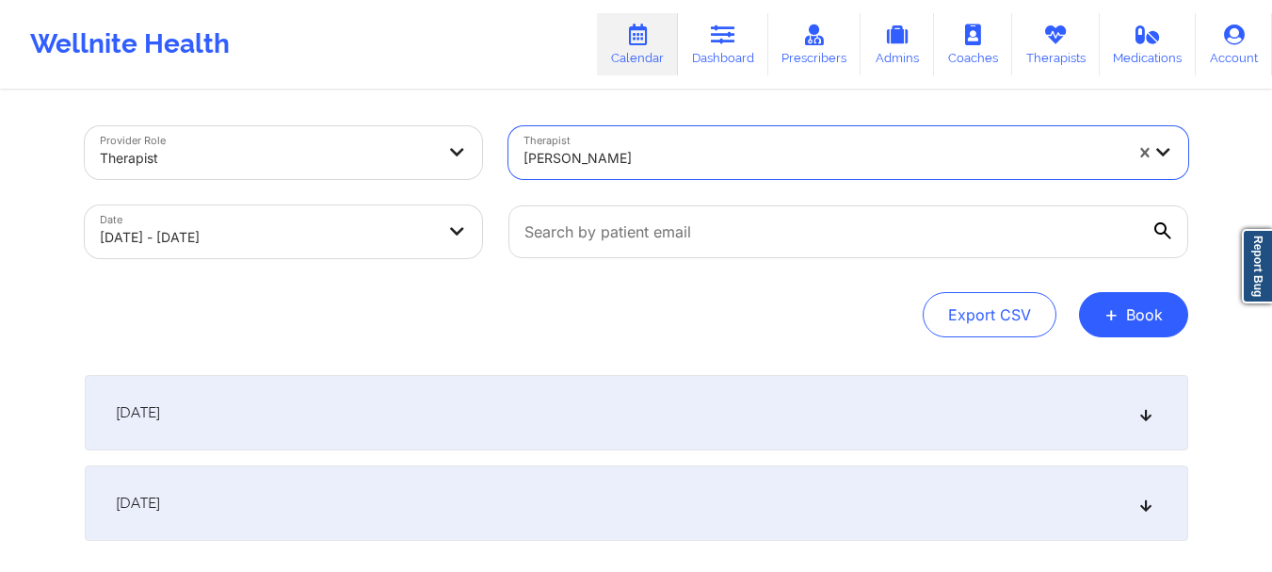
click at [711, 409] on div "[DATE]" at bounding box center [637, 412] width 1104 height 75
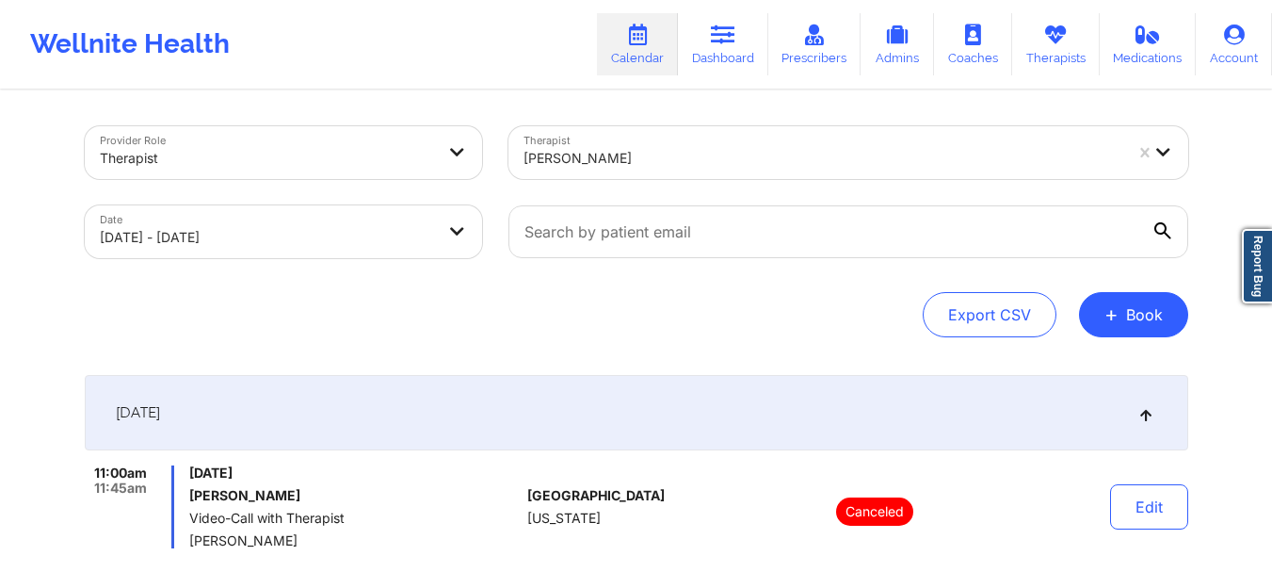
click at [705, 150] on div at bounding box center [823, 158] width 599 height 23
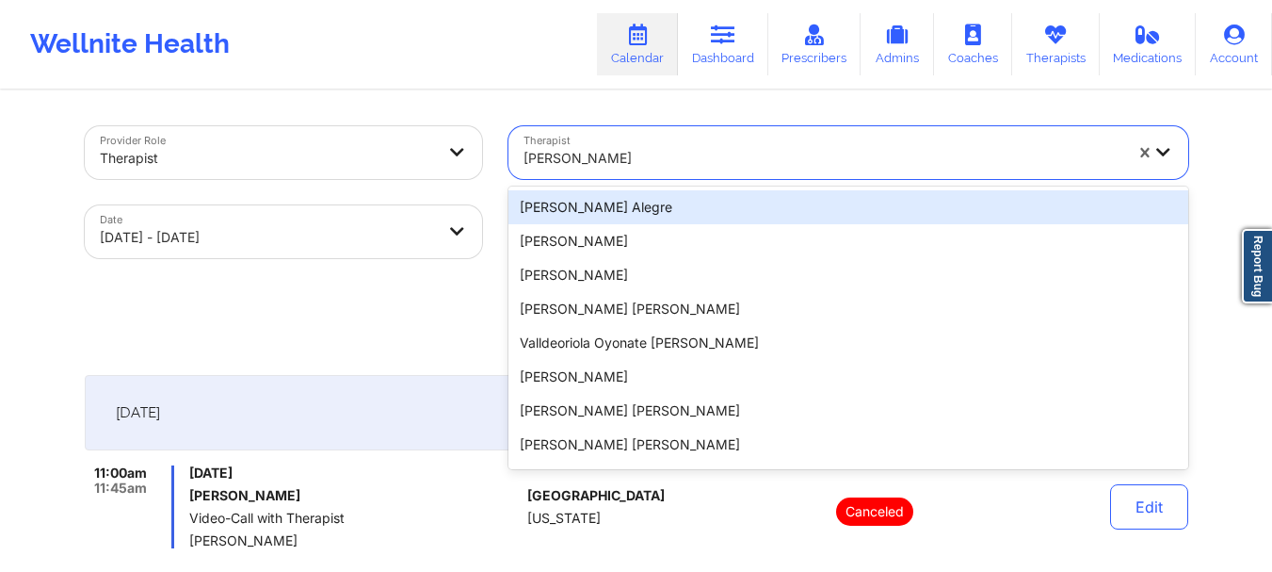
paste input "[PERSON_NAME]"
type input "[PERSON_NAME]"
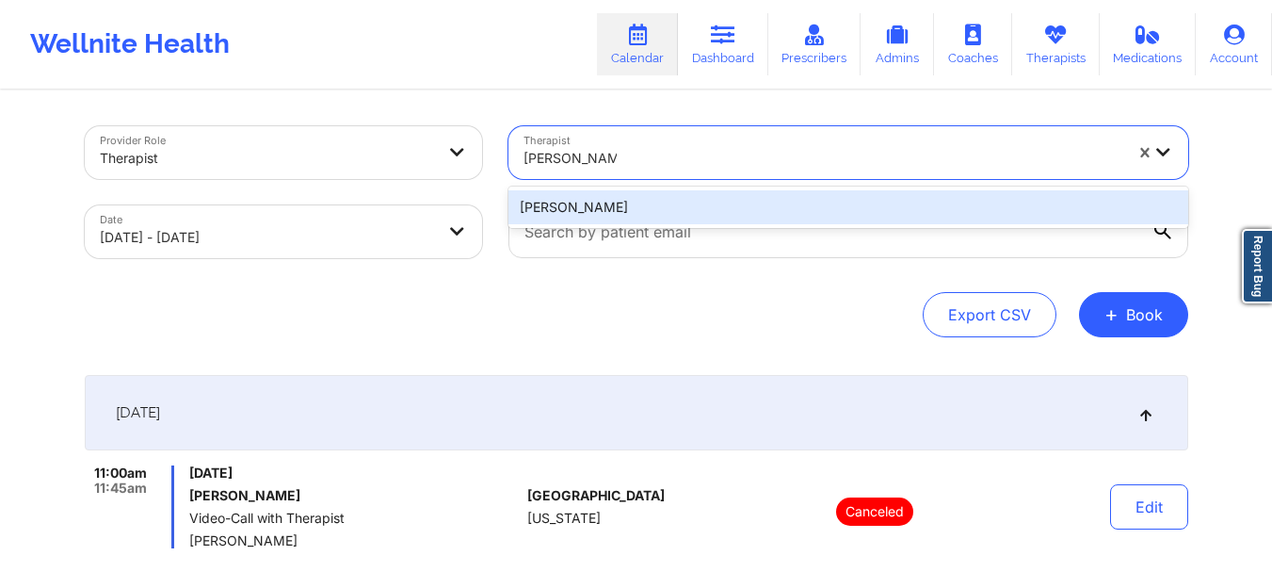
click at [731, 204] on div "[PERSON_NAME]" at bounding box center [849, 207] width 680 height 34
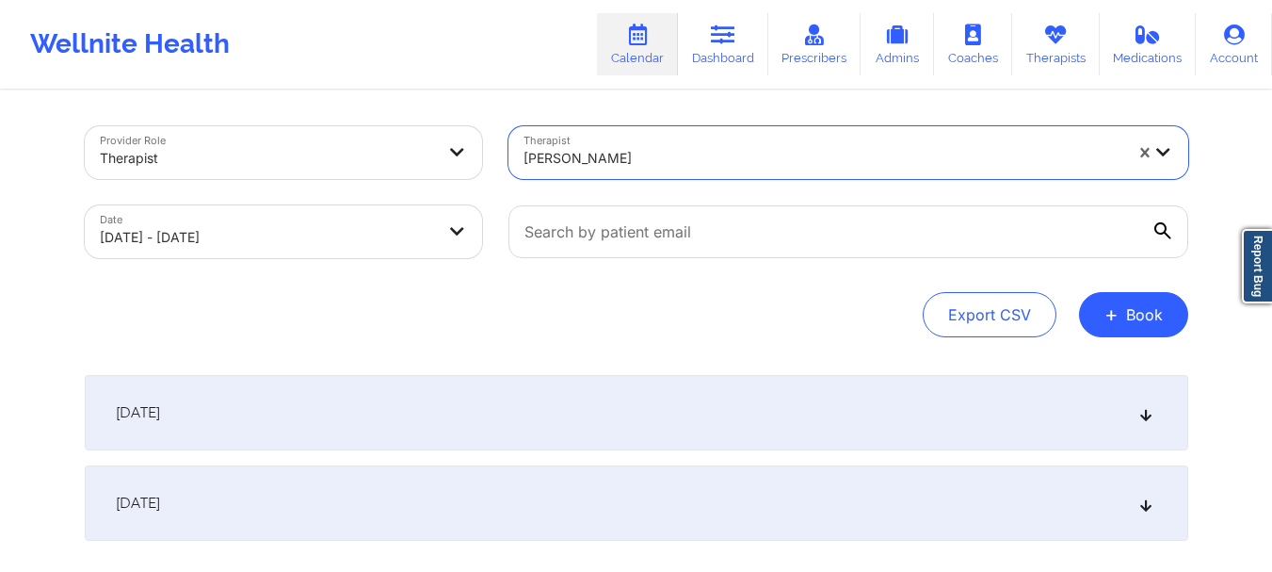
click at [727, 381] on div "[DATE]" at bounding box center [637, 412] width 1104 height 75
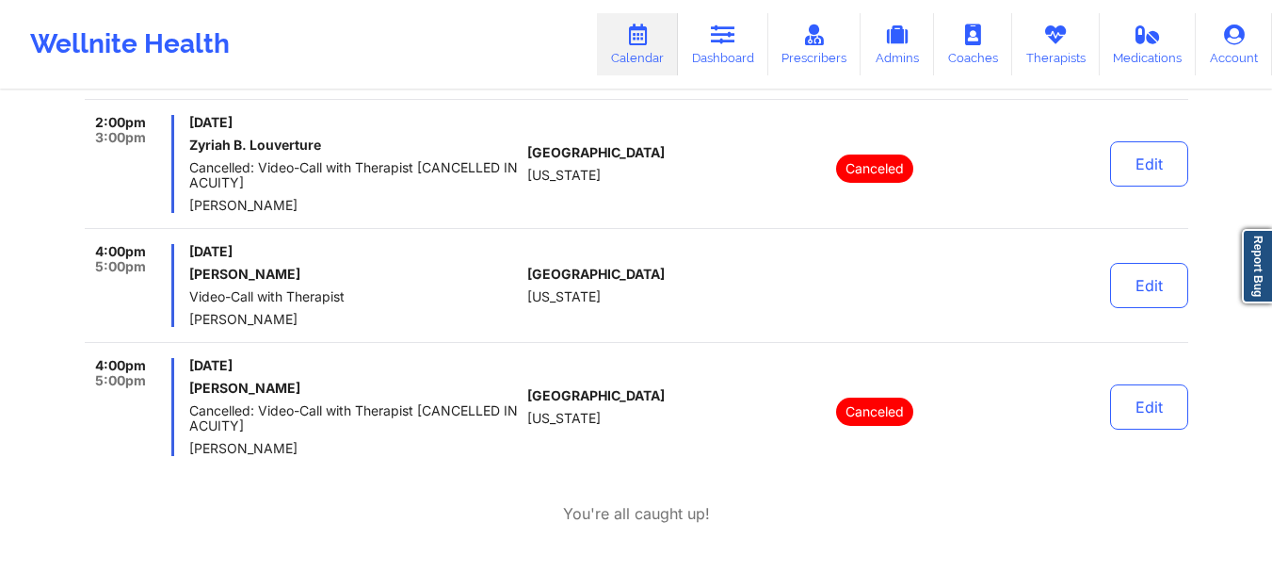
scroll to position [848, 0]
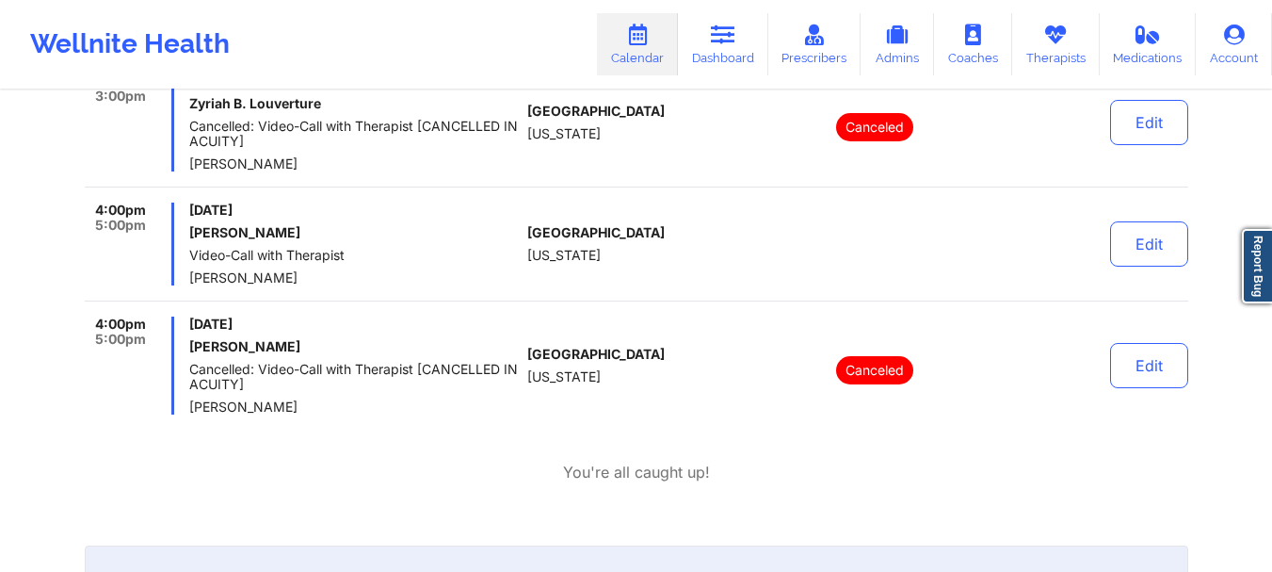
click at [433, 215] on span "[DATE]" at bounding box center [354, 210] width 331 height 15
click at [520, 233] on h6 "[PERSON_NAME]" at bounding box center [354, 232] width 331 height 15
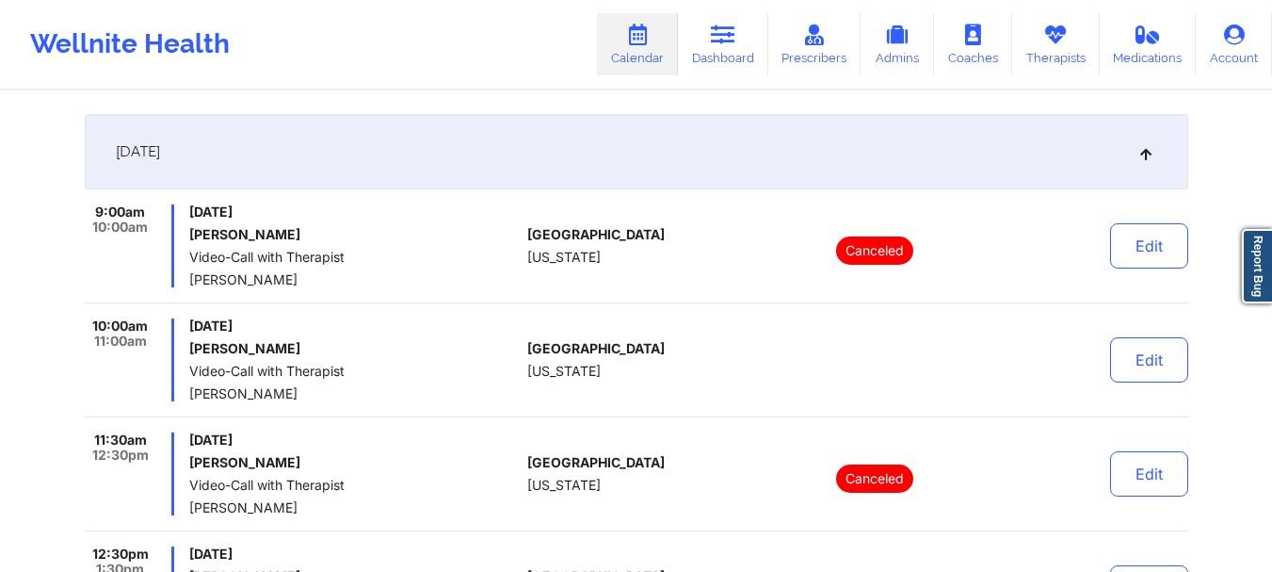
scroll to position [0, 0]
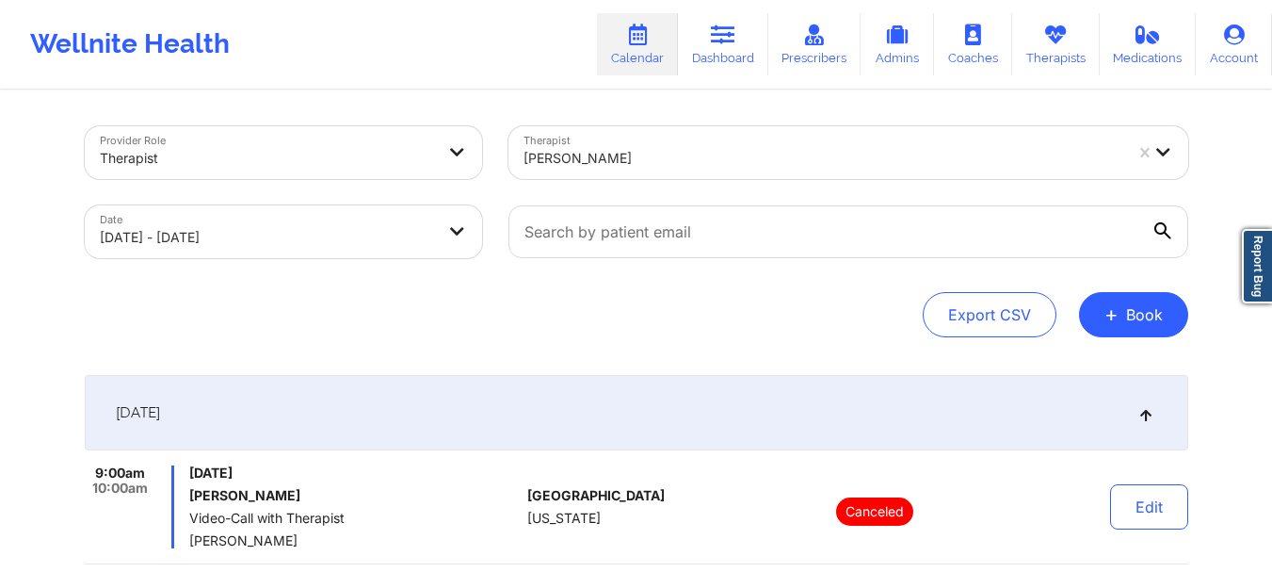
click at [681, 140] on div "[PERSON_NAME]" at bounding box center [823, 158] width 599 height 41
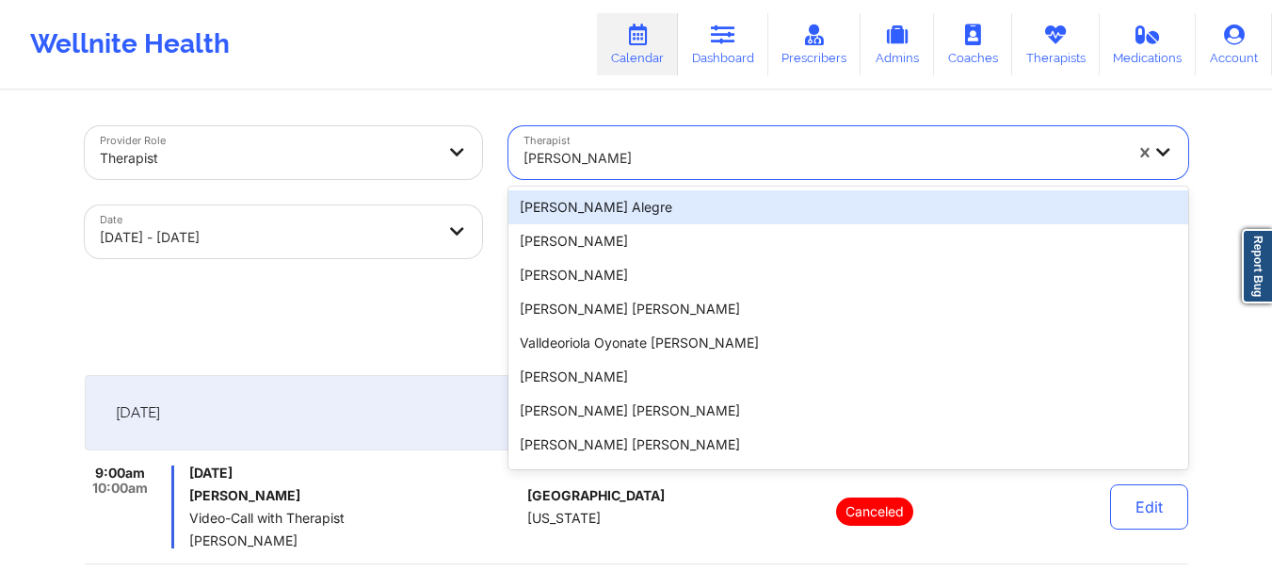
paste input "[PERSON_NAME]"
type input "[PERSON_NAME]"
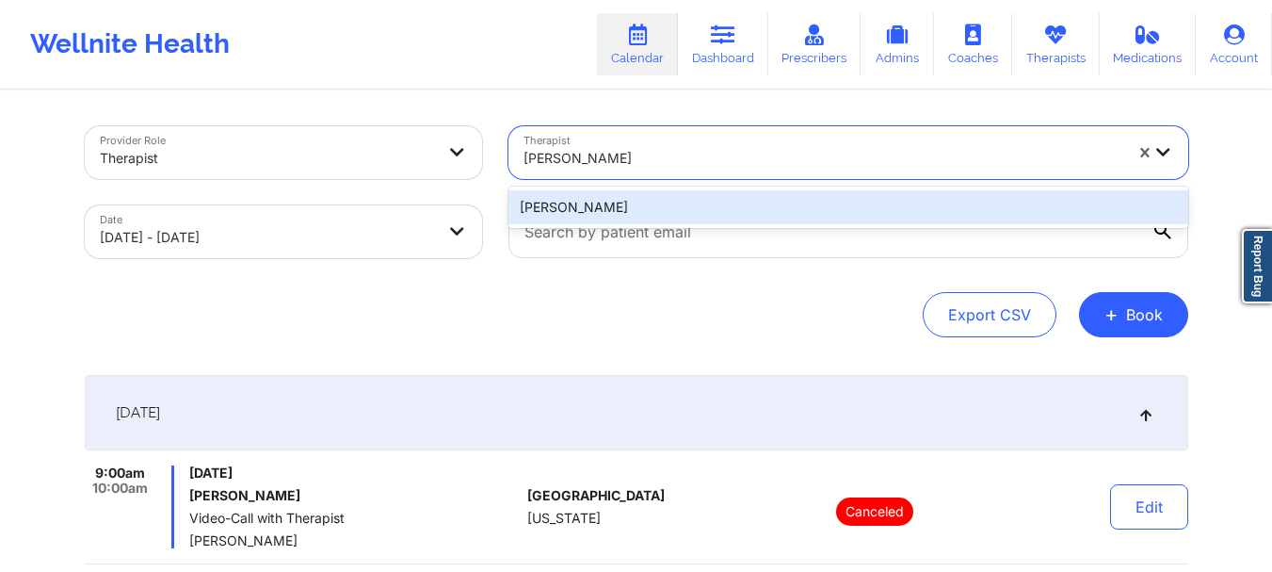
click at [666, 203] on div "[PERSON_NAME]" at bounding box center [849, 207] width 680 height 34
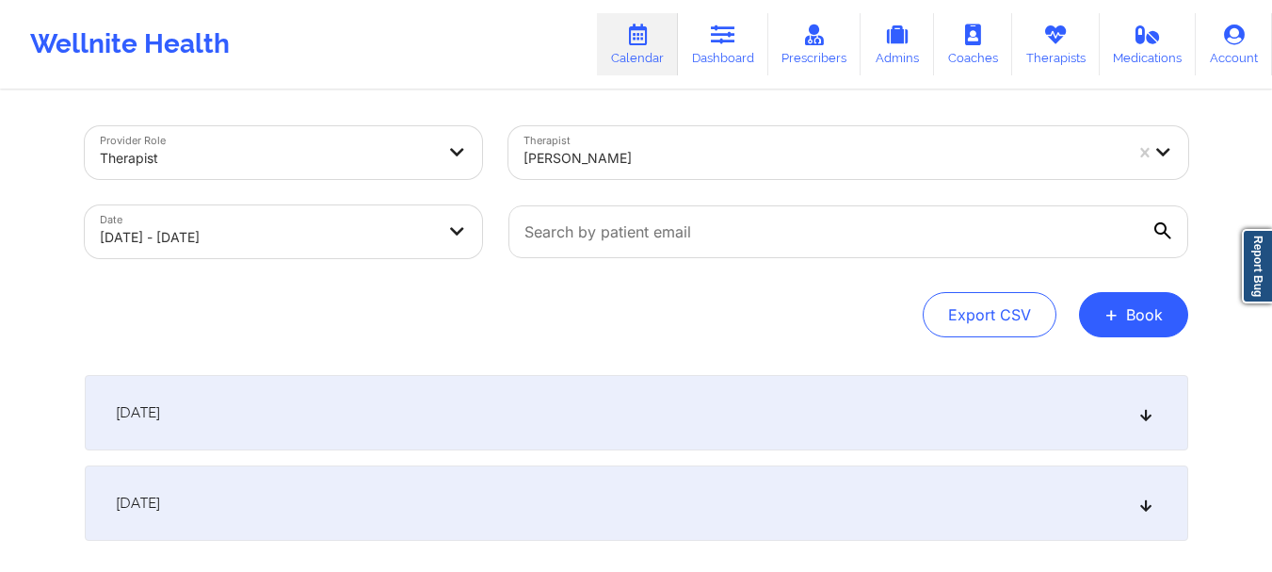
click at [543, 380] on div "[DATE]" at bounding box center [637, 412] width 1104 height 75
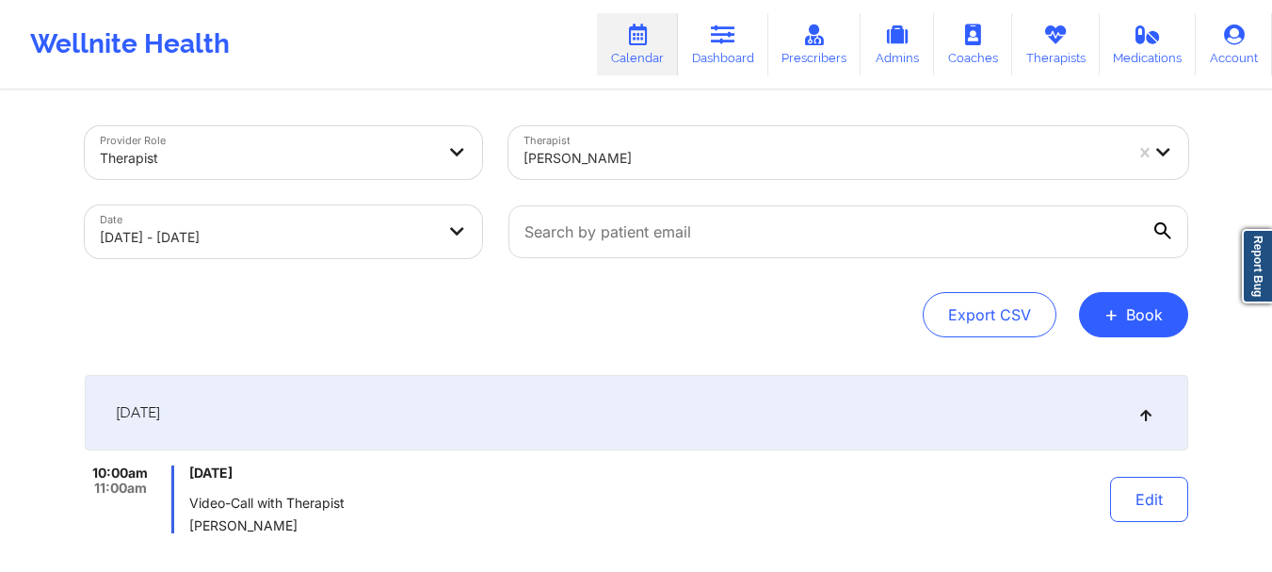
click at [594, 164] on div at bounding box center [823, 158] width 599 height 23
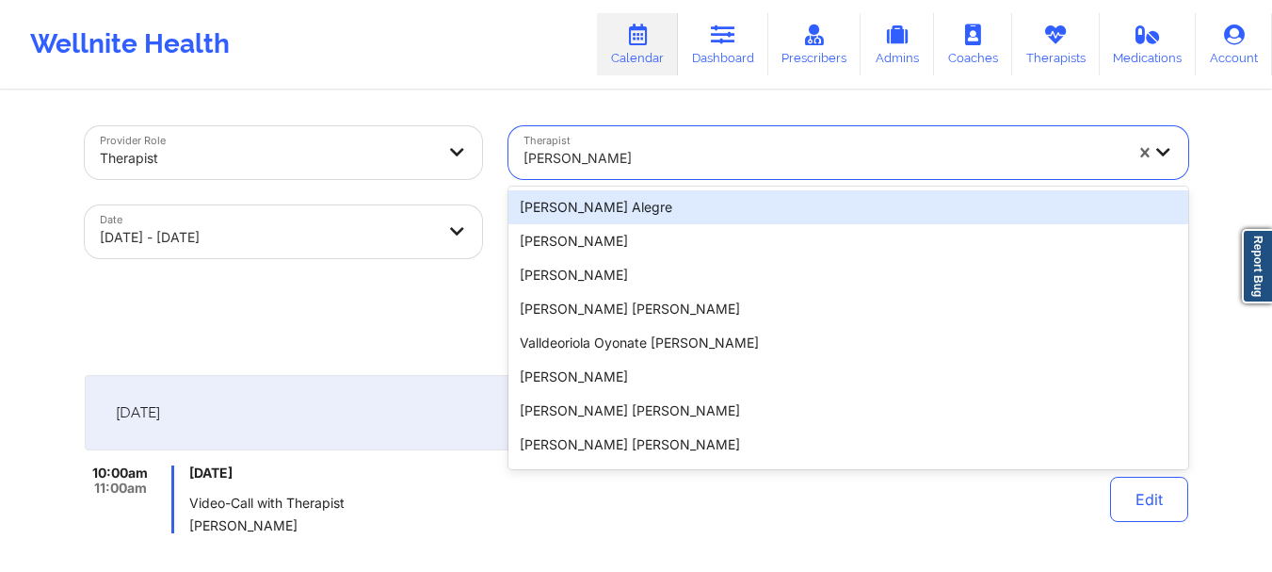
paste input "[PERSON_NAME]"
type input "[PERSON_NAME]"
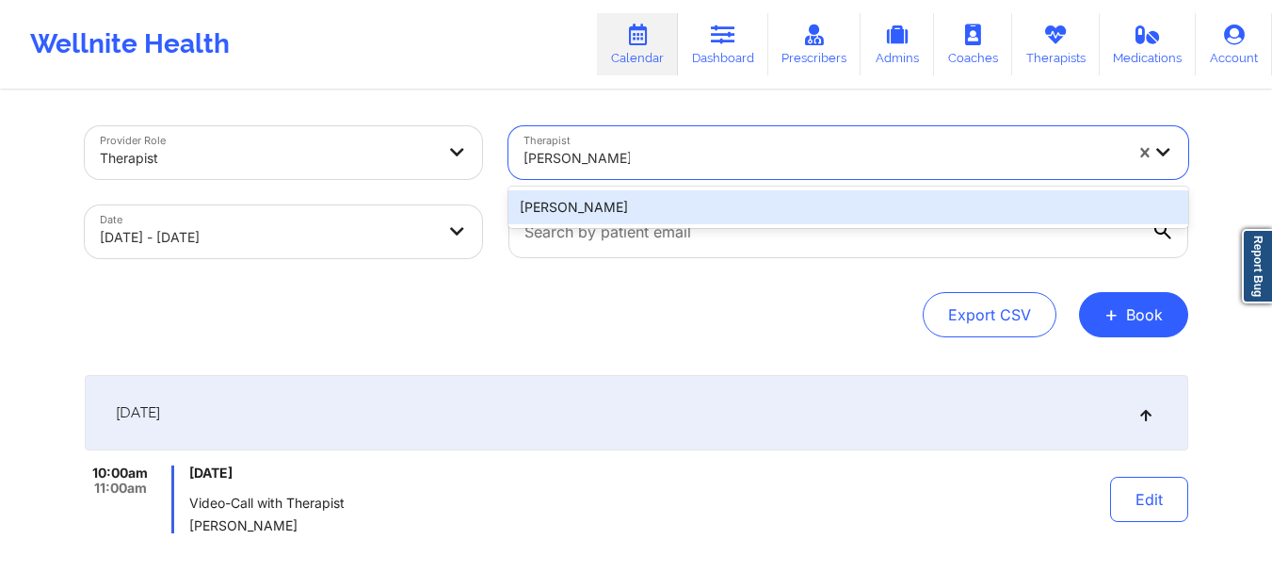
click at [696, 194] on div "[PERSON_NAME]" at bounding box center [849, 207] width 680 height 34
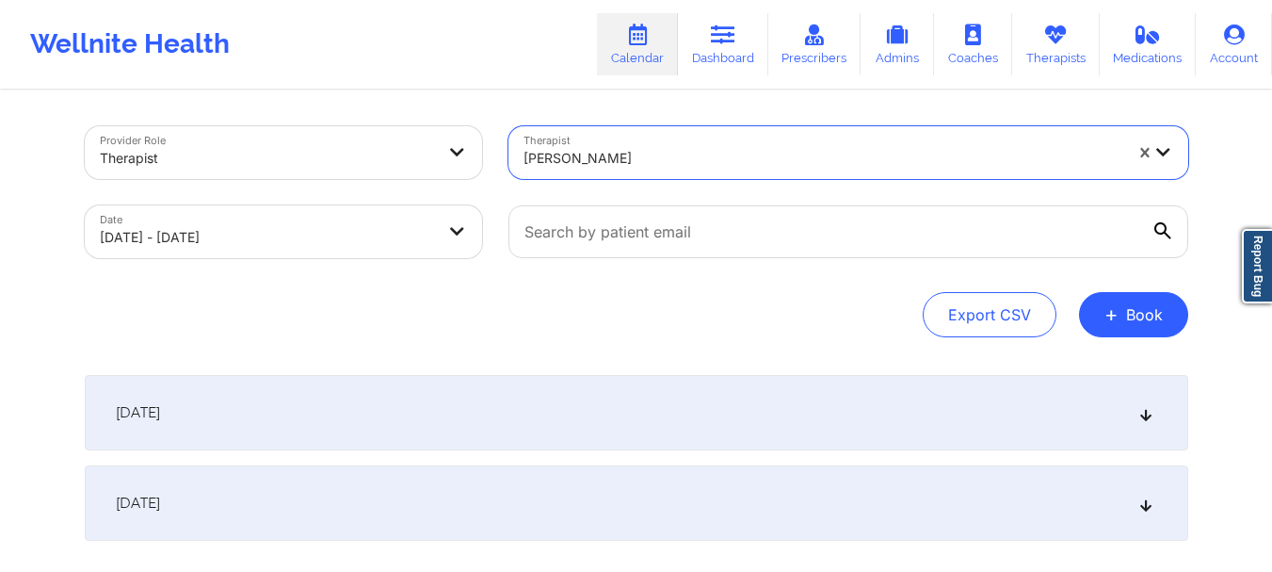
click at [653, 392] on div "[DATE]" at bounding box center [637, 412] width 1104 height 75
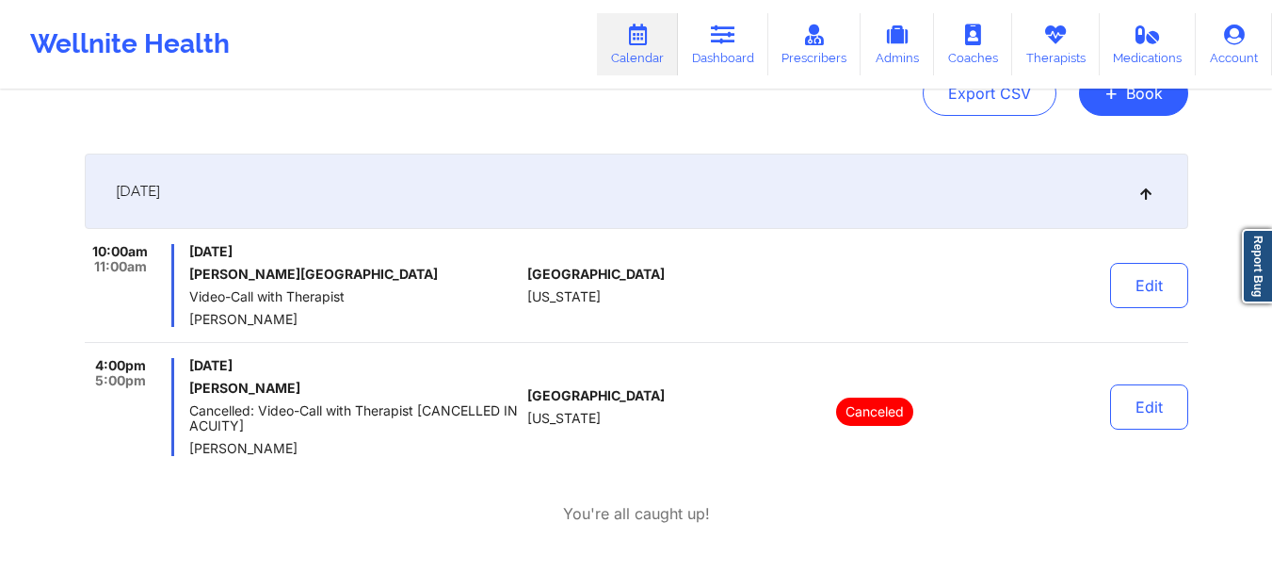
scroll to position [188, 0]
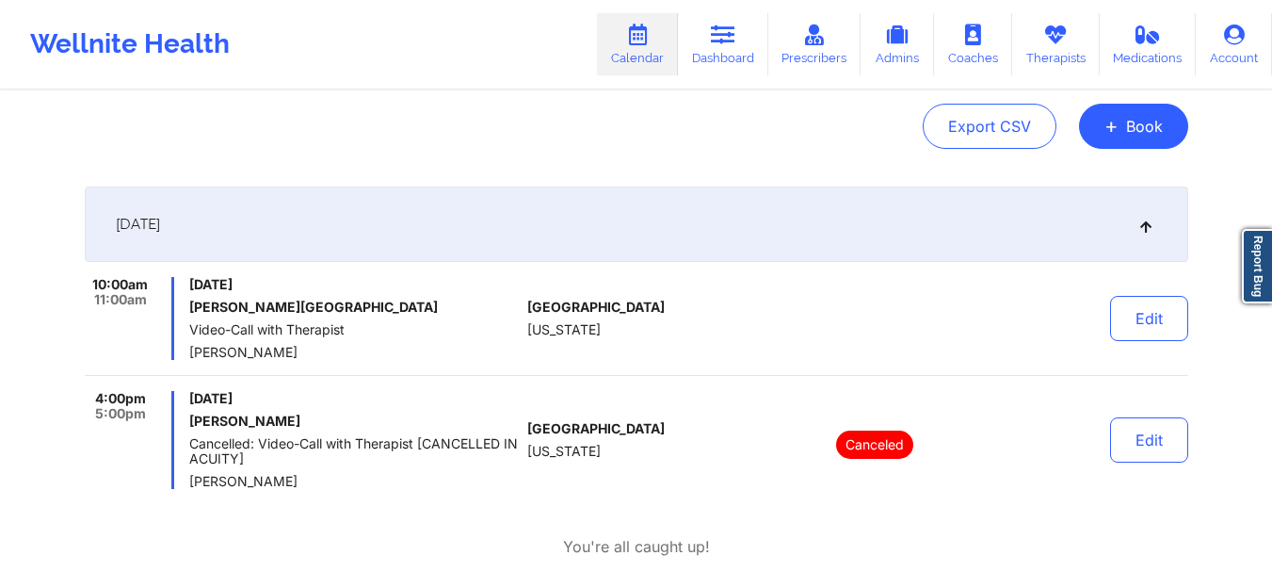
click at [305, 333] on span "Video-Call with Therapist" at bounding box center [354, 329] width 331 height 15
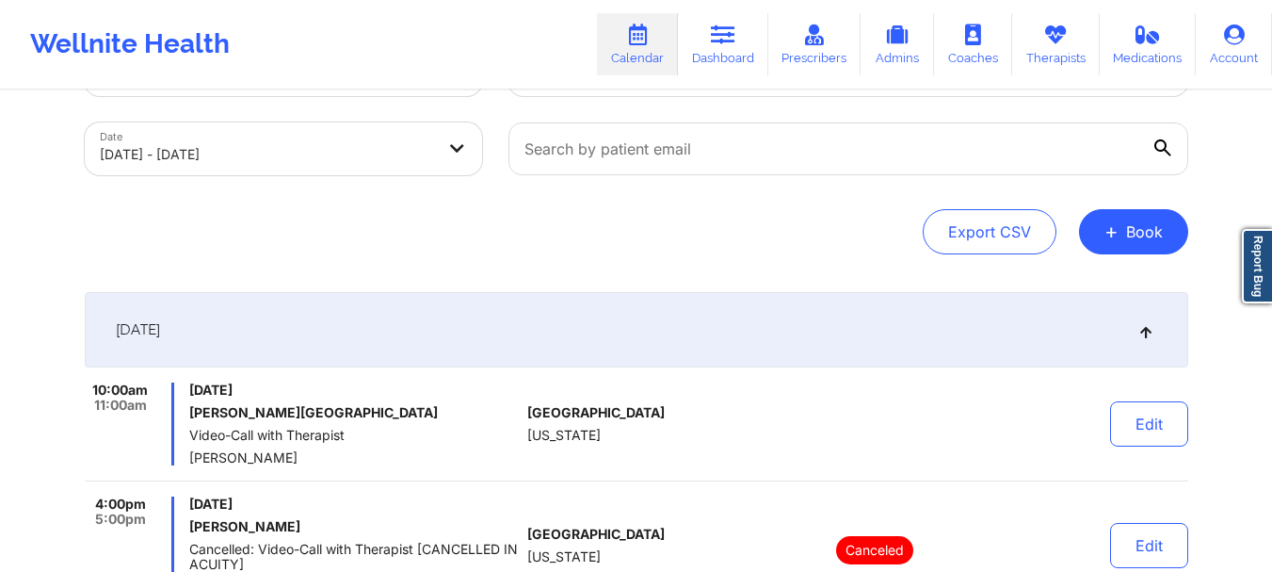
scroll to position [0, 0]
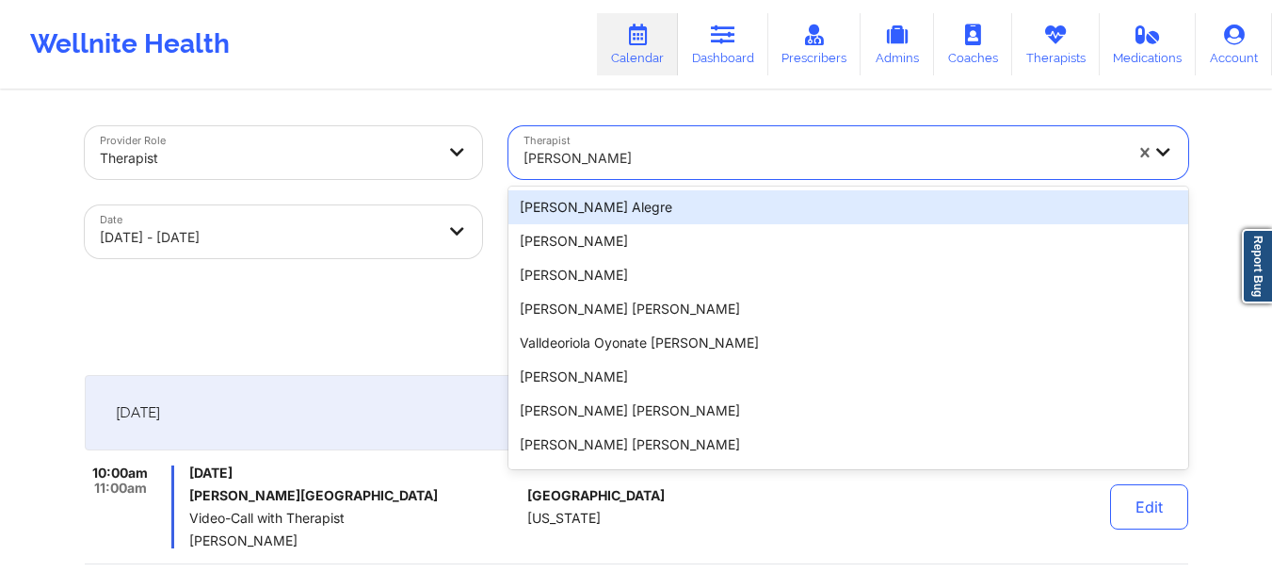
click at [677, 143] on div "[PERSON_NAME]" at bounding box center [823, 158] width 599 height 41
paste input "[PERSON_NAME]"
type input "[PERSON_NAME]"
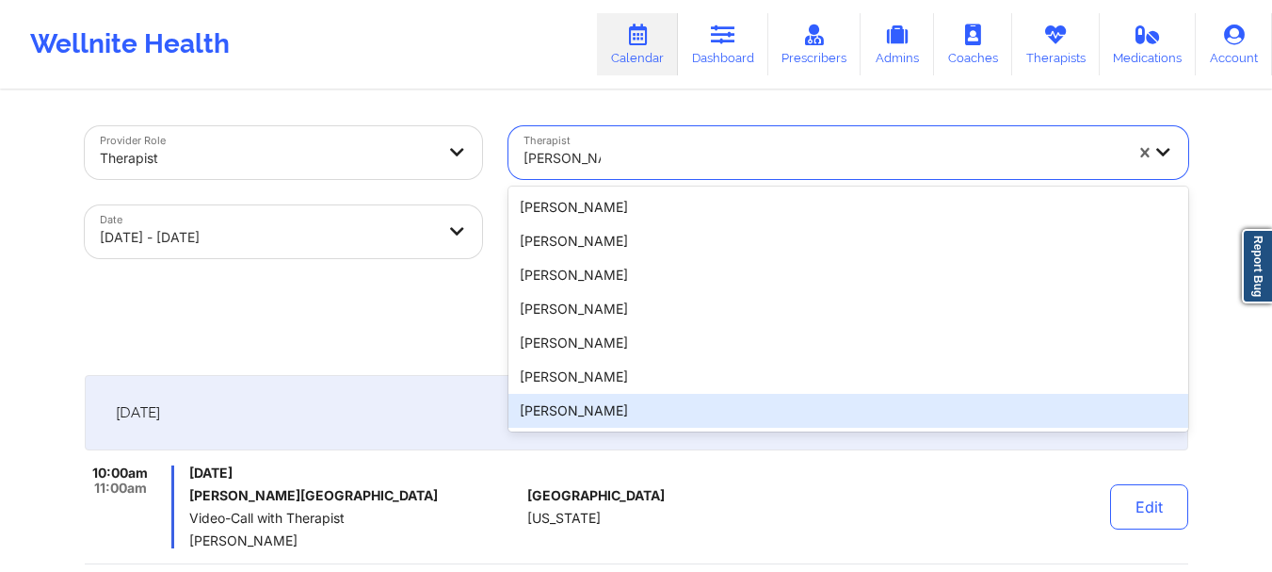
click at [575, 423] on div "[PERSON_NAME]" at bounding box center [849, 411] width 680 height 34
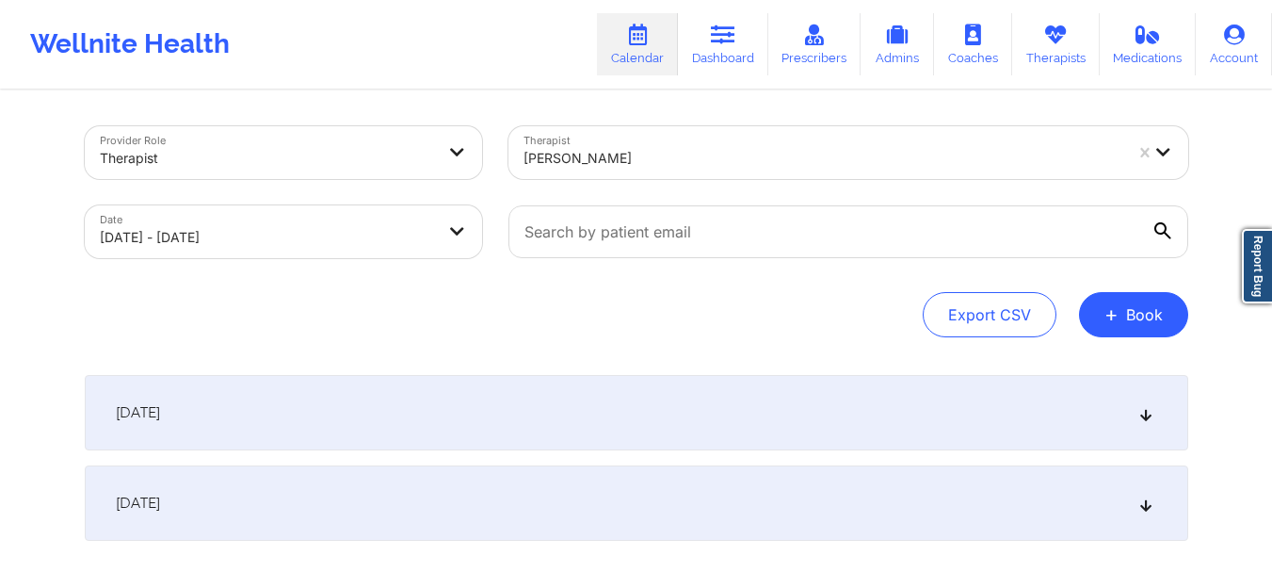
click at [656, 411] on div "[DATE]" at bounding box center [637, 412] width 1104 height 75
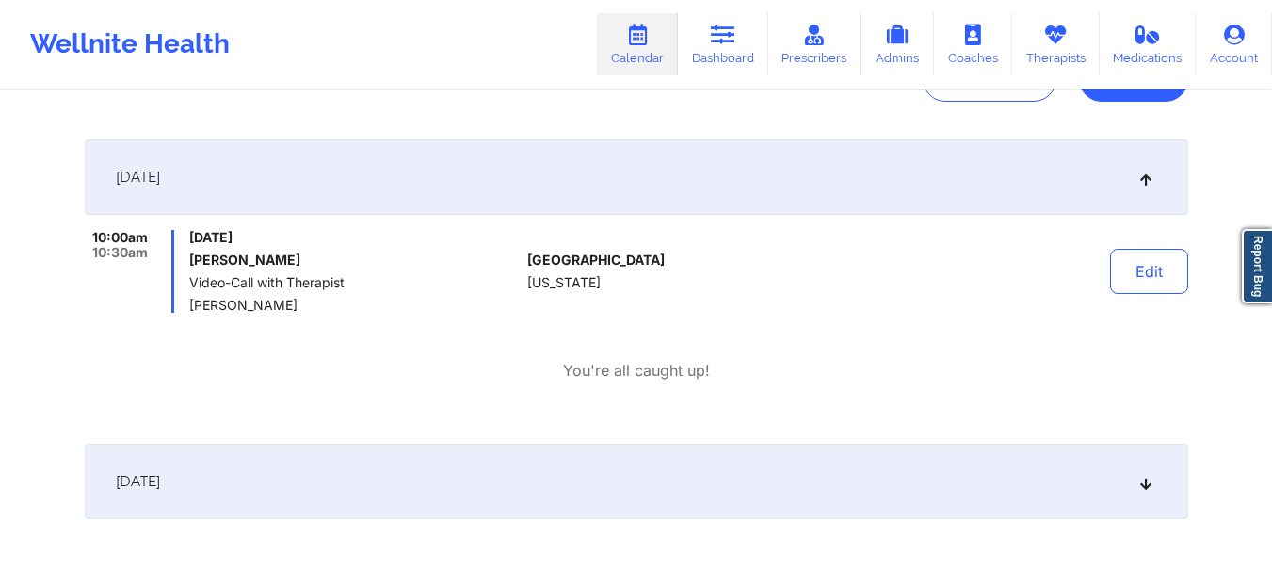
scroll to position [283, 0]
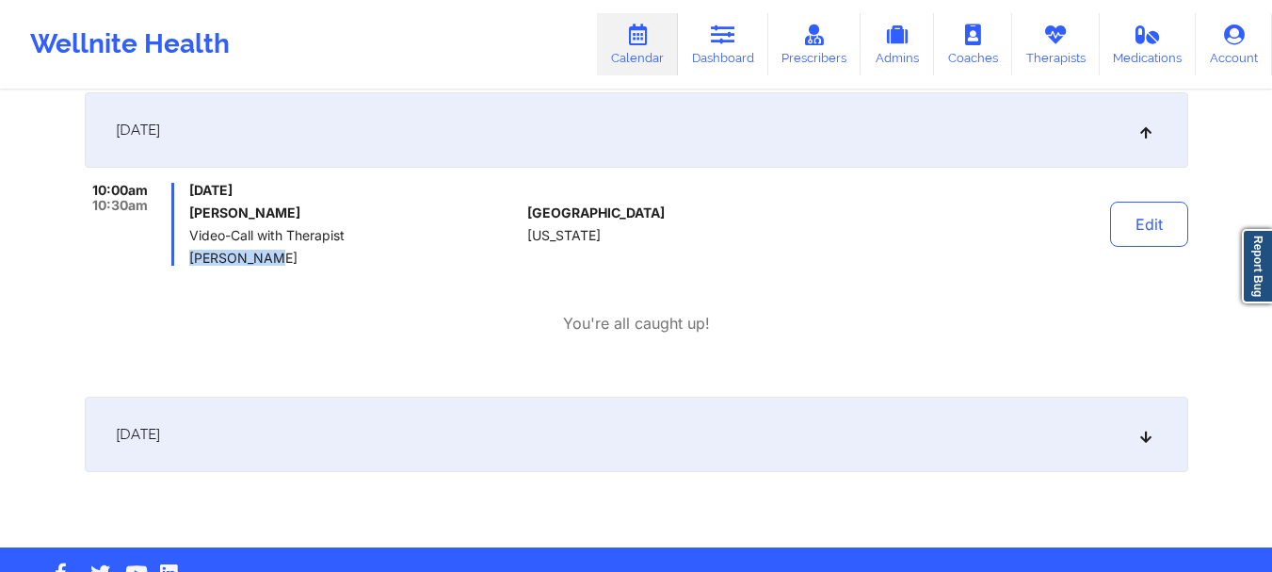
drag, startPoint x: 277, startPoint y: 255, endPoint x: 184, endPoint y: 256, distance: 93.3
click at [184, 256] on div "10:00am 10:30am [DATE] [PERSON_NAME] Video-Call with Therapist [PERSON_NAME]" at bounding box center [303, 224] width 436 height 83
copy span "[PERSON_NAME]"
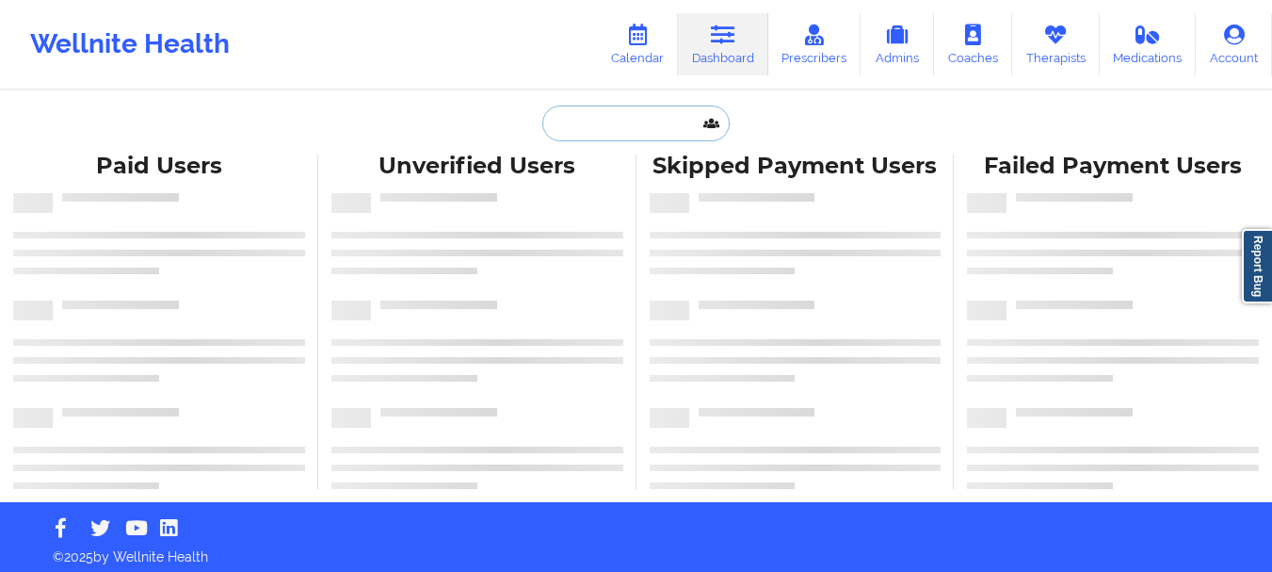
click at [644, 121] on input "text" at bounding box center [636, 123] width 186 height 36
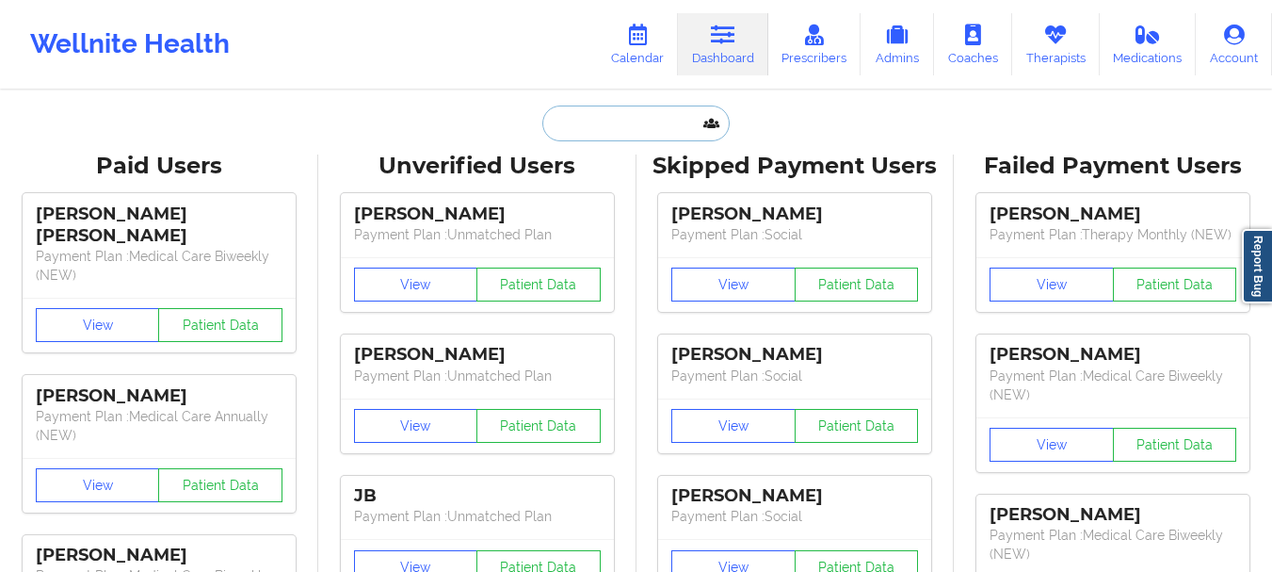
paste input "[EMAIL_ADDRESS][DOMAIN_NAME]"
type input "[EMAIL_ADDRESS][DOMAIN_NAME]"
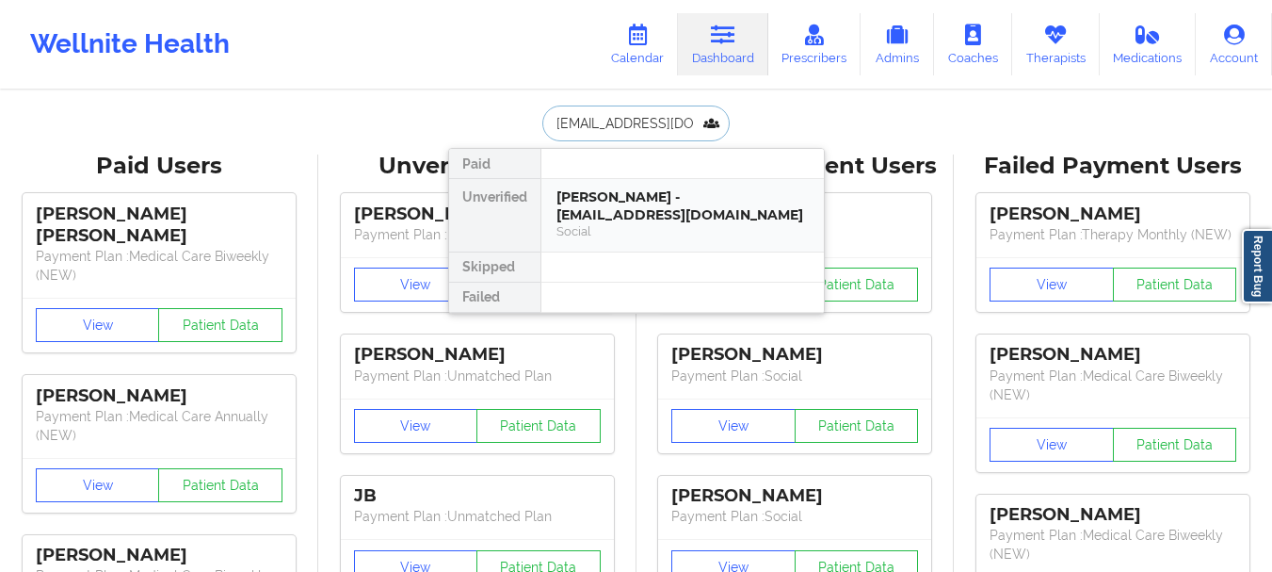
click at [653, 202] on div "[PERSON_NAME] - [EMAIL_ADDRESS][DOMAIN_NAME]" at bounding box center [683, 205] width 252 height 35
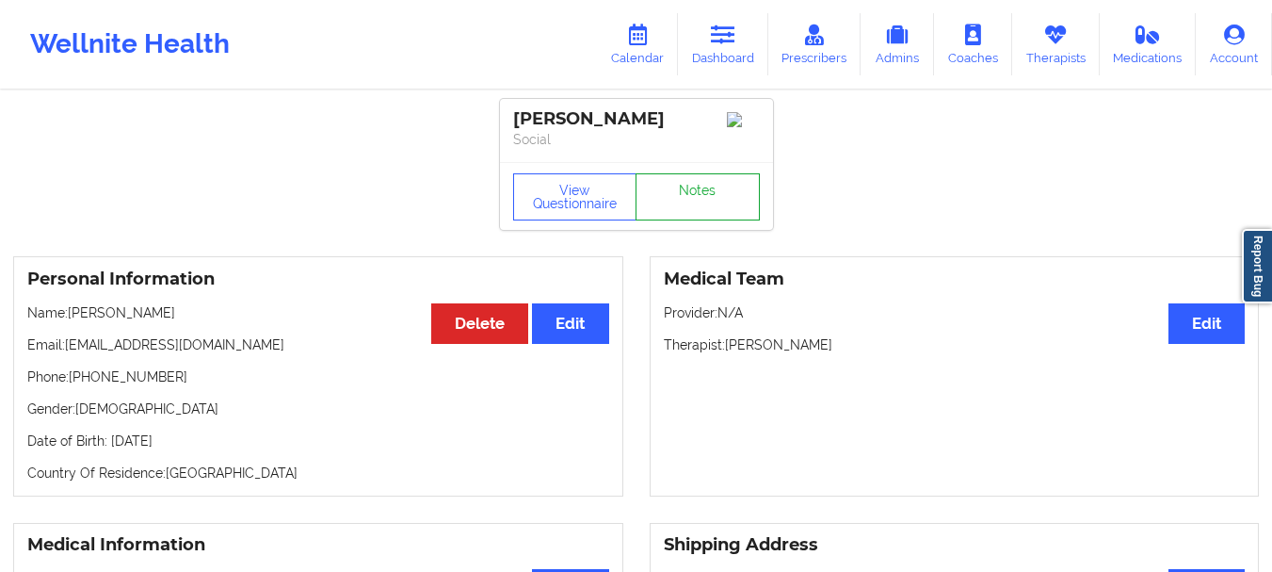
click at [671, 203] on link "Notes" at bounding box center [698, 196] width 124 height 47
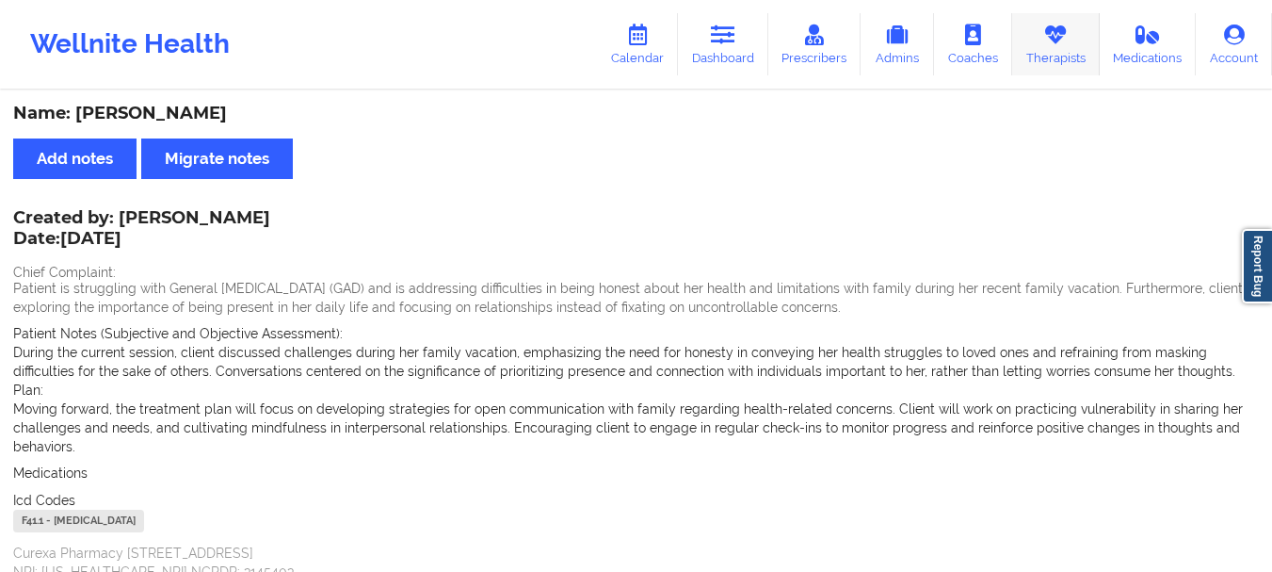
click at [1061, 55] on link "Therapists" at bounding box center [1057, 44] width 88 height 62
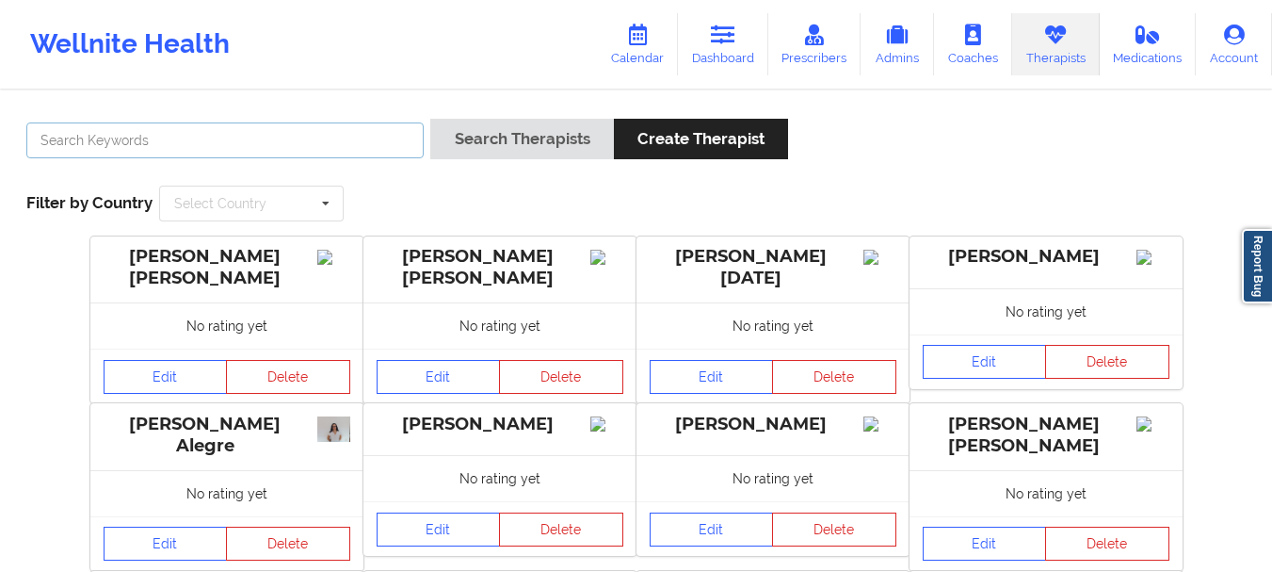
click at [327, 141] on input "text" at bounding box center [224, 140] width 397 height 36
paste input "[EMAIL_ADDRESS][DOMAIN_NAME]"
drag, startPoint x: 330, startPoint y: 141, endPoint x: 0, endPoint y: 132, distance: 329.8
type input "[PERSON_NAME]"
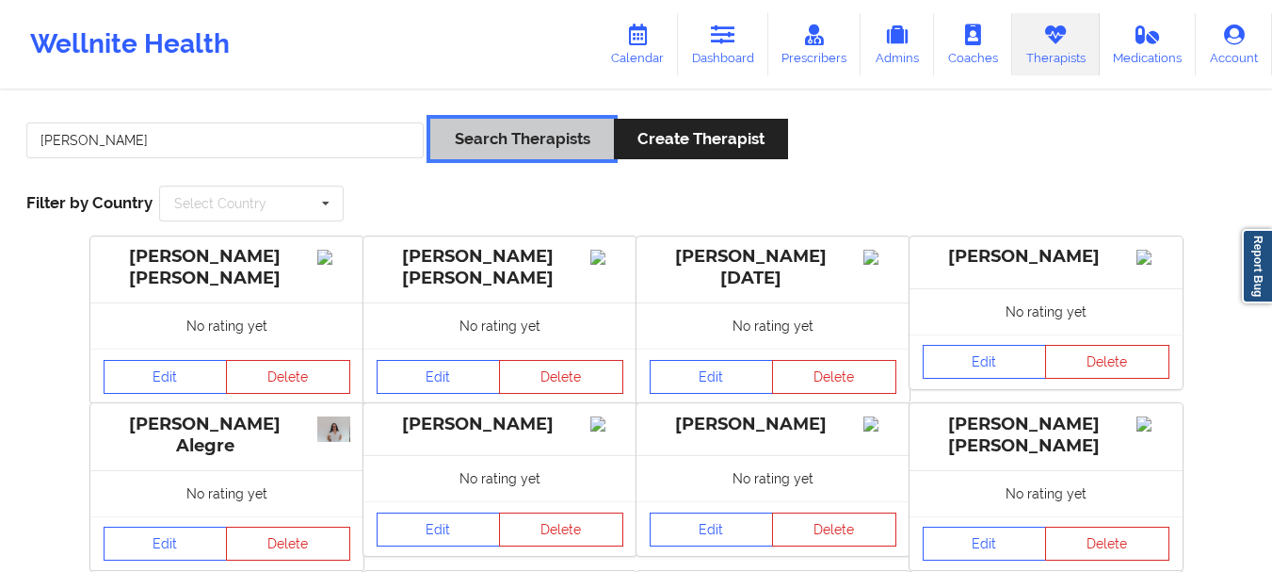
click at [494, 154] on button "Search Therapists" at bounding box center [521, 139] width 183 height 41
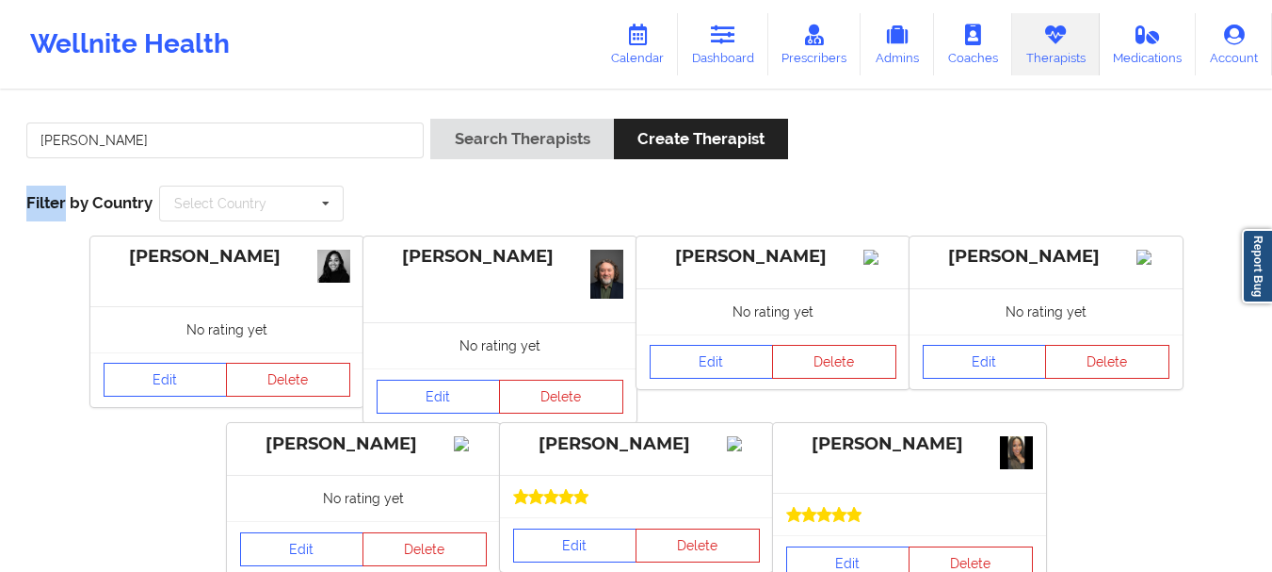
scroll to position [94, 0]
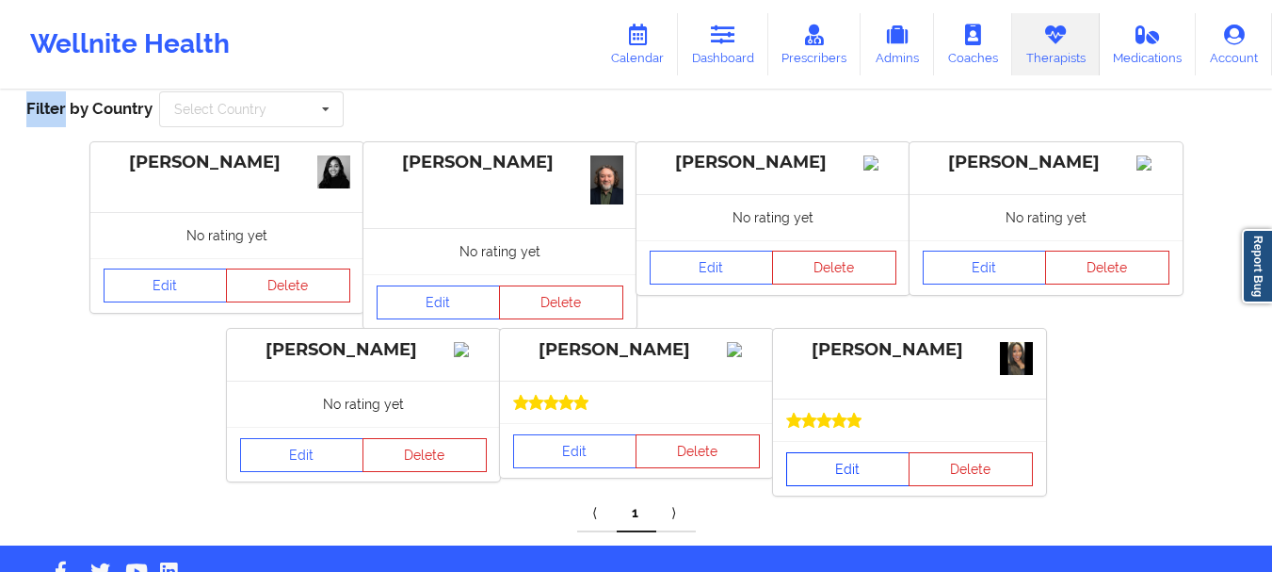
click at [843, 469] on link "Edit" at bounding box center [848, 469] width 124 height 34
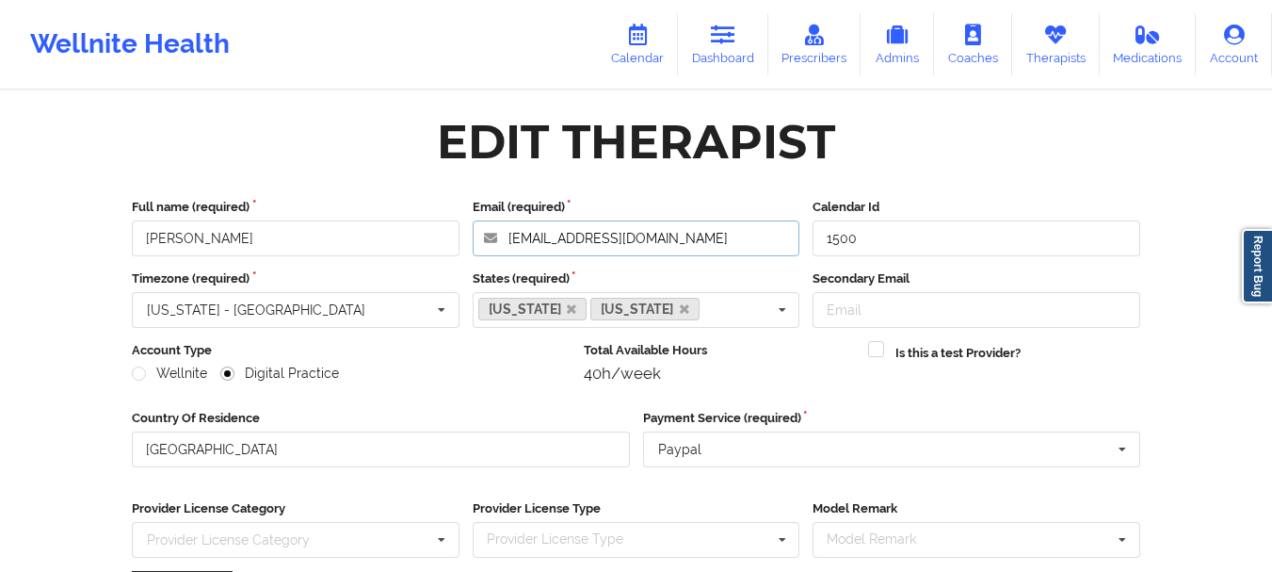
drag, startPoint x: 705, startPoint y: 238, endPoint x: 319, endPoint y: 238, distance: 386.2
click at [319, 238] on div "Full name (required) E. Campbell Email (required) drcampbell1626@gmail.com Cale…" at bounding box center [636, 227] width 1022 height 58
